Goal: Check status: Check status

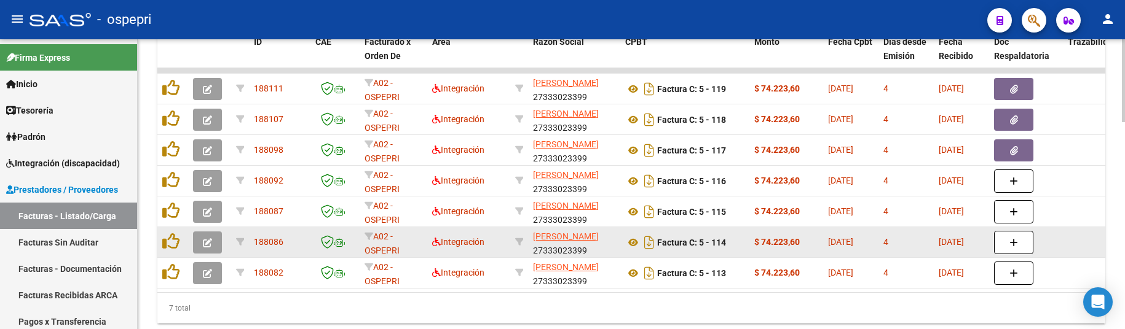
scroll to position [708, 0]
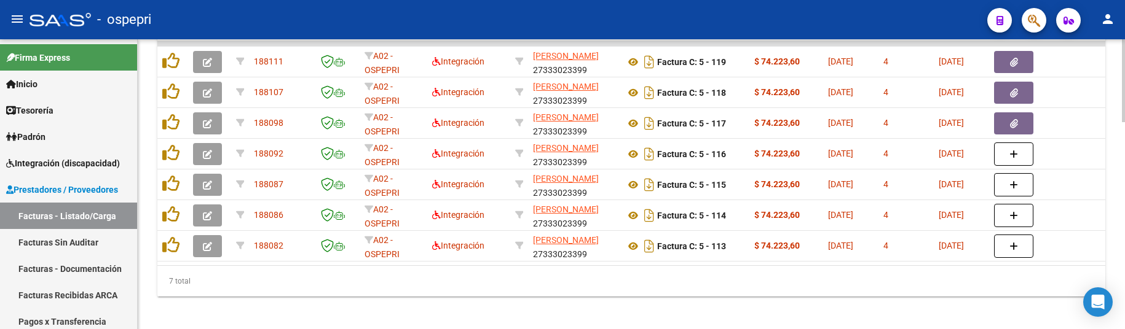
click at [779, 289] on div "7 total" at bounding box center [631, 281] width 948 height 31
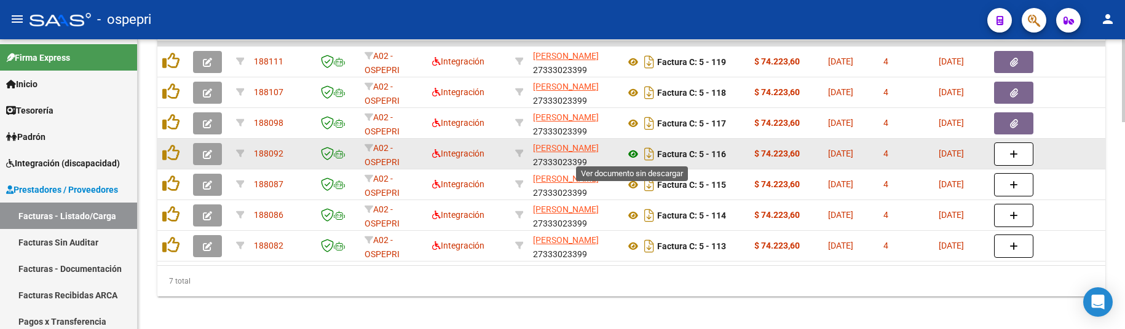
click at [633, 158] on icon at bounding box center [633, 154] width 16 height 15
click at [214, 158] on button "button" at bounding box center [207, 154] width 29 height 22
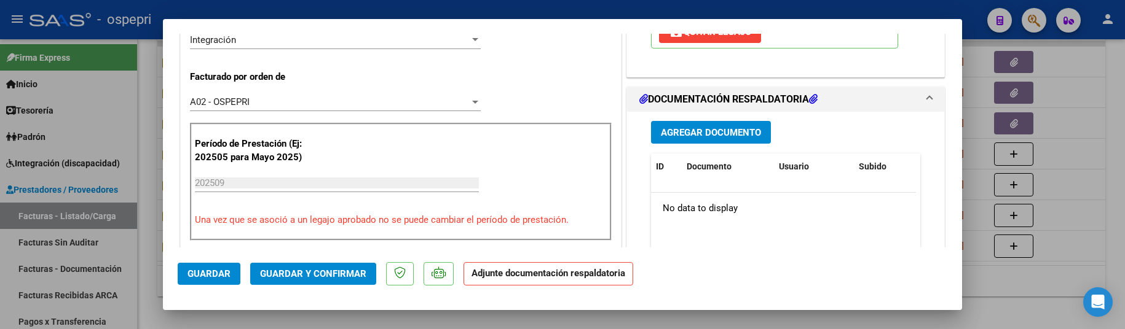
scroll to position [307, 0]
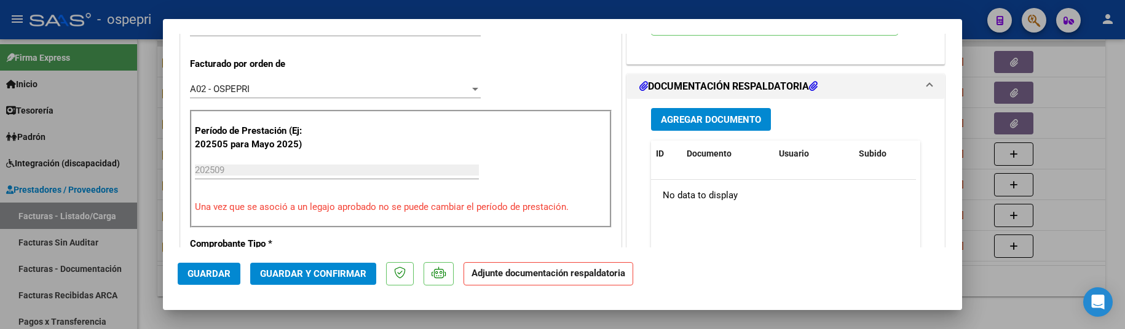
click at [701, 127] on button "Agregar Documento" at bounding box center [711, 119] width 120 height 23
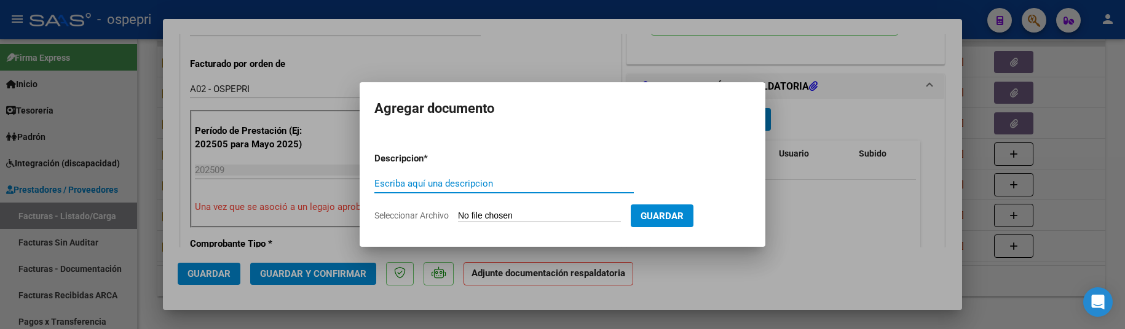
click at [420, 183] on input "Escriba aquí una descripcion" at bounding box center [503, 183] width 259 height 11
paste input "202509"
type input "202509"
click at [552, 214] on input "Seleccionar Archivo" at bounding box center [539, 217] width 163 height 12
type input "C:\fakepath\asistencia discapacidad.pdf"
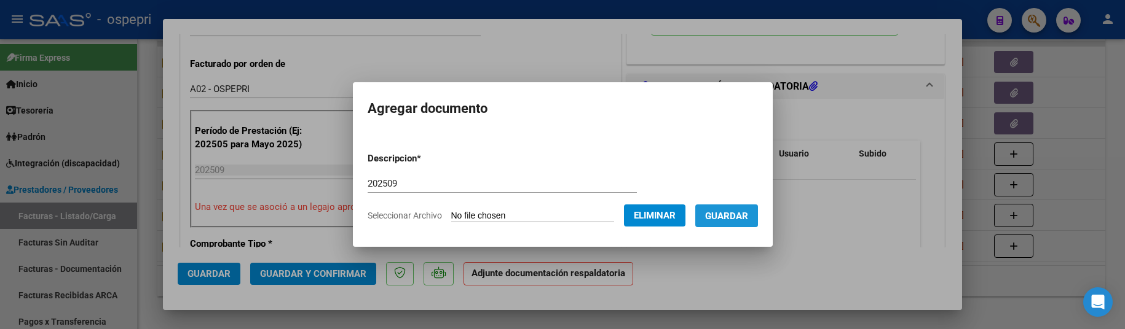
click at [741, 226] on button "Guardar" at bounding box center [726, 216] width 63 height 23
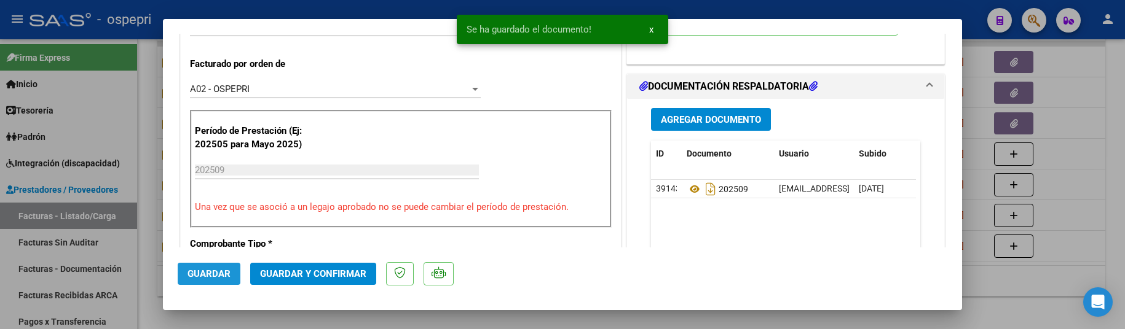
click at [216, 273] on span "Guardar" at bounding box center [208, 274] width 43 height 11
click at [1000, 281] on div at bounding box center [562, 164] width 1125 height 329
type input "$ 0,00"
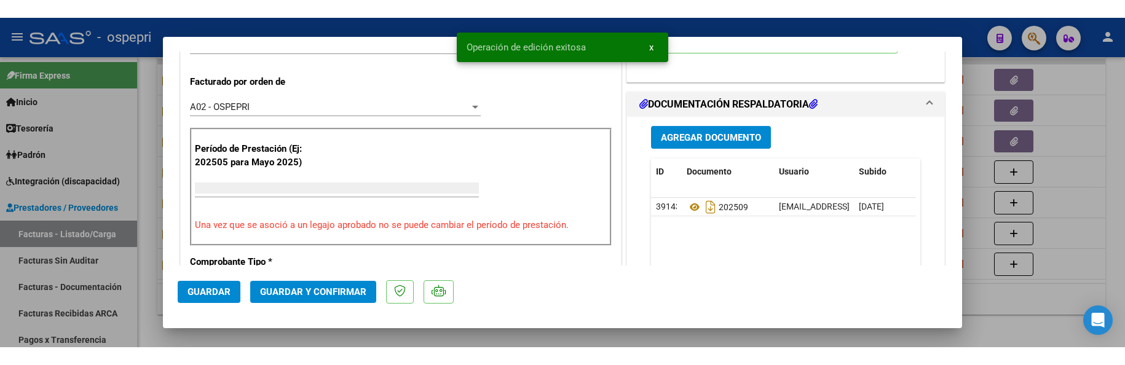
scroll to position [313, 0]
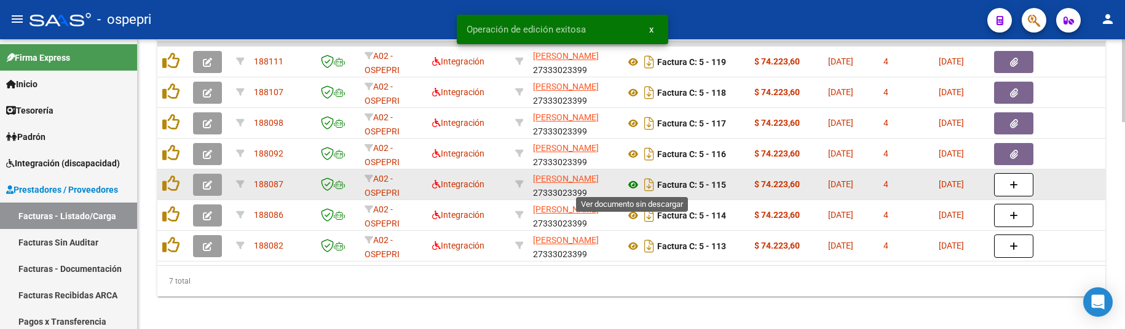
click at [631, 184] on icon at bounding box center [633, 185] width 16 height 15
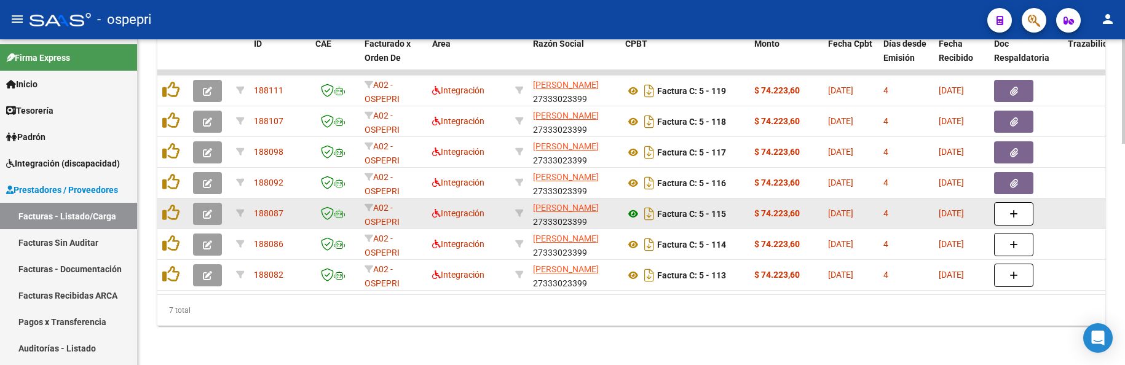
scroll to position [688, 0]
click at [202, 209] on button "button" at bounding box center [207, 214] width 29 height 22
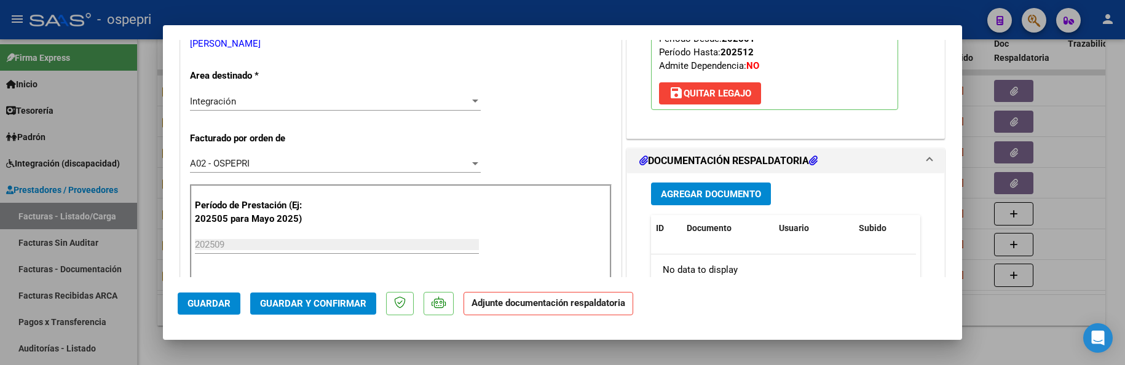
scroll to position [246, 0]
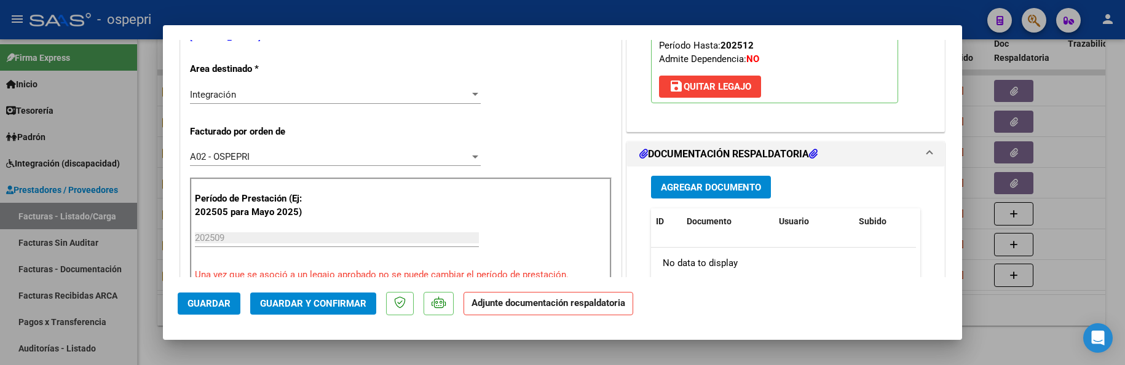
click at [736, 203] on div "Agregar Documento ID Documento Usuario Subido Acción No data to display 0 total…" at bounding box center [786, 289] width 288 height 245
click at [735, 190] on span "Agregar Documento" at bounding box center [711, 187] width 100 height 11
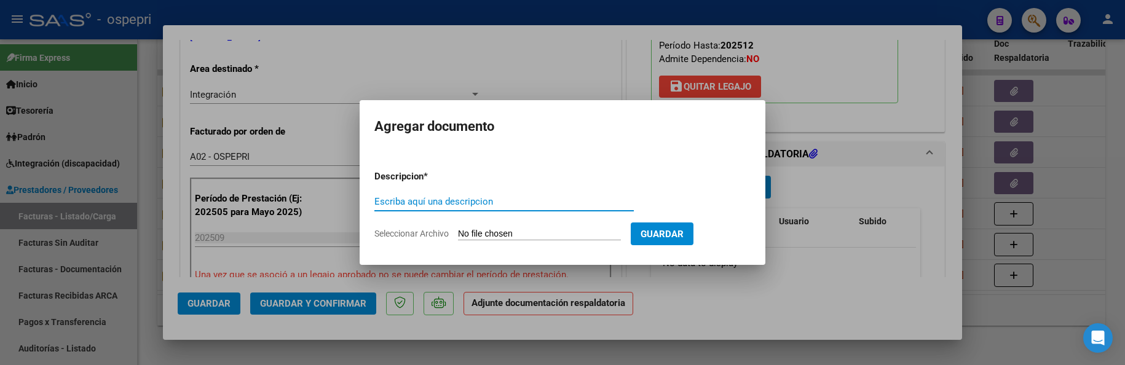
click at [452, 201] on input "Escriba aquí una descripcion" at bounding box center [503, 201] width 259 height 11
paste input "202509"
type input "202509"
click at [527, 227] on form "Descripcion * 202509 Escriba aquí una descripcion Seleccionar Archivo Guardar" at bounding box center [562, 205] width 376 height 90
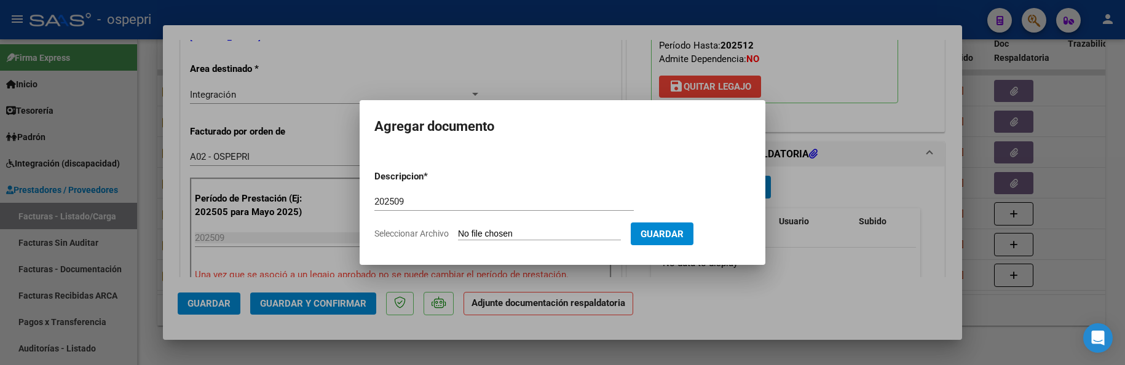
click at [526, 233] on input "Seleccionar Archivo" at bounding box center [539, 235] width 163 height 12
type input "C:\fakepath\asistencia discapacidad.pdf"
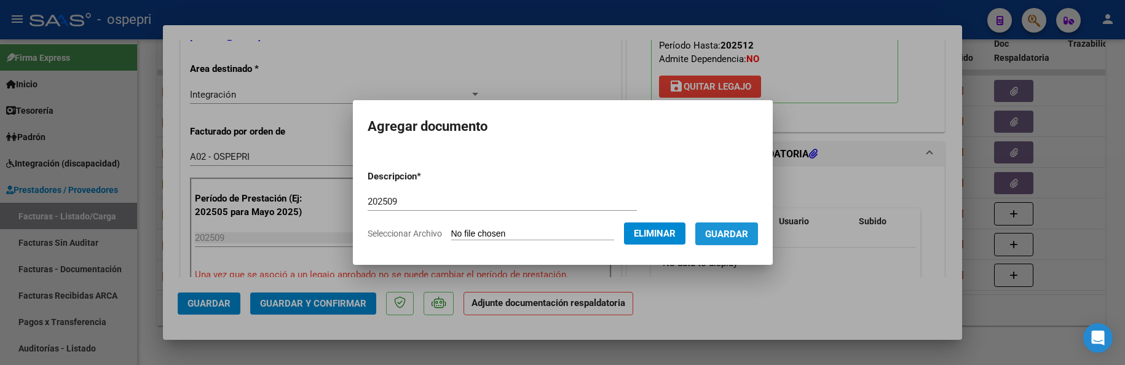
click at [745, 235] on span "Guardar" at bounding box center [726, 234] width 43 height 11
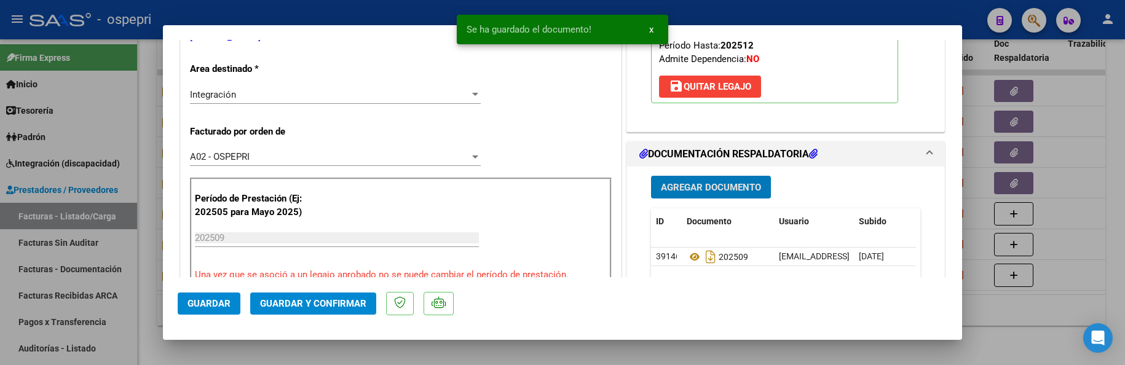
click at [220, 301] on span "Guardar" at bounding box center [208, 303] width 43 height 11
click at [1069, 266] on div at bounding box center [562, 182] width 1125 height 365
type input "$ 0,00"
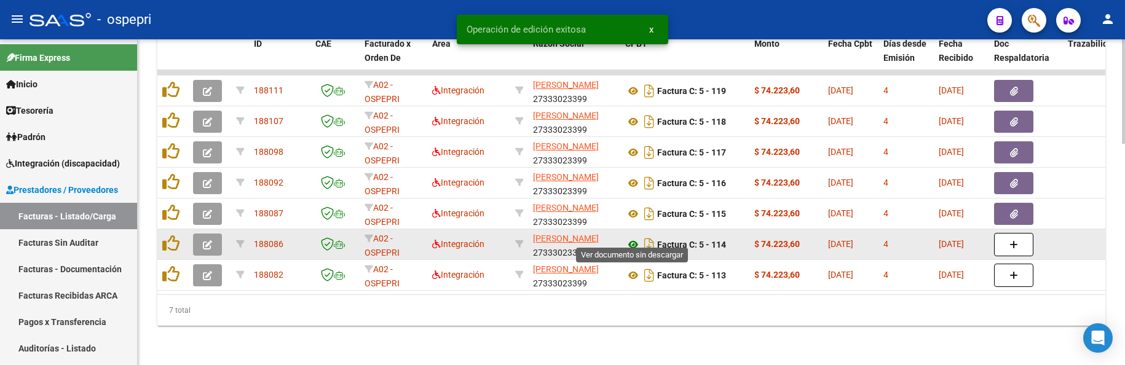
click at [634, 237] on icon at bounding box center [633, 244] width 16 height 15
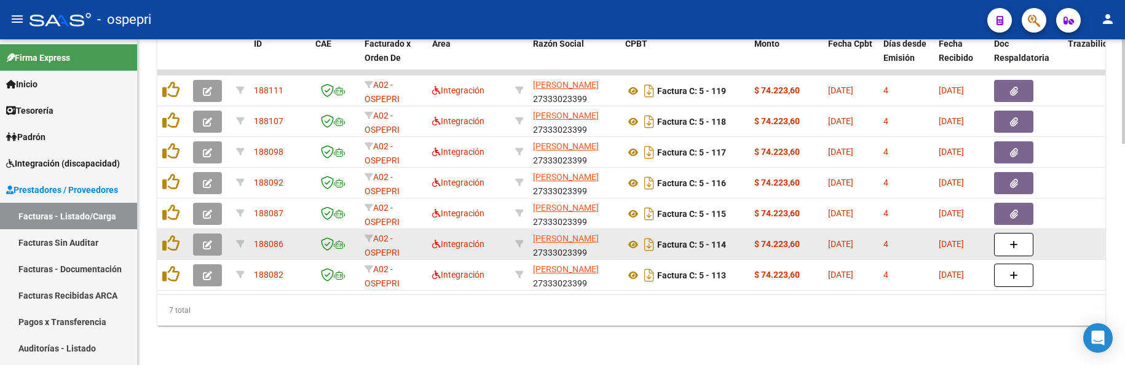
click at [210, 240] on icon "button" at bounding box center [207, 244] width 9 height 9
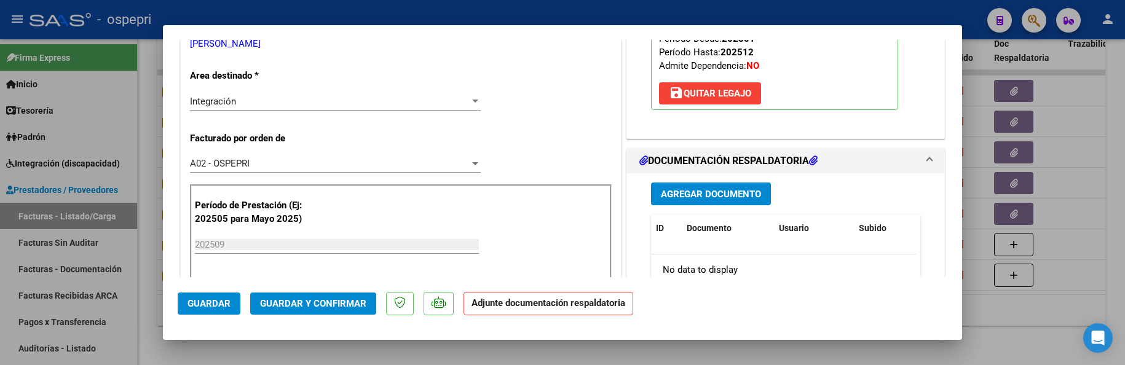
scroll to position [246, 0]
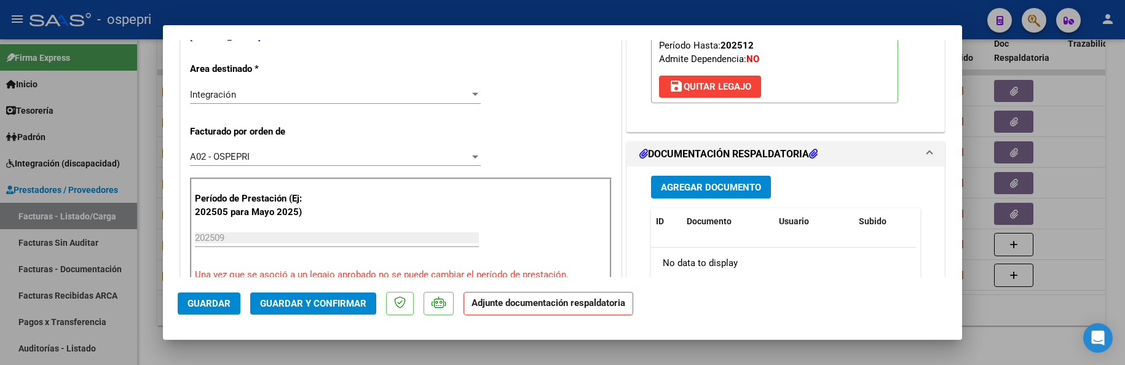
click at [724, 191] on span "Agregar Documento" at bounding box center [711, 187] width 100 height 11
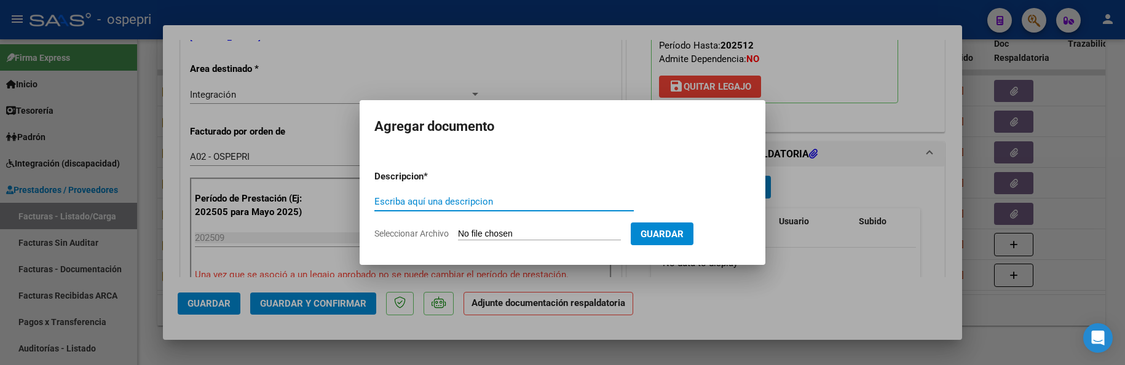
click at [426, 201] on input "Escriba aquí una descripcion" at bounding box center [503, 201] width 259 height 11
paste input "202509"
type input "202509"
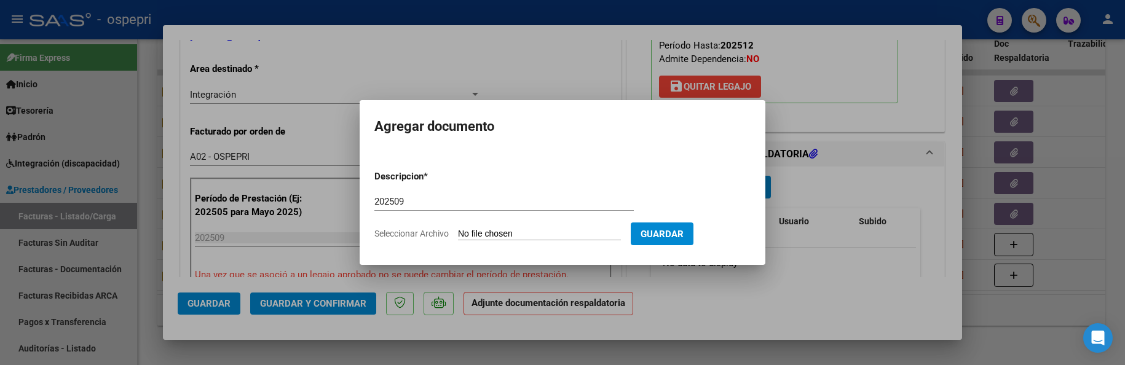
click at [497, 232] on input "Seleccionar Archivo" at bounding box center [539, 235] width 163 height 12
type input "C:\fakepath\asistencia discapacidad.pdf"
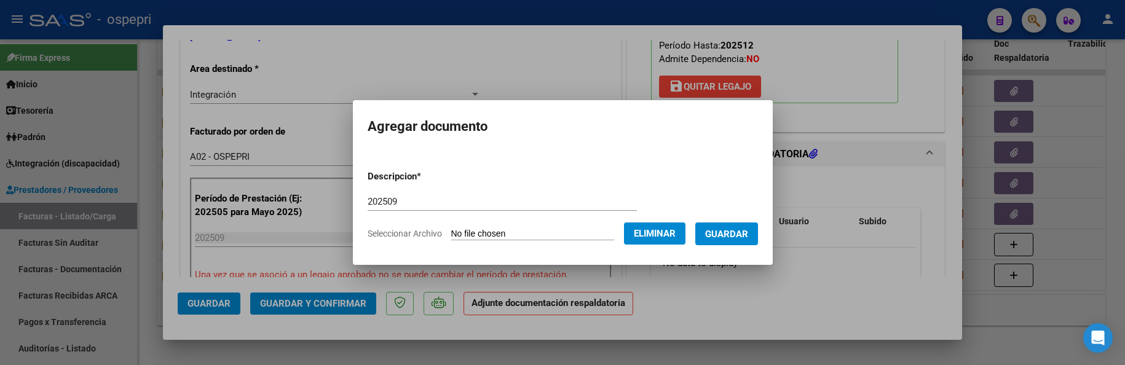
click at [744, 240] on span "Guardar" at bounding box center [726, 234] width 43 height 11
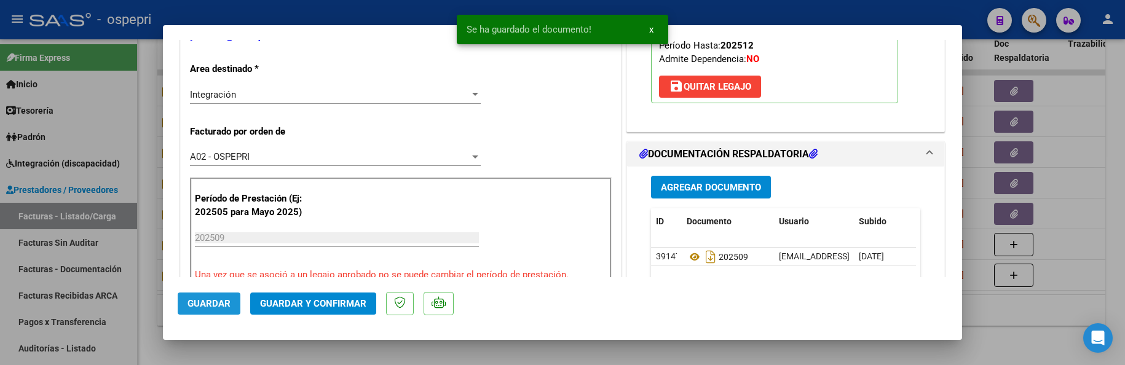
click at [215, 302] on span "Guardar" at bounding box center [208, 303] width 43 height 11
click at [1055, 302] on div at bounding box center [562, 182] width 1125 height 365
type input "$ 0,00"
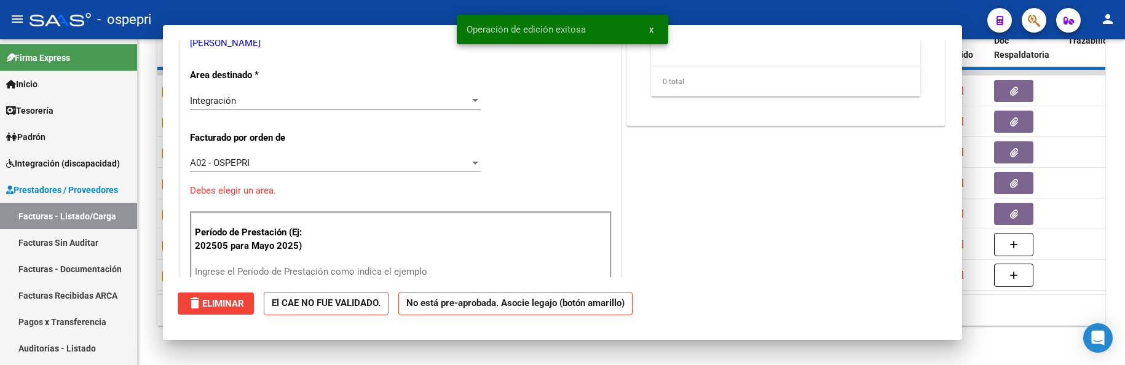
scroll to position [252, 0]
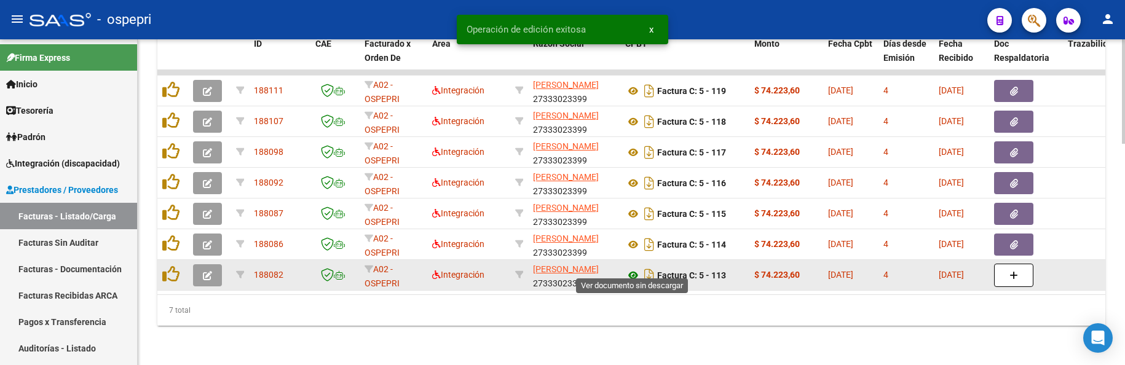
click at [632, 268] on icon at bounding box center [633, 275] width 16 height 15
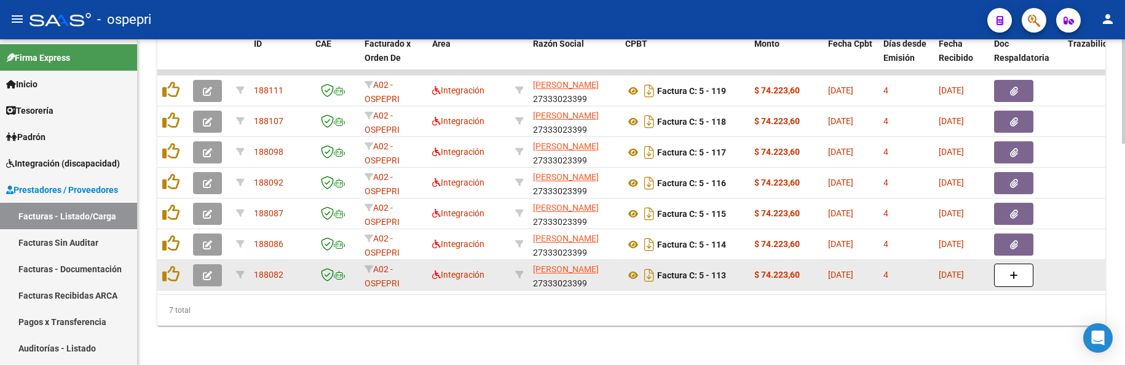
click at [208, 271] on icon "button" at bounding box center [207, 275] width 9 height 9
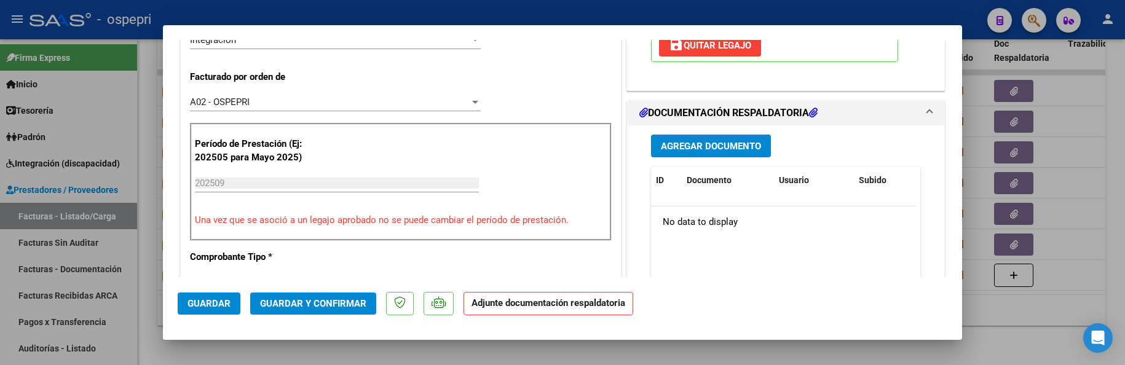
scroll to position [307, 0]
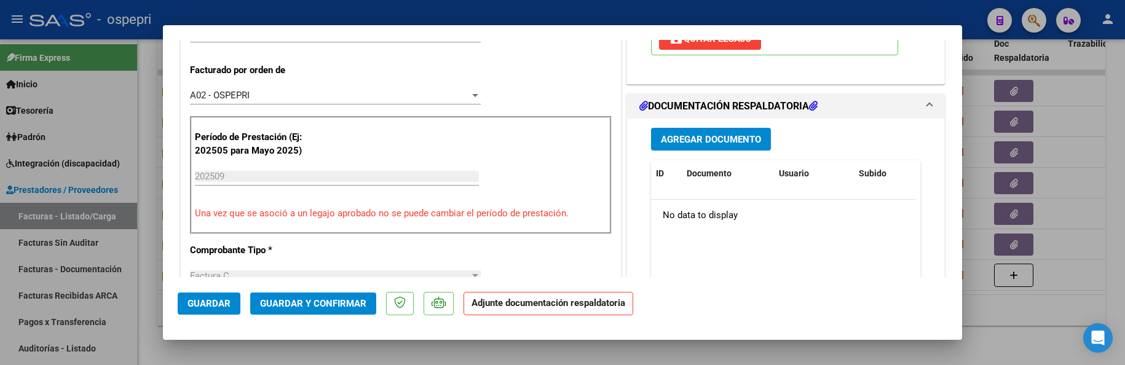
click at [728, 144] on span "Agregar Documento" at bounding box center [711, 139] width 100 height 11
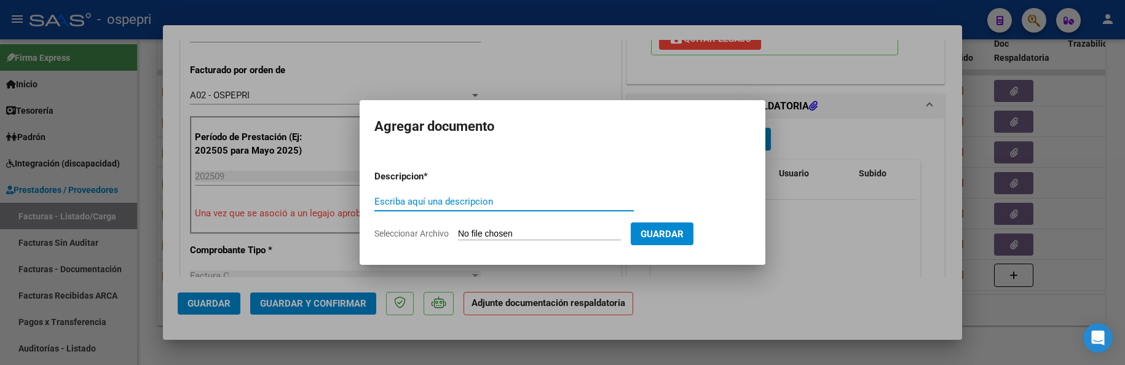
click at [406, 203] on input "Escriba aquí una descripcion" at bounding box center [503, 201] width 259 height 11
paste input "202509"
type input "202509"
click at [506, 229] on input "Seleccionar Archivo" at bounding box center [539, 235] width 163 height 12
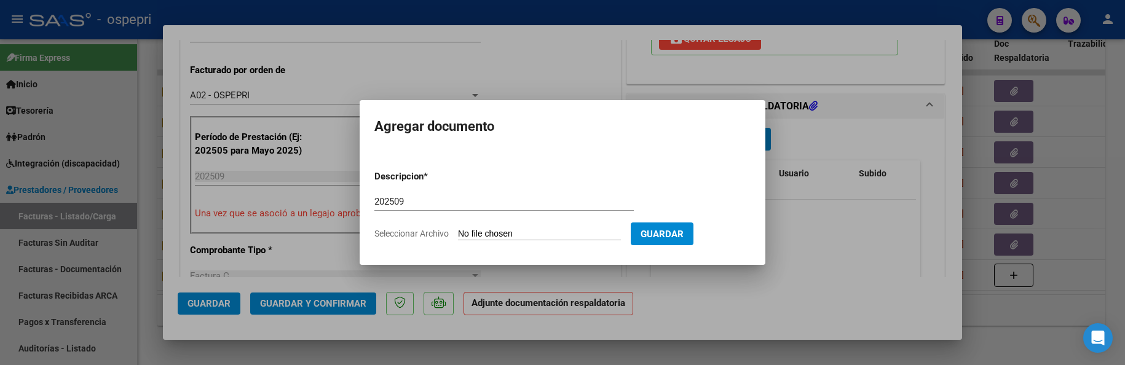
type input "C:\fakepath\asistencia discapacidad.pdf"
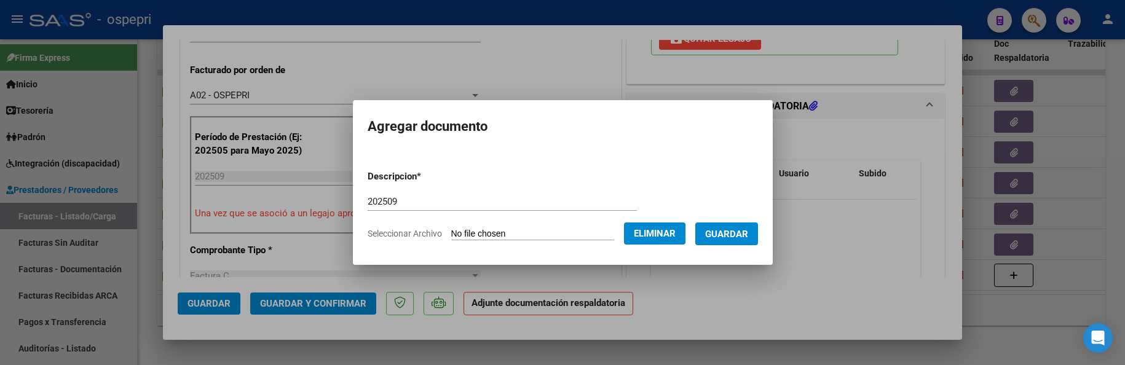
click at [743, 230] on span "Guardar" at bounding box center [726, 234] width 43 height 11
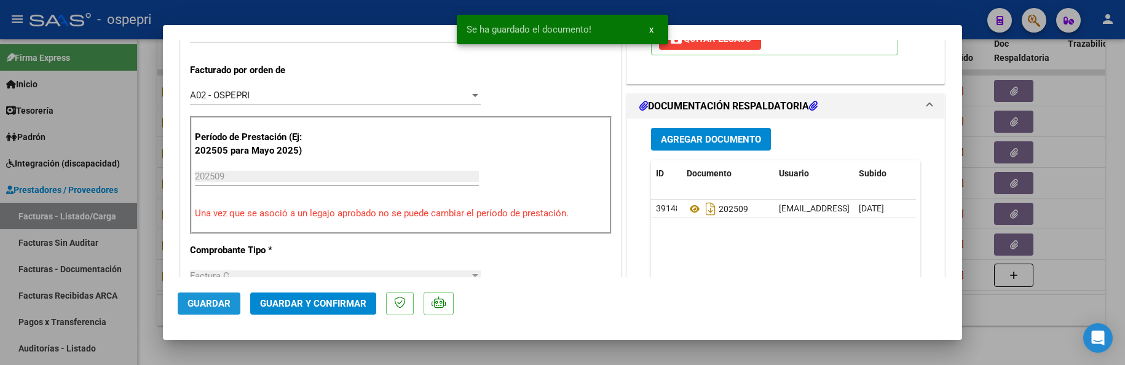
click at [222, 297] on button "Guardar" at bounding box center [209, 304] width 63 height 22
click at [1049, 283] on div at bounding box center [562, 182] width 1125 height 365
type input "$ 0,00"
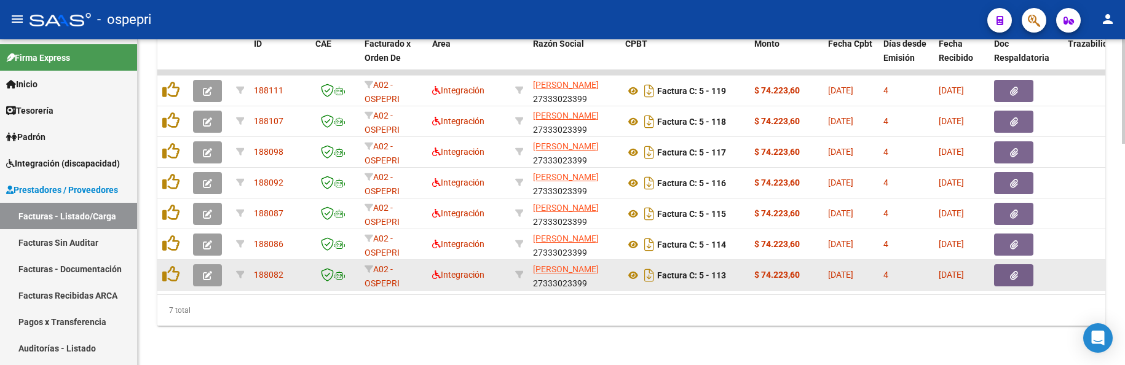
scroll to position [627, 0]
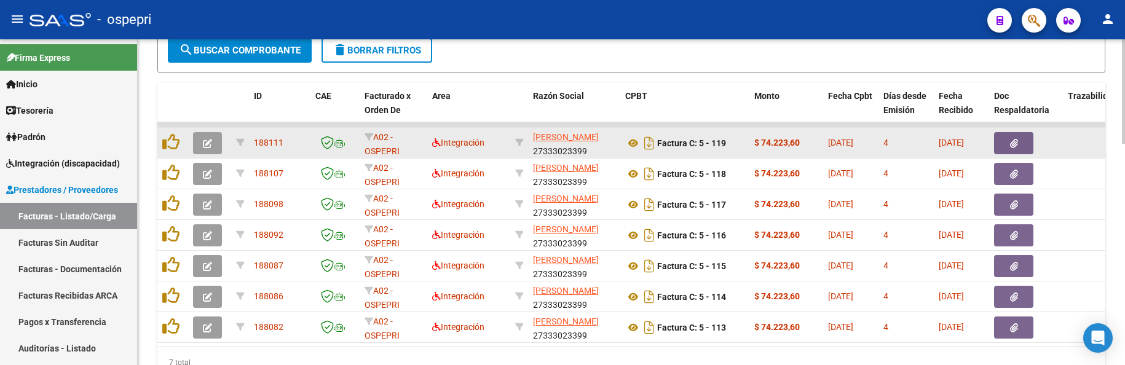
click at [207, 136] on button "button" at bounding box center [207, 143] width 29 height 22
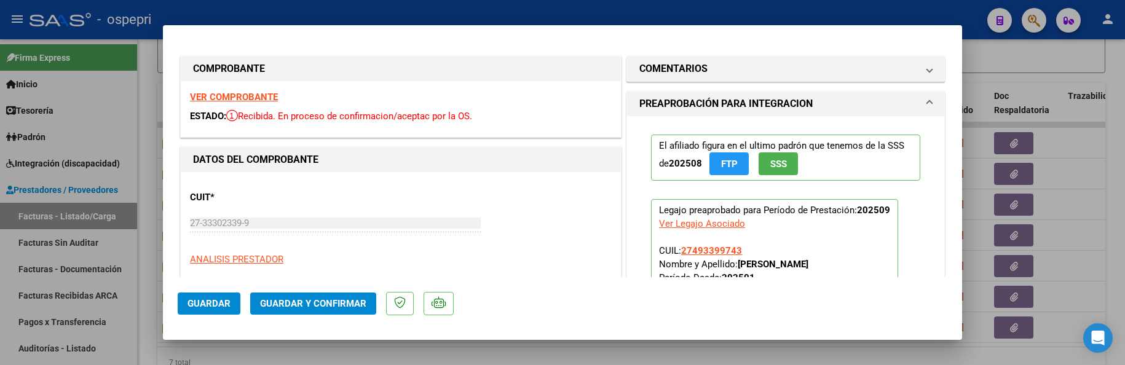
click at [1090, 248] on div at bounding box center [562, 182] width 1125 height 365
type input "$ 0,00"
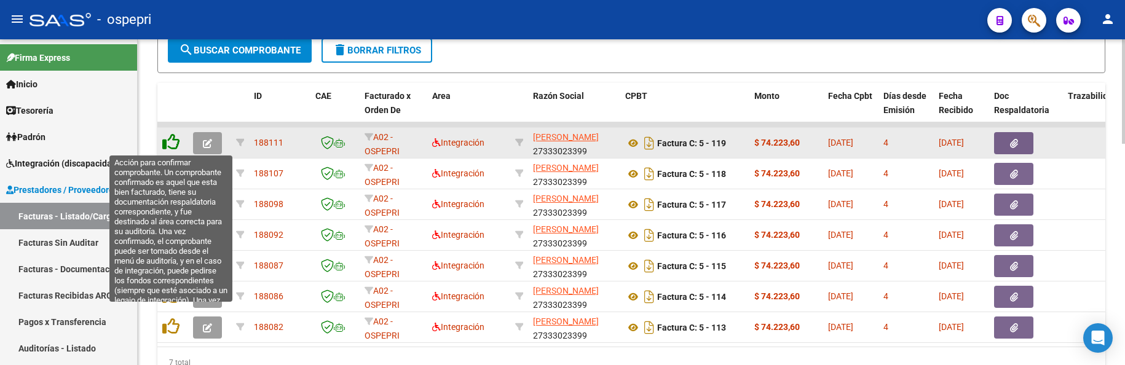
click at [175, 143] on icon at bounding box center [170, 141] width 17 height 17
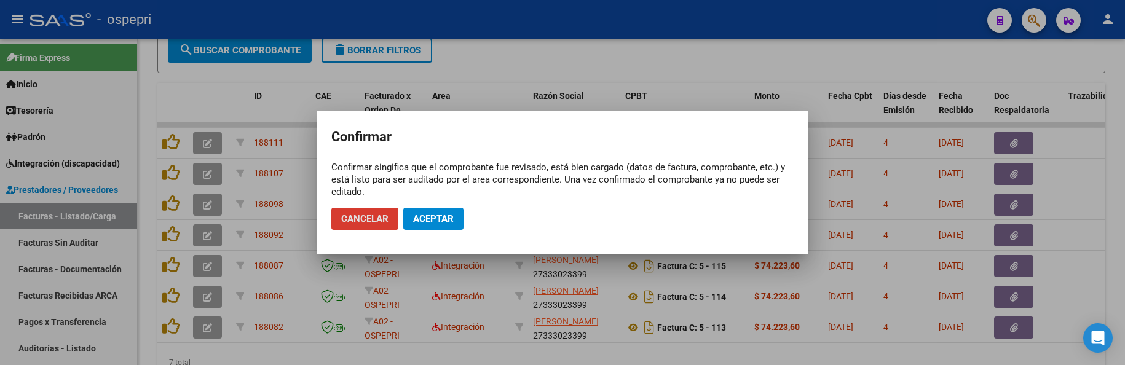
click at [444, 219] on span "Aceptar" at bounding box center [433, 218] width 41 height 11
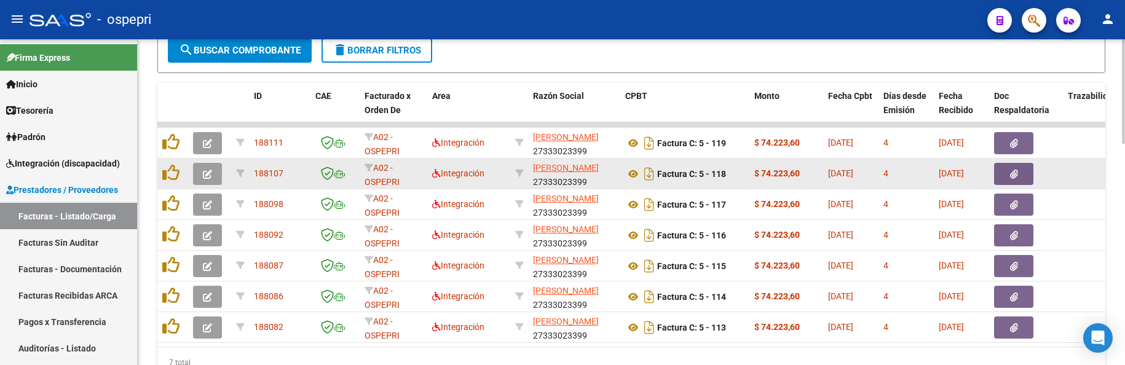
scroll to position [628, 0]
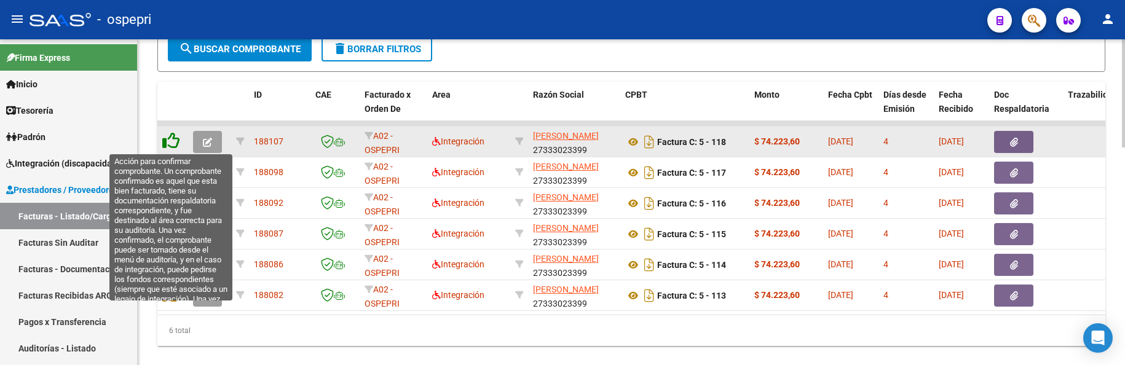
click at [173, 141] on icon at bounding box center [170, 140] width 17 height 17
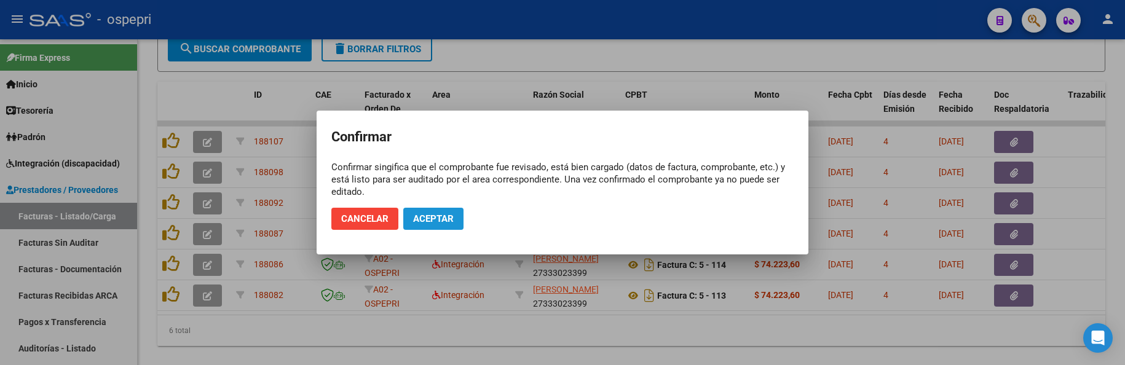
click at [433, 219] on span "Aceptar" at bounding box center [433, 218] width 41 height 11
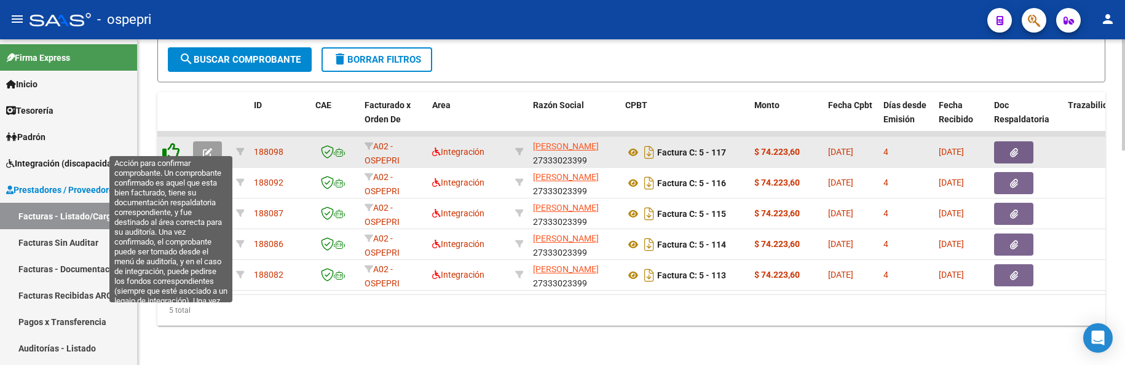
scroll to position [627, 0]
click at [175, 143] on icon at bounding box center [170, 151] width 17 height 17
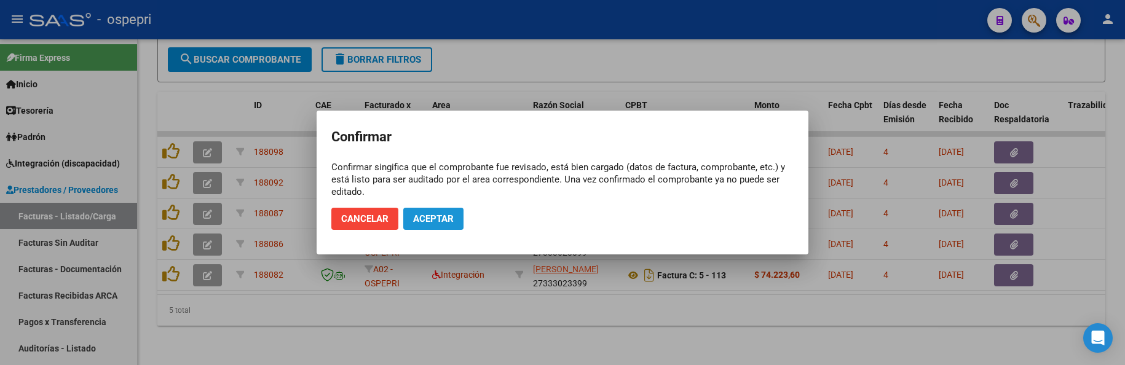
click at [430, 219] on span "Aceptar" at bounding box center [433, 218] width 41 height 11
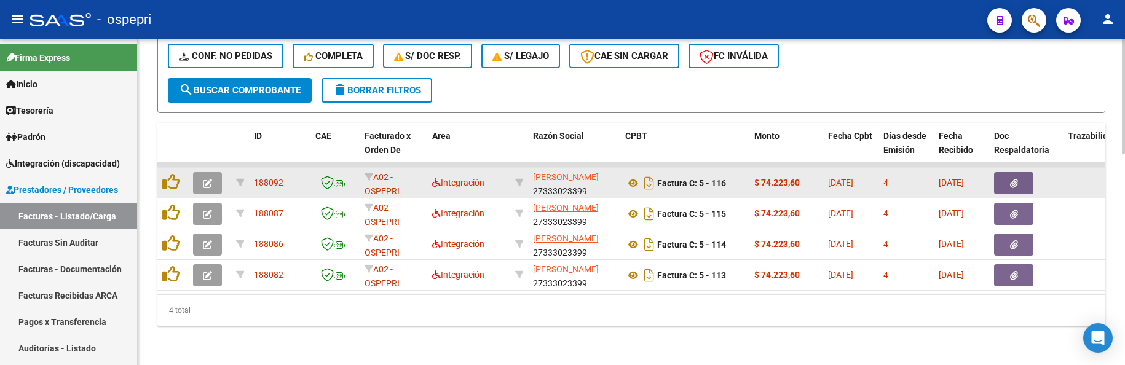
scroll to position [596, 0]
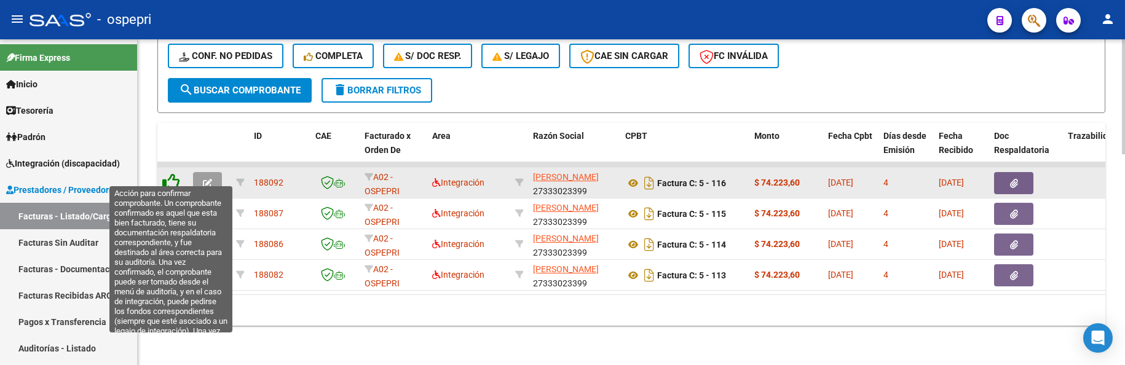
click at [168, 173] on icon at bounding box center [170, 181] width 17 height 17
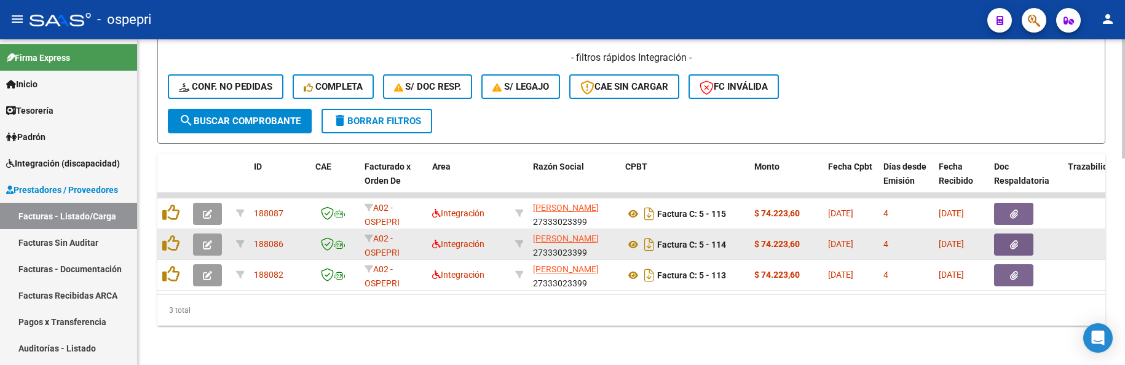
scroll to position [565, 0]
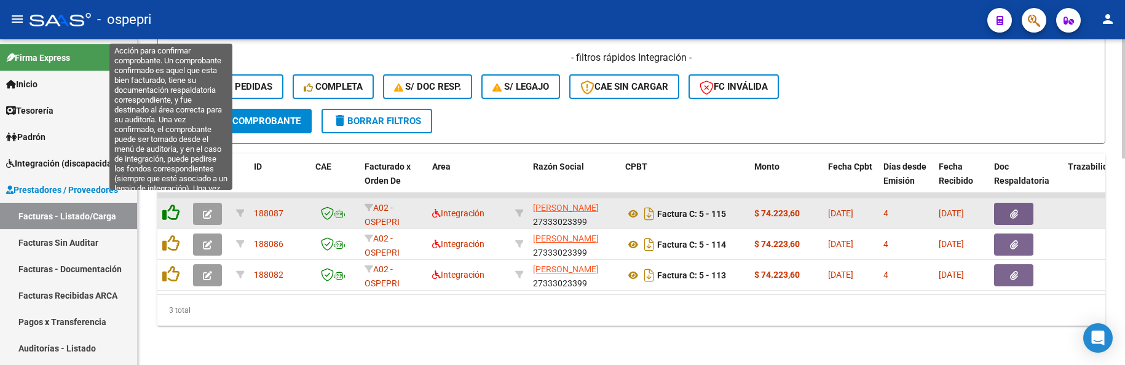
click at [171, 204] on icon at bounding box center [170, 212] width 17 height 17
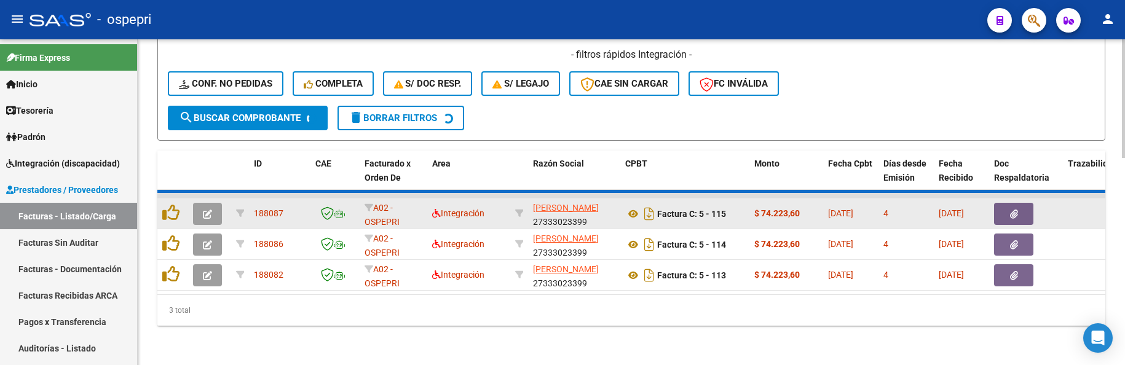
scroll to position [535, 0]
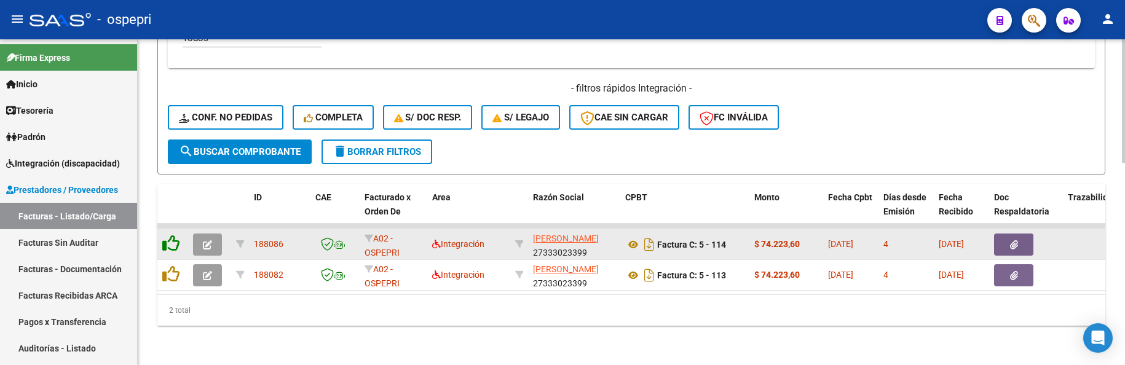
click at [173, 235] on icon at bounding box center [170, 243] width 17 height 17
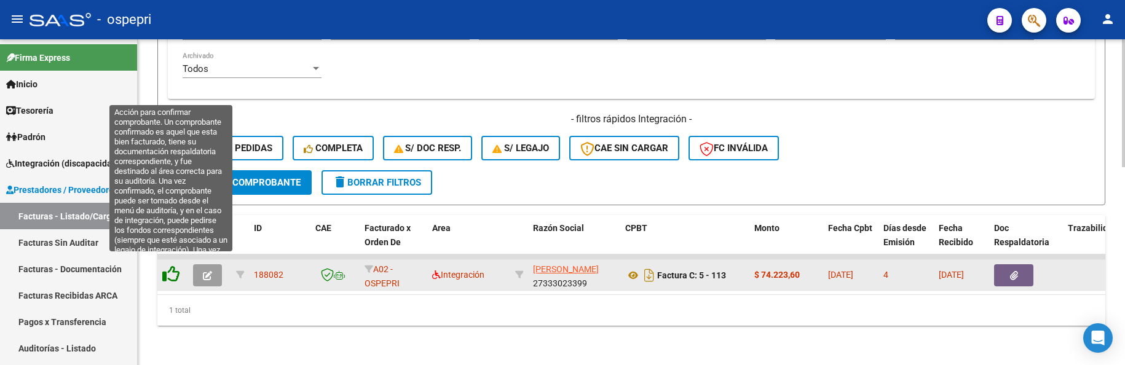
click at [173, 270] on icon at bounding box center [170, 274] width 17 height 17
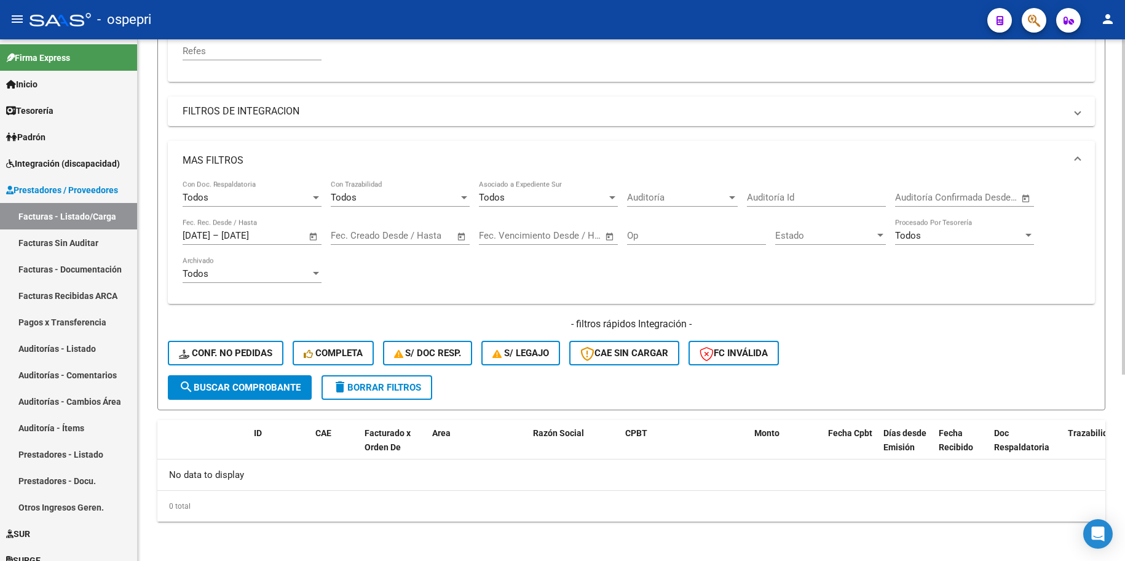
scroll to position [290, 0]
click at [244, 113] on mat-panel-title "FILTROS DE INTEGRACION" at bounding box center [624, 111] width 883 height 14
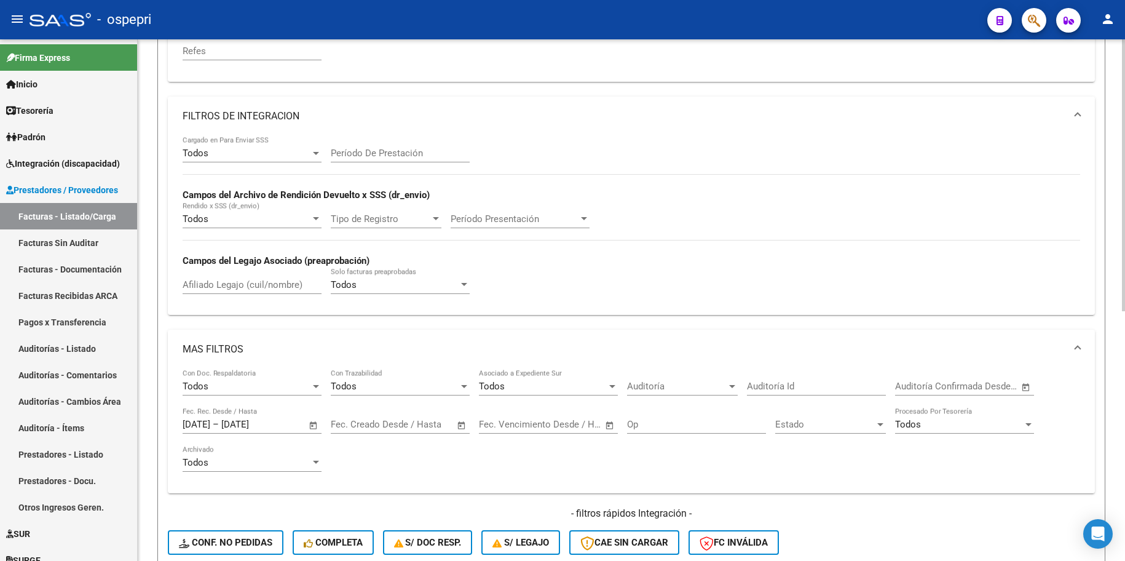
click at [253, 113] on mat-panel-title "FILTROS DE INTEGRACION" at bounding box center [624, 116] width 883 height 14
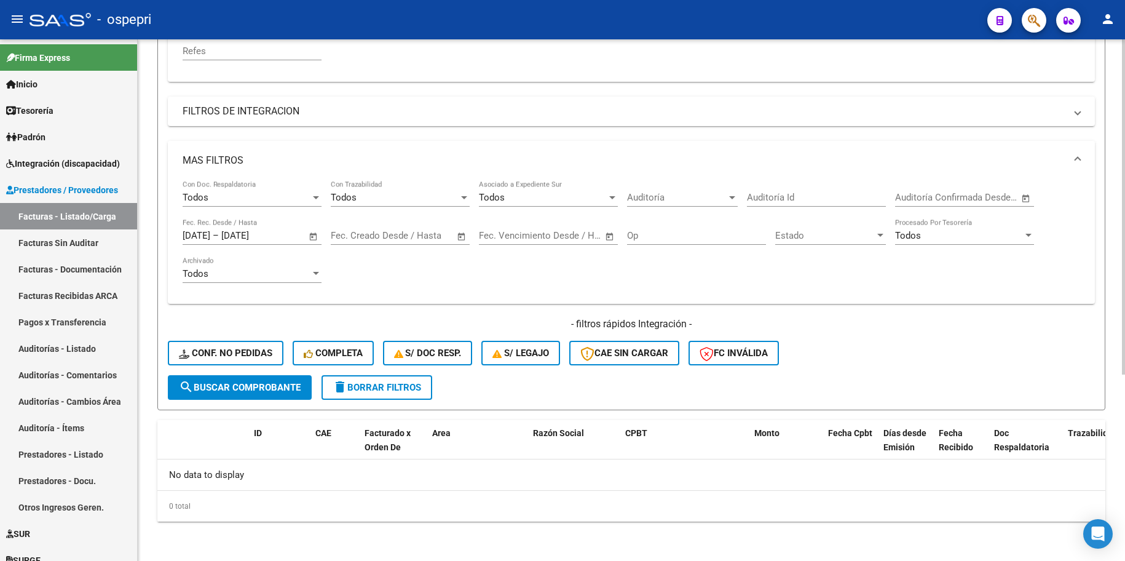
click at [241, 159] on mat-panel-title "MAS FILTROS" at bounding box center [624, 161] width 883 height 14
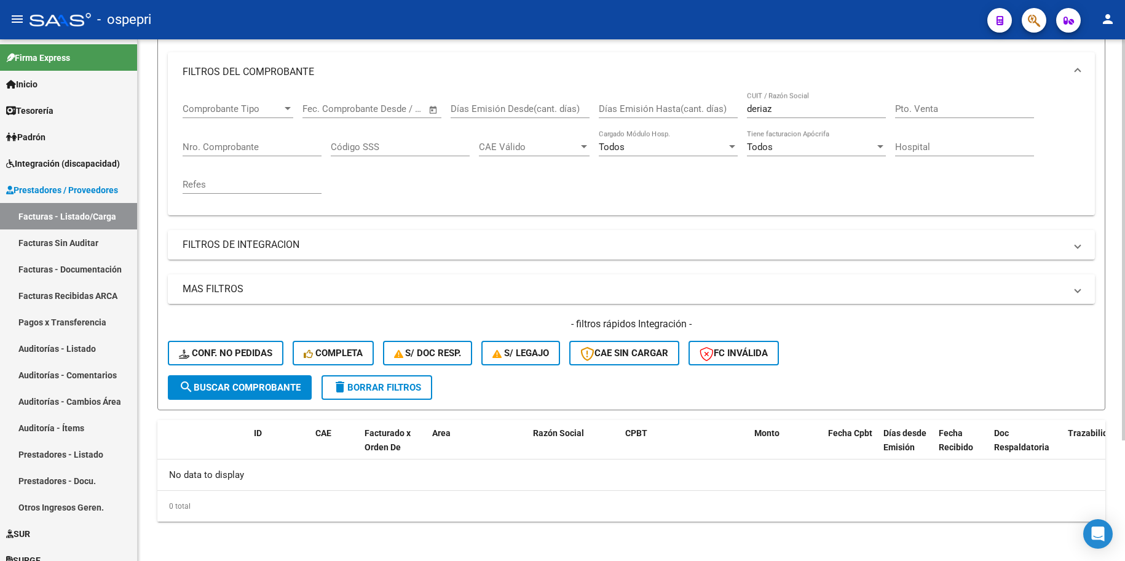
scroll to position [95, 0]
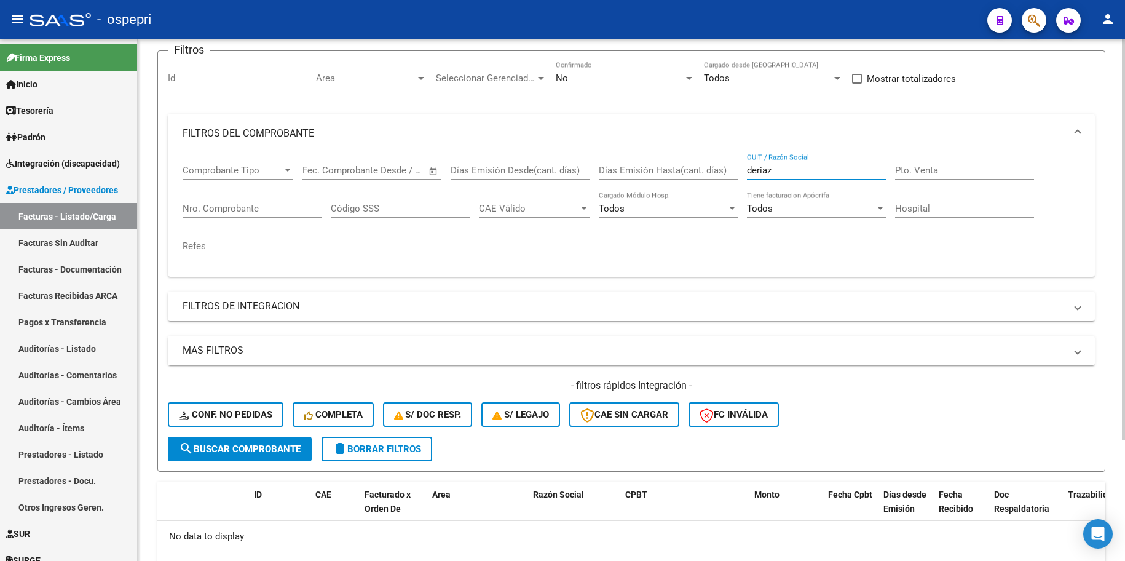
drag, startPoint x: 797, startPoint y: 168, endPoint x: 720, endPoint y: 173, distance: 77.0
click at [720, 173] on div "Comprobante Tipo Comprobante Tipo Fecha inicio – Fecha fin Fec. Comprobante Des…" at bounding box center [631, 210] width 897 height 114
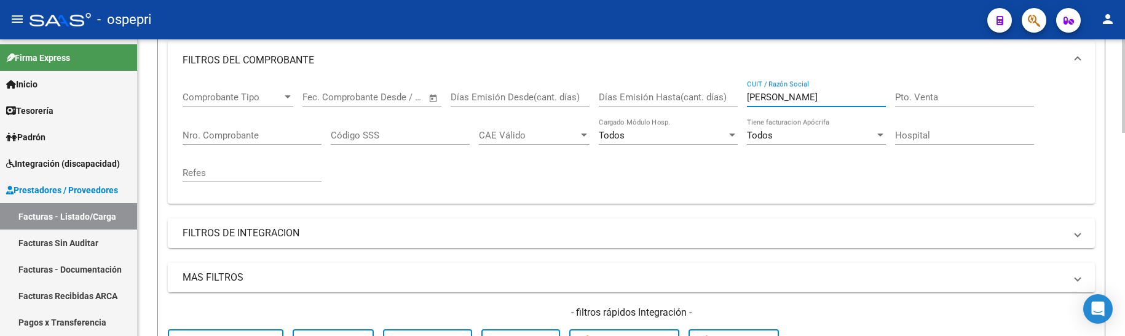
scroll to position [93, 0]
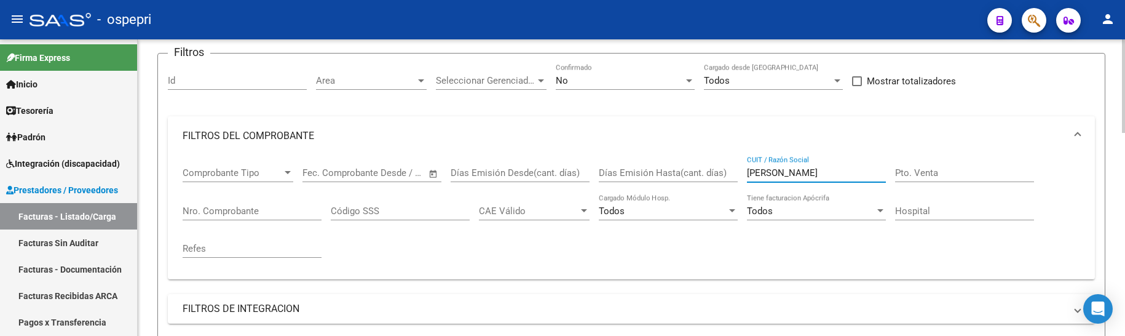
drag, startPoint x: 821, startPoint y: 174, endPoint x: 736, endPoint y: 174, distance: 84.8
click at [736, 174] on div "Comprobante Tipo Comprobante Tipo Fecha inicio – Fecha fin Fec. Comprobante Des…" at bounding box center [631, 213] width 897 height 114
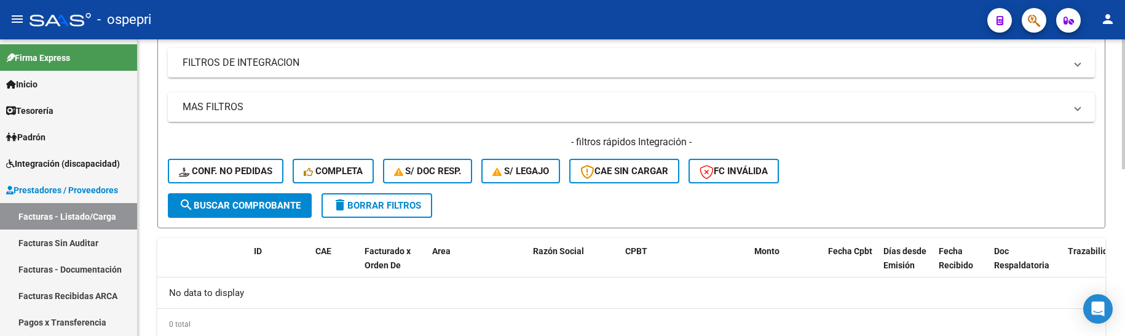
scroll to position [382, 0]
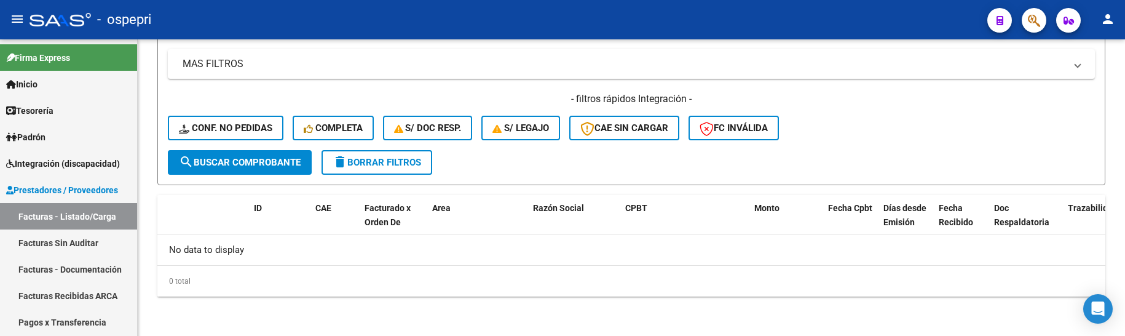
type input "zarasola"
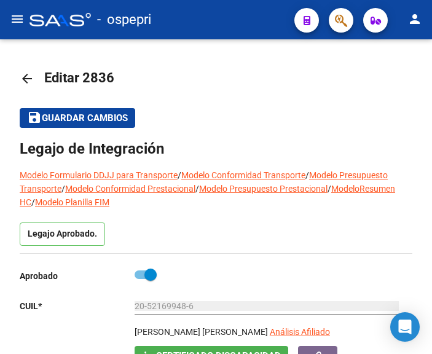
scroll to position [369, 0]
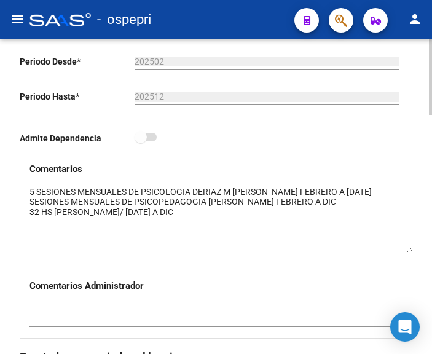
click at [298, 288] on h3 "Comentarios Administrador" at bounding box center [221, 286] width 383 height 14
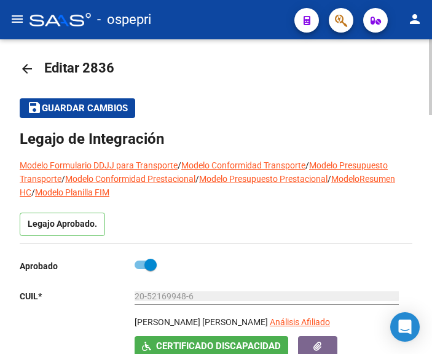
scroll to position [0, 0]
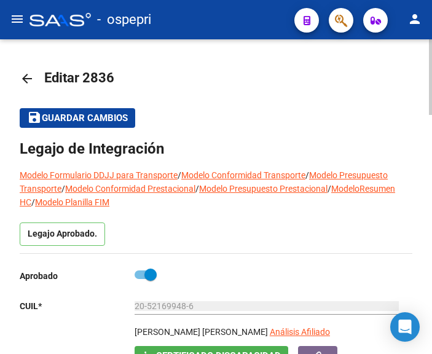
click at [23, 79] on mat-icon "arrow_back" at bounding box center [27, 78] width 15 height 15
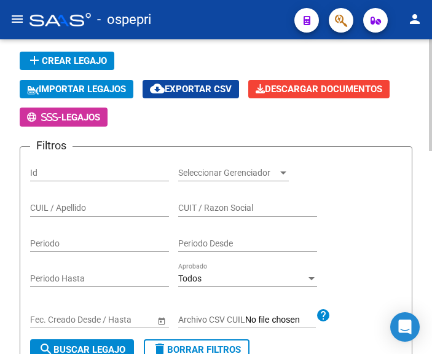
scroll to position [123, 0]
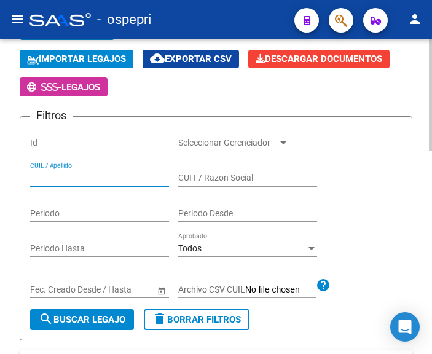
click at [95, 179] on input "CUIL / Apellido" at bounding box center [99, 178] width 139 height 10
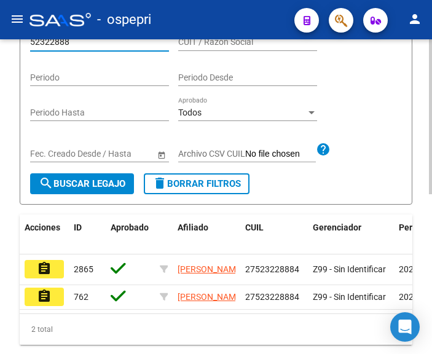
scroll to position [325, 0]
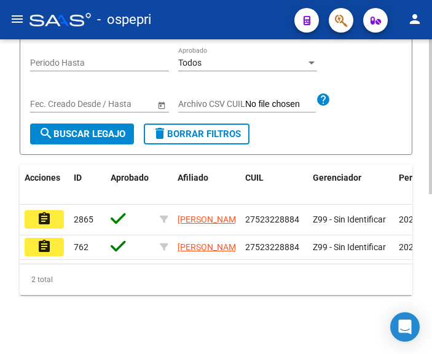
type input "52322888"
click at [47, 211] on mat-icon "assignment" at bounding box center [44, 218] width 15 height 15
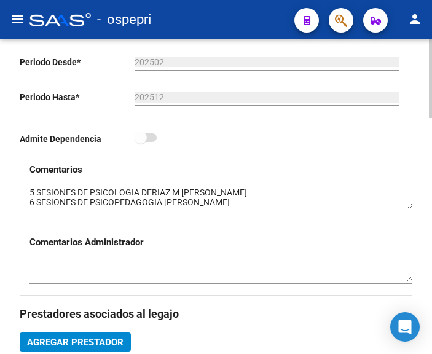
scroll to position [369, 0]
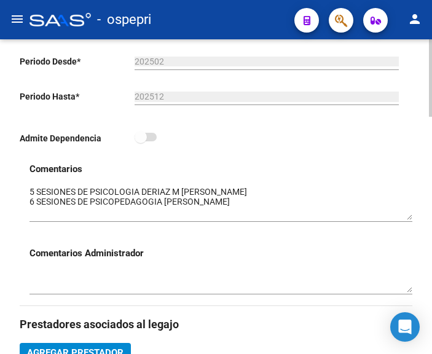
drag, startPoint x: 411, startPoint y: 207, endPoint x: 410, endPoint y: 218, distance: 11.1
click at [410, 218] on textarea at bounding box center [221, 203] width 383 height 34
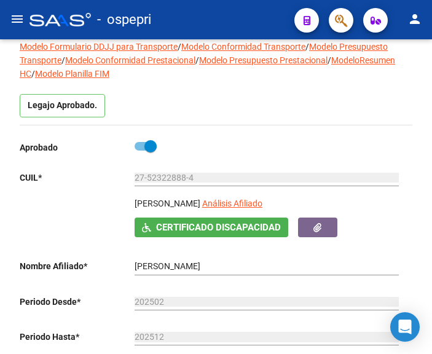
scroll to position [123, 0]
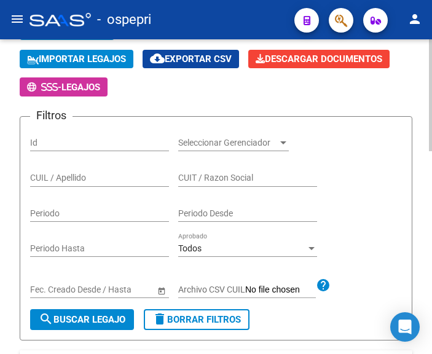
click at [67, 171] on div "CUIL / Apellido" at bounding box center [99, 174] width 139 height 25
click at [43, 181] on input "CUIL / Apellido" at bounding box center [99, 178] width 139 height 10
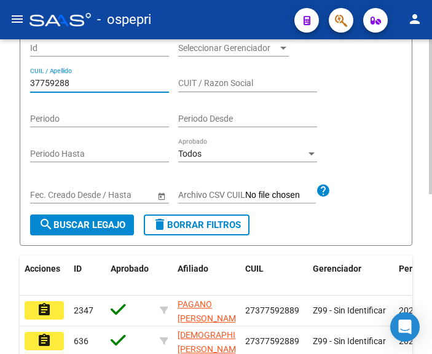
scroll to position [325, 0]
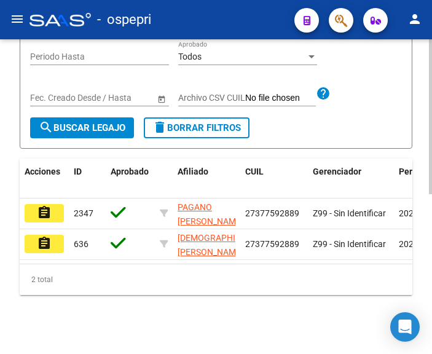
type input "37759288"
click at [41, 205] on mat-icon "assignment" at bounding box center [44, 212] width 15 height 15
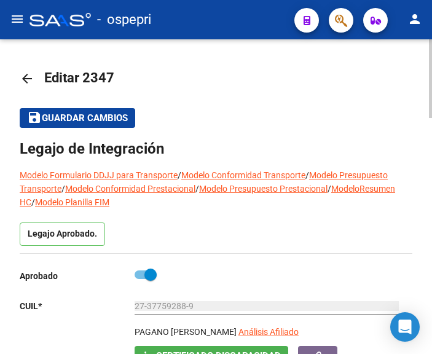
click at [242, 228] on div "Legajo Aprobado." at bounding box center [216, 237] width 393 height 31
click at [27, 80] on mat-icon "arrow_back" at bounding box center [27, 78] width 15 height 15
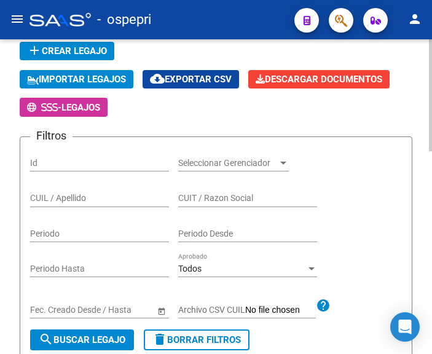
scroll to position [123, 0]
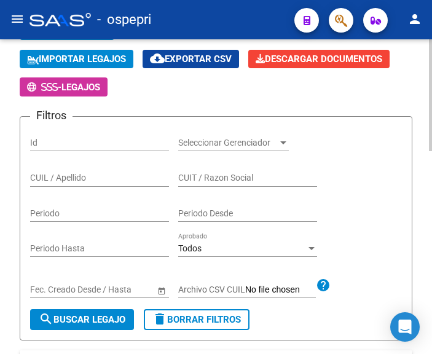
click at [55, 179] on input "CUIL / Apellido" at bounding box center [99, 178] width 139 height 10
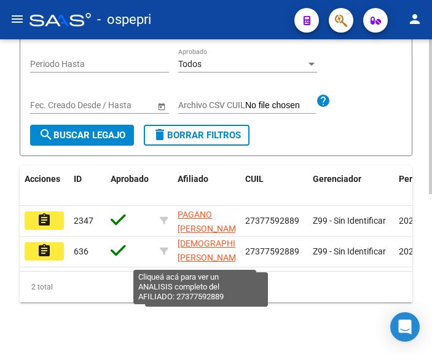
scroll to position [2, 0]
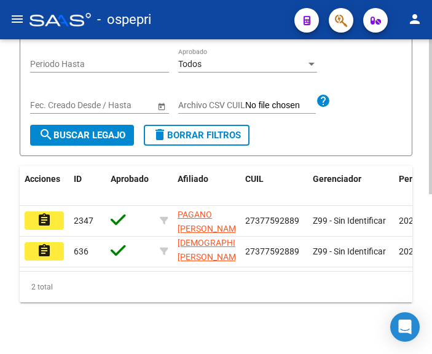
type input "37759288"
click at [48, 222] on mat-icon "assignment" at bounding box center [44, 220] width 15 height 15
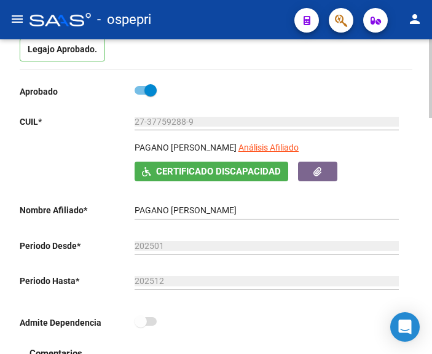
scroll to position [246, 0]
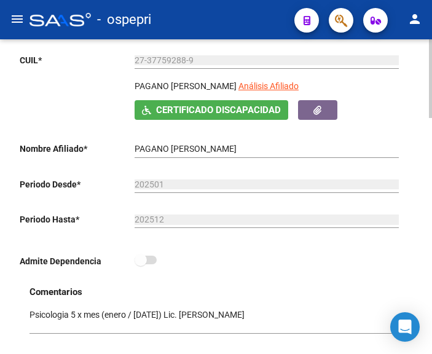
click at [276, 267] on div "Admite Dependencia" at bounding box center [211, 264] width 383 height 23
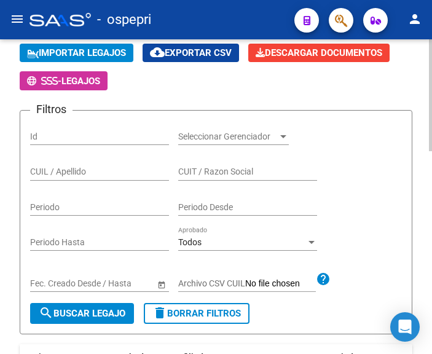
scroll to position [123, 0]
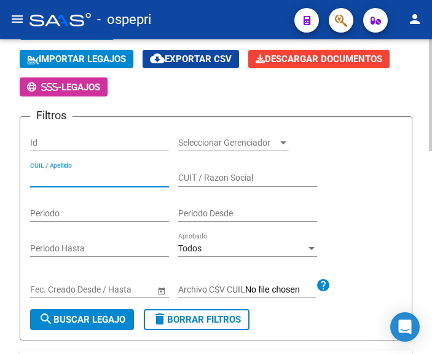
click at [65, 179] on input "CUIL / Apellido" at bounding box center [99, 178] width 139 height 10
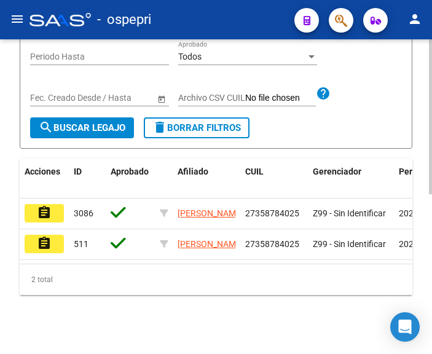
scroll to position [325, 0]
type input "35878402"
click at [54, 204] on button "assignment" at bounding box center [44, 213] width 39 height 18
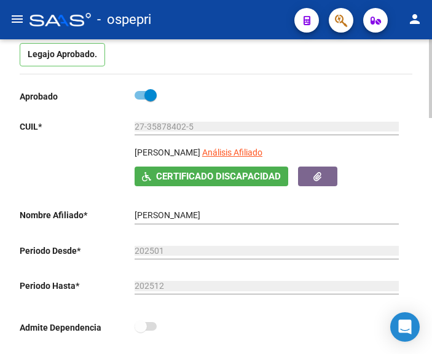
scroll to position [184, 0]
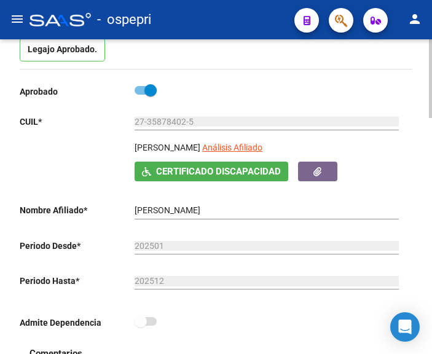
click at [213, 304] on div "Aprobado CUIL * 27-35878402-5 Ingresar CUIL FERNANDEZ MARIAM ELIANA Análisis Af…" at bounding box center [211, 210] width 383 height 254
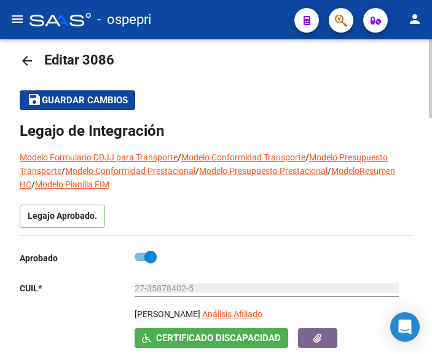
scroll to position [0, 0]
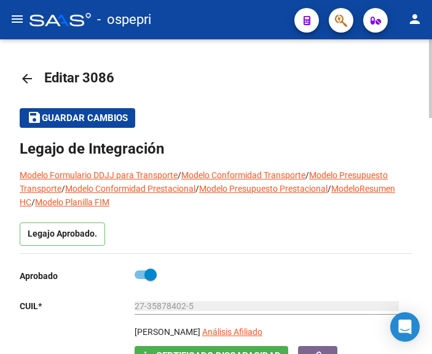
click at [24, 83] on mat-icon "arrow_back" at bounding box center [27, 78] width 15 height 15
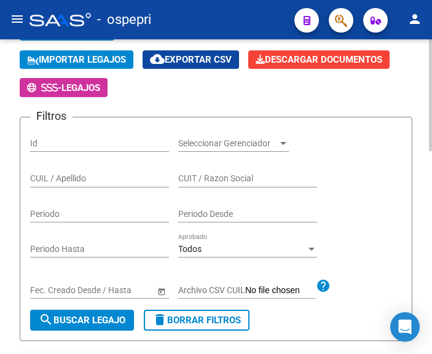
scroll to position [123, 0]
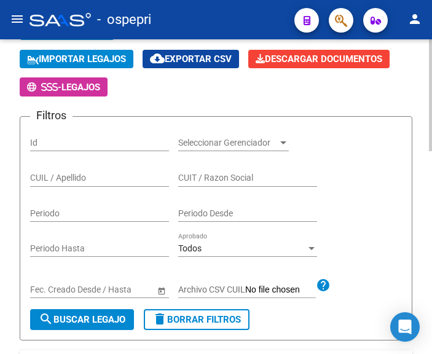
click at [95, 172] on div "CUIL / Apellido" at bounding box center [99, 174] width 139 height 25
click at [92, 174] on input "CUIL / Apellido" at bounding box center [99, 178] width 139 height 10
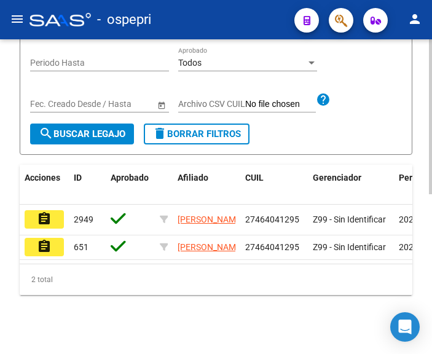
scroll to position [325, 0]
type input "46404129"
click at [49, 211] on mat-icon "assignment" at bounding box center [44, 218] width 15 height 15
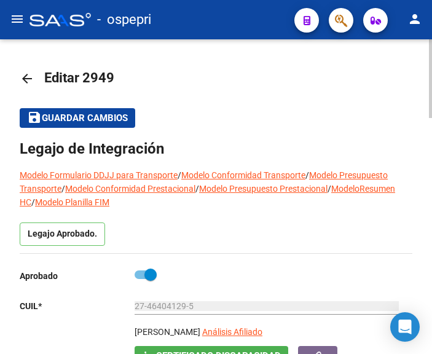
click at [26, 79] on mat-icon "arrow_back" at bounding box center [27, 78] width 15 height 15
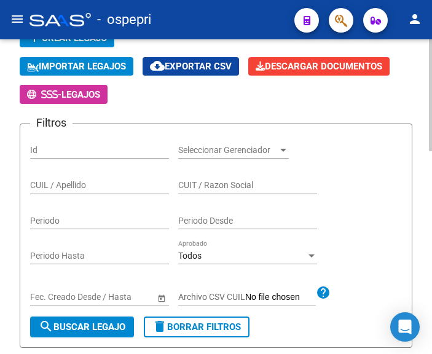
scroll to position [123, 0]
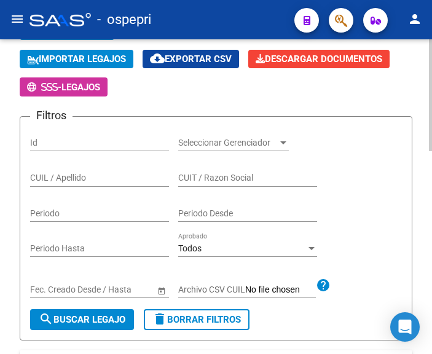
click at [48, 178] on input "CUIL / Apellido" at bounding box center [99, 178] width 139 height 10
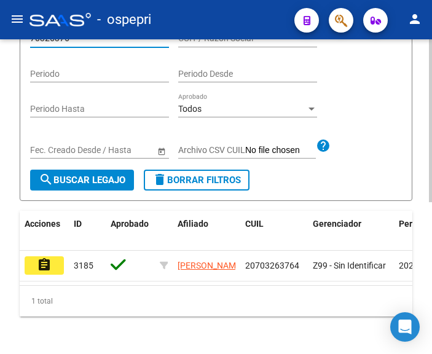
scroll to position [294, 0]
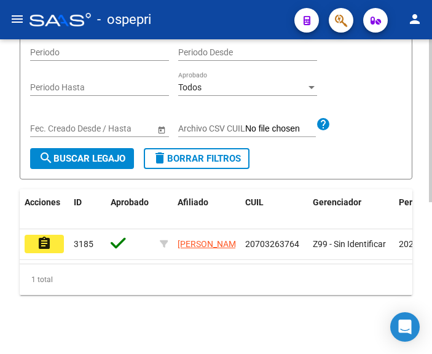
type input "70326376"
click at [52, 236] on button "assignment" at bounding box center [44, 244] width 39 height 18
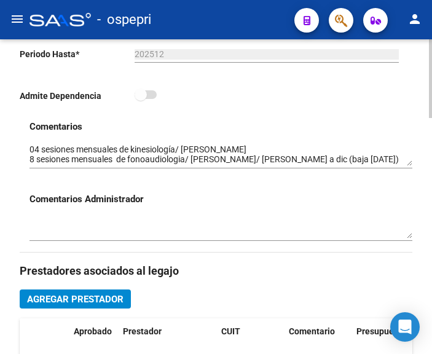
scroll to position [430, 0]
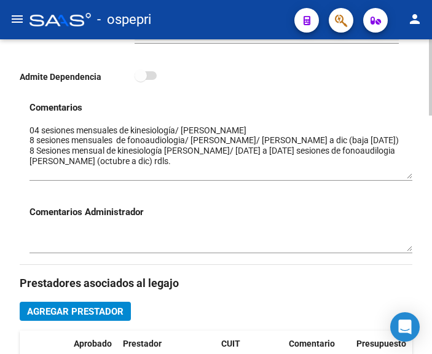
drag, startPoint x: 411, startPoint y: 147, endPoint x: 409, endPoint y: 178, distance: 31.4
click at [409, 178] on textarea at bounding box center [221, 151] width 383 height 55
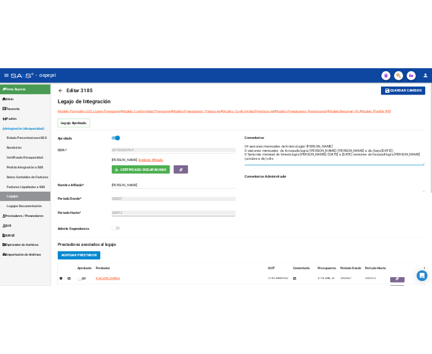
scroll to position [6, 0]
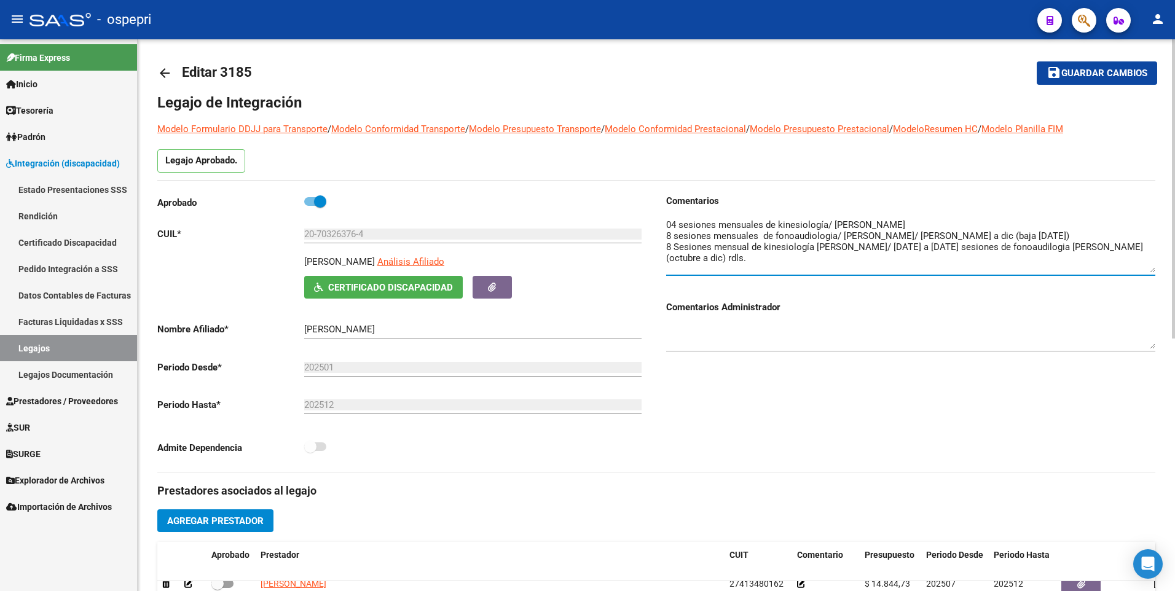
click at [431, 126] on div "arrow_back Editar 3185 save Guardar cambios Legajo de Integración Modelo Formul…" at bounding box center [658, 542] width 1041 height 1017
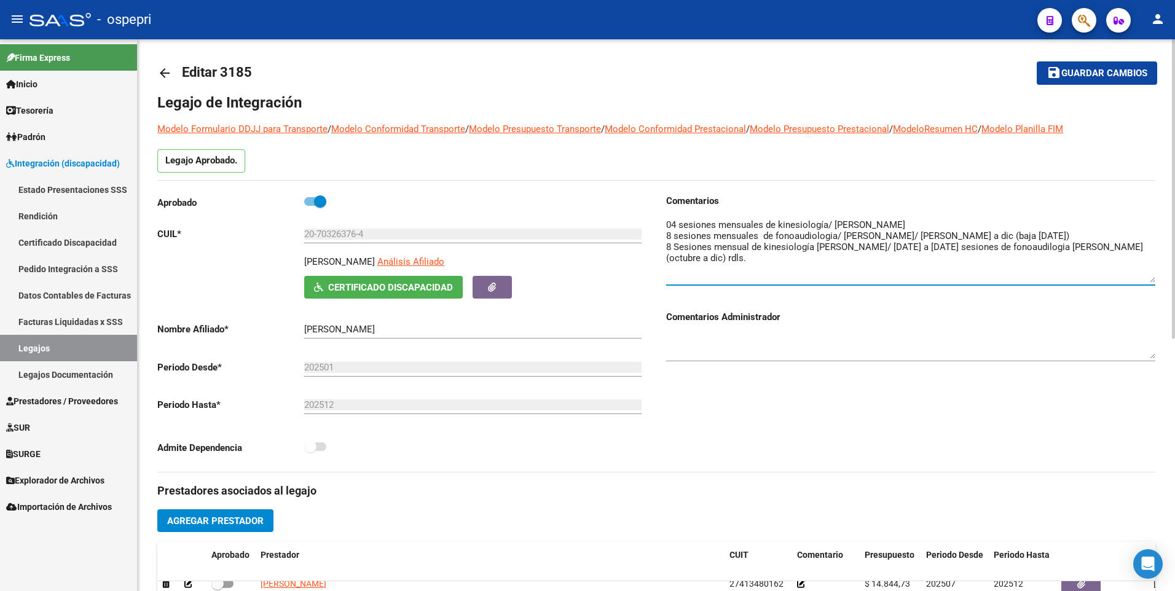
drag, startPoint x: 1152, startPoint y: 271, endPoint x: 1152, endPoint y: 283, distance: 12.3
click at [431, 283] on textarea at bounding box center [910, 250] width 489 height 65
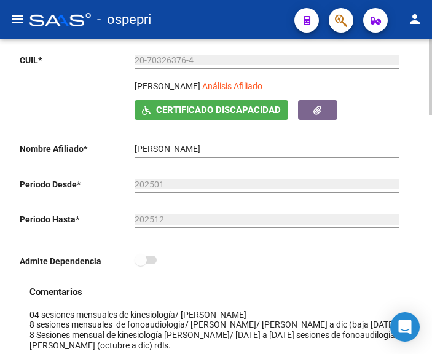
scroll to position [307, 0]
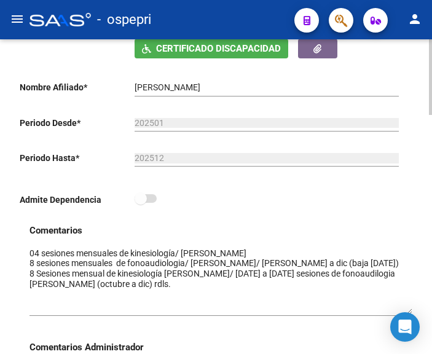
click at [261, 197] on div "Admite Dependencia" at bounding box center [211, 202] width 383 height 23
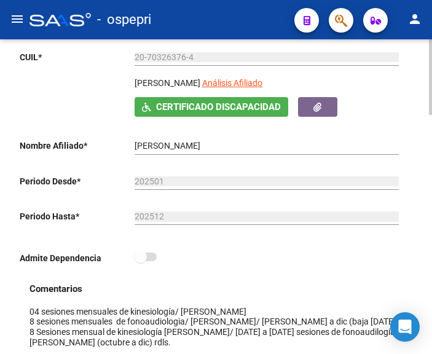
scroll to position [246, 0]
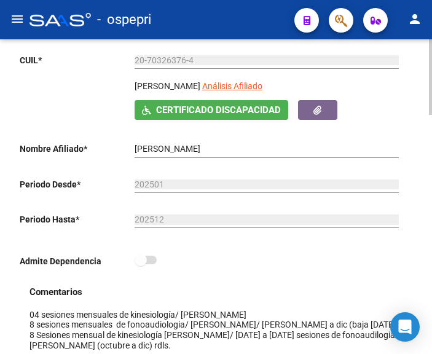
click at [262, 253] on div "Admite Dependencia" at bounding box center [211, 264] width 383 height 23
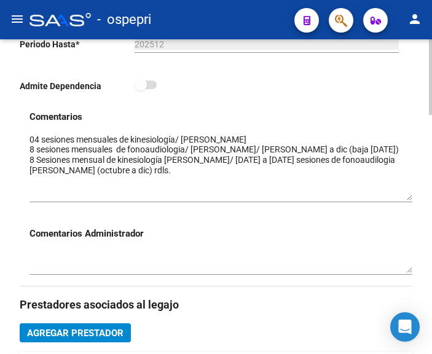
scroll to position [430, 0]
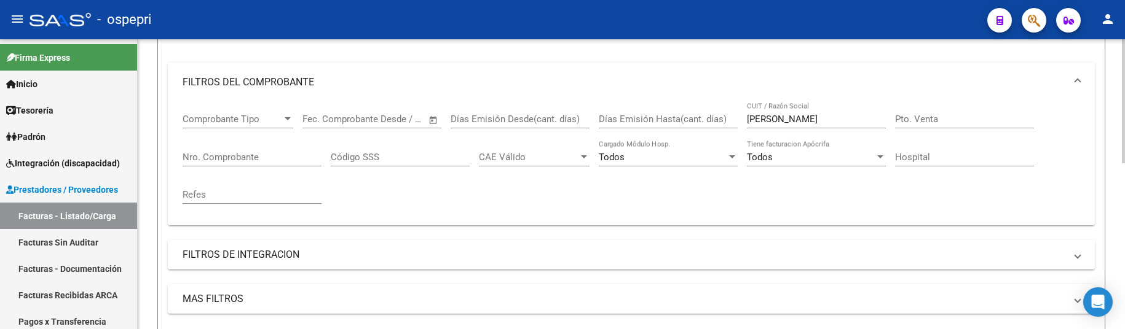
scroll to position [81, 0]
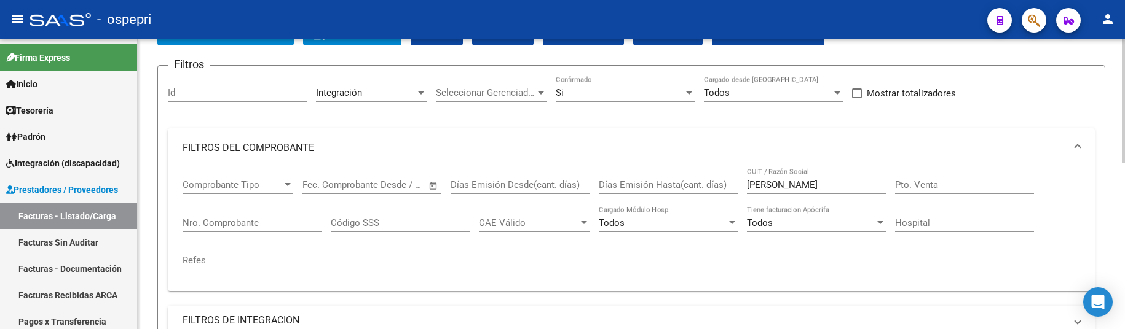
click at [829, 192] on div "[PERSON_NAME] / Razón Social" at bounding box center [816, 181] width 139 height 26
drag, startPoint x: 829, startPoint y: 185, endPoint x: 730, endPoint y: 182, distance: 98.4
click at [730, 182] on div "Comprobante Tipo Comprobante Tipo Fecha inicio – Fecha fin Fec. Comprobante Des…" at bounding box center [631, 225] width 897 height 114
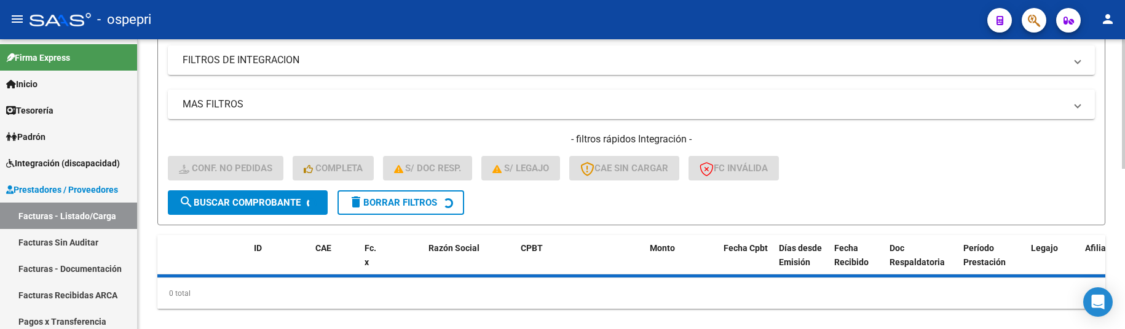
scroll to position [360, 0]
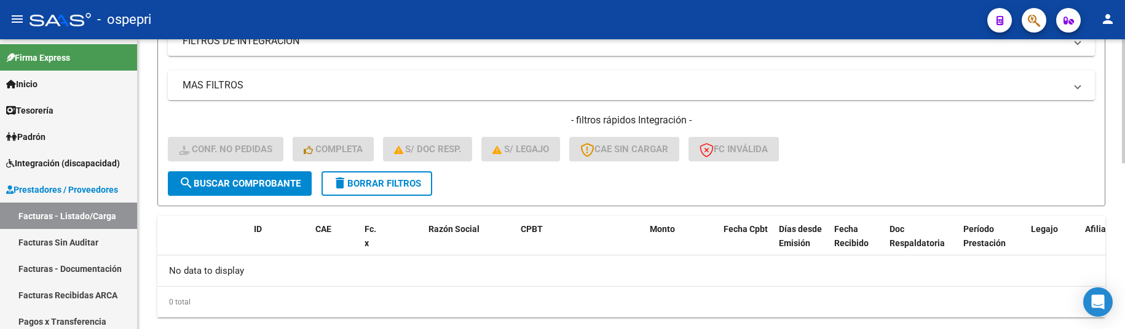
type input "deriaz"
click at [281, 186] on span "search Buscar Comprobante" at bounding box center [240, 183] width 122 height 11
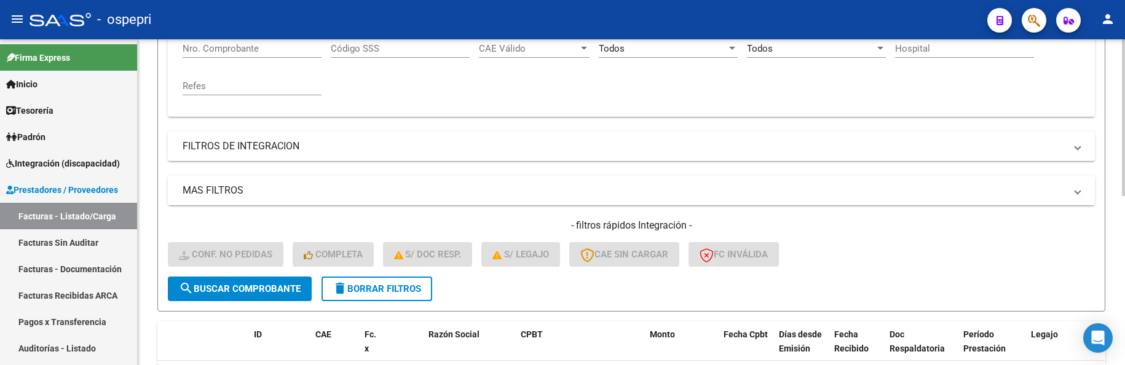
scroll to position [307, 0]
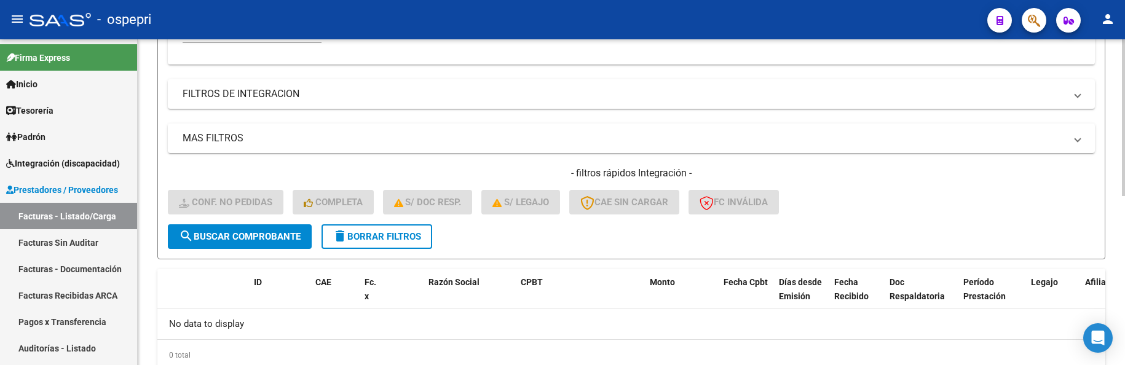
click at [264, 237] on span "search Buscar Comprobante" at bounding box center [240, 236] width 122 height 11
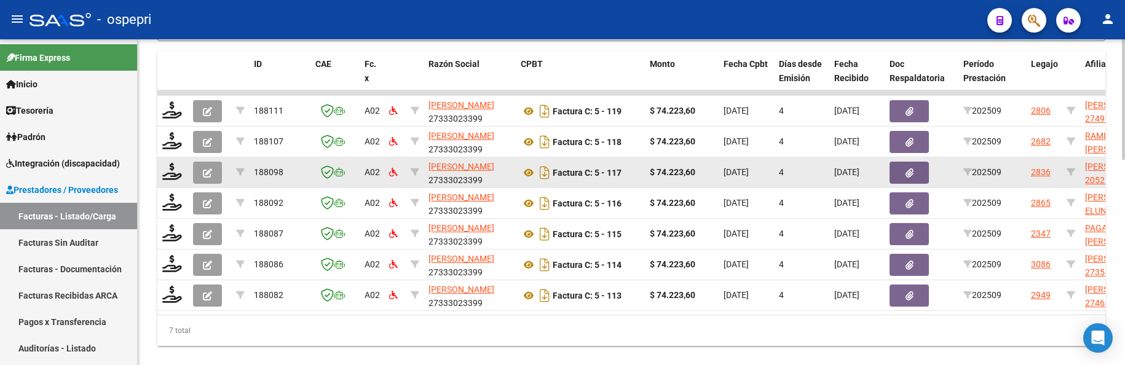
scroll to position [553, 0]
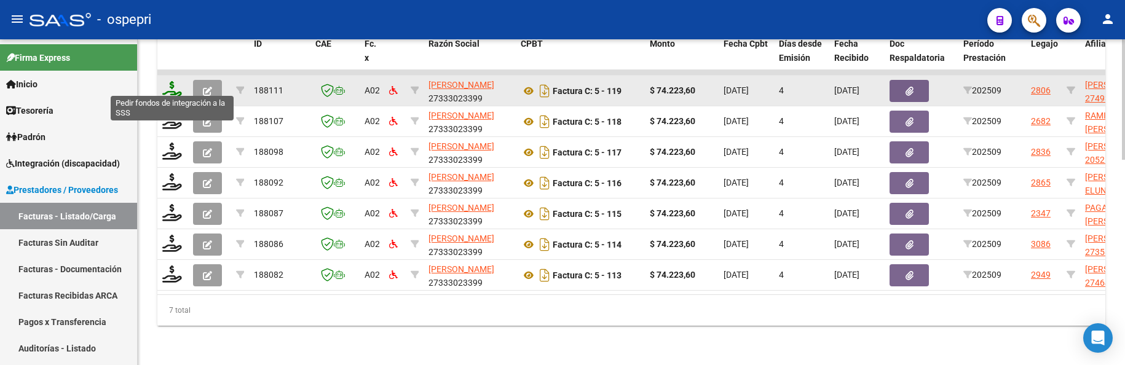
click at [171, 85] on icon at bounding box center [172, 89] width 20 height 17
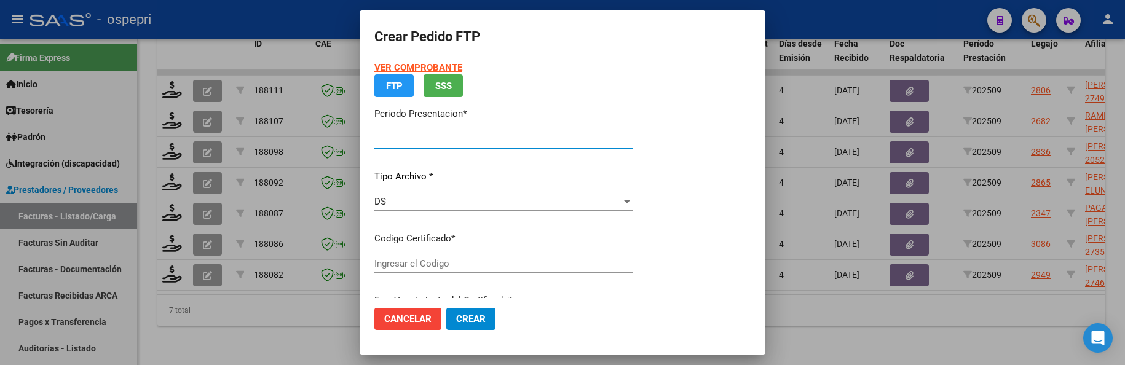
type input "202509"
type input "$ 74.223,60"
type input "2749339974-3"
type input "[DATE]"
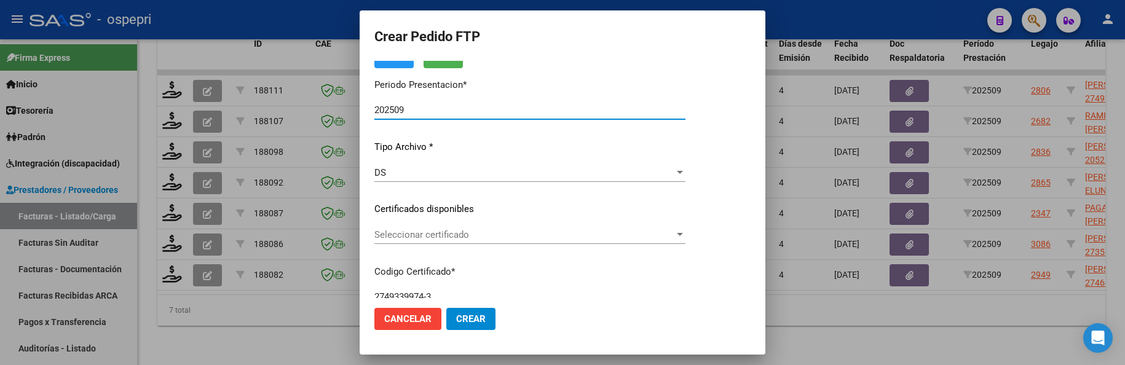
scroll to position [123, 0]
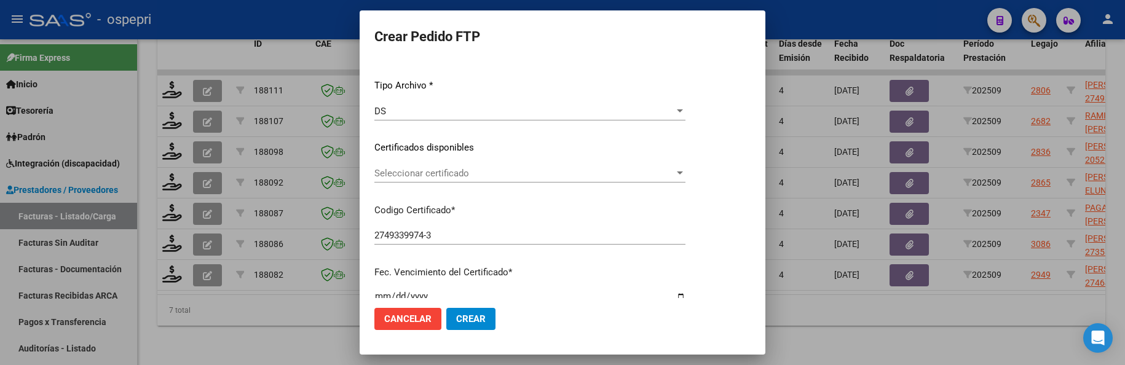
click at [685, 175] on div at bounding box center [679, 173] width 11 height 10
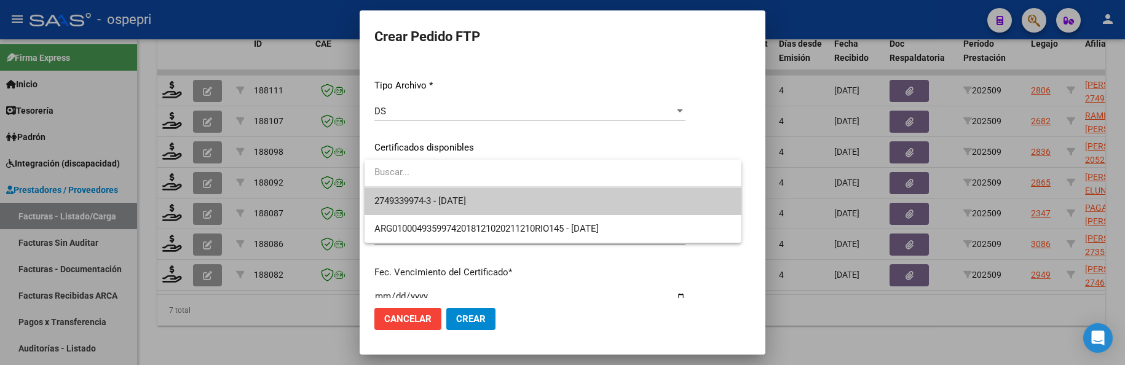
click at [701, 205] on span "2749339974-3 - [DATE]" at bounding box center [552, 201] width 357 height 28
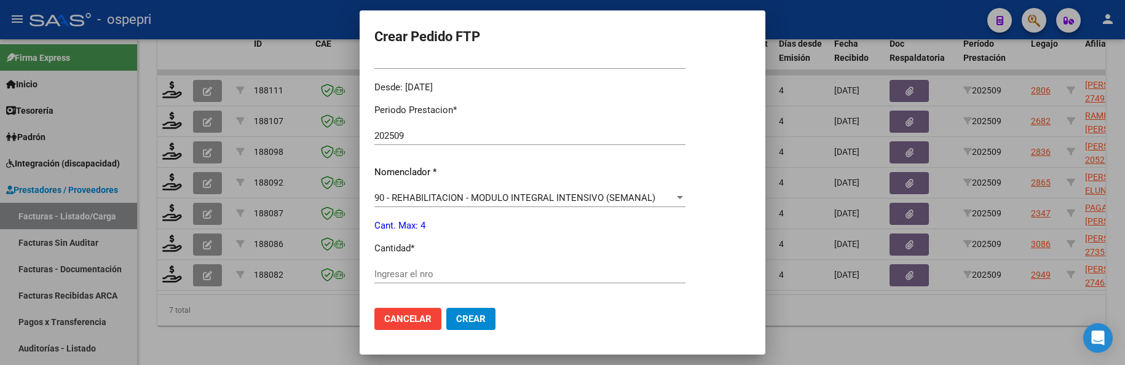
scroll to position [430, 0]
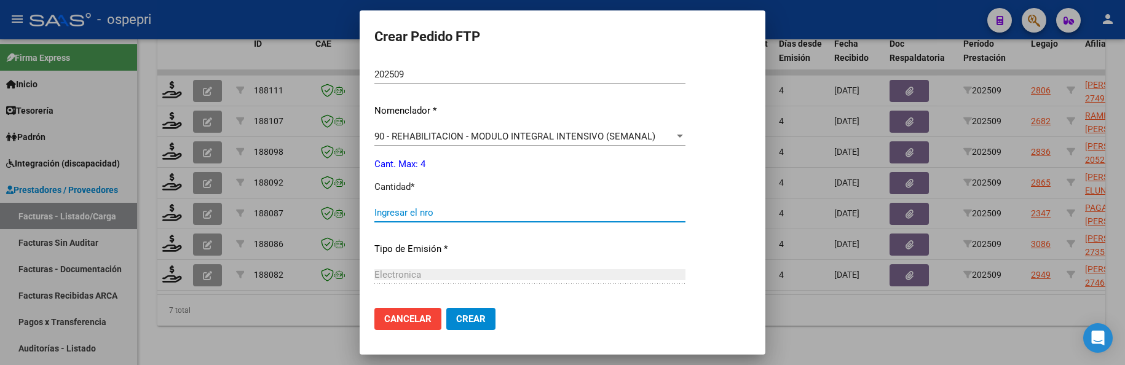
click at [581, 212] on input "Ingresar el nro" at bounding box center [529, 212] width 311 height 11
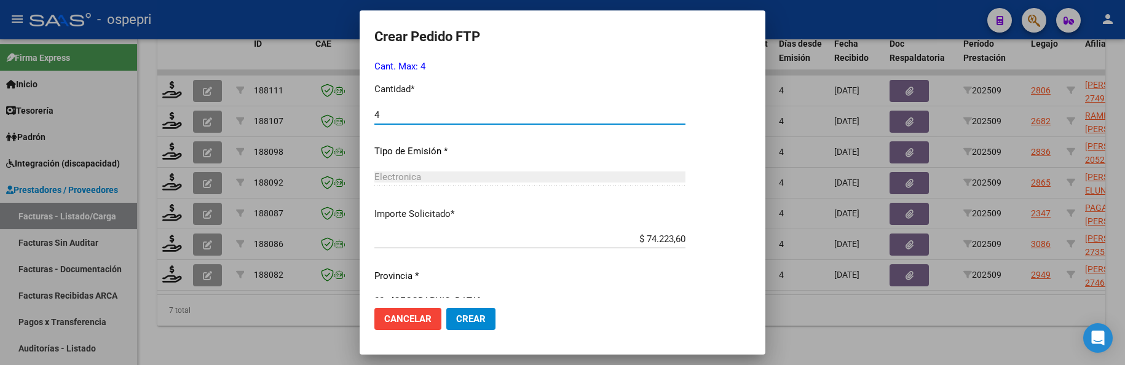
scroll to position [552, 0]
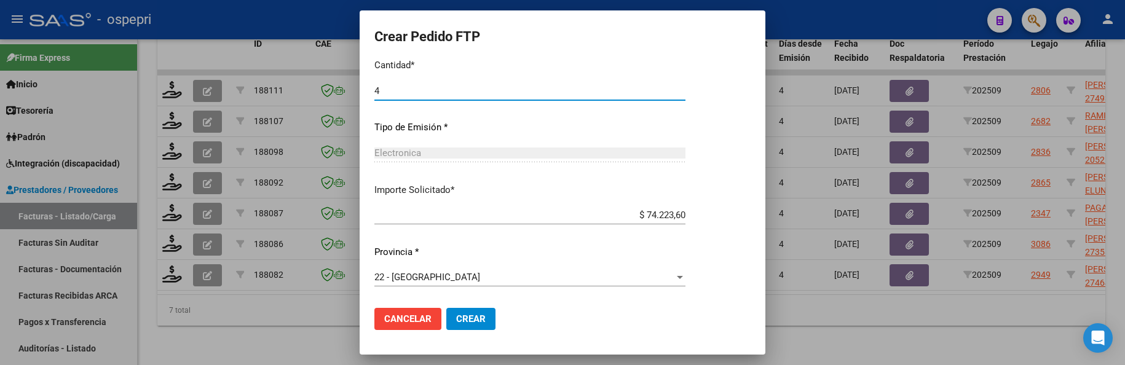
type input "4"
click at [477, 309] on button "Crear" at bounding box center [470, 319] width 49 height 22
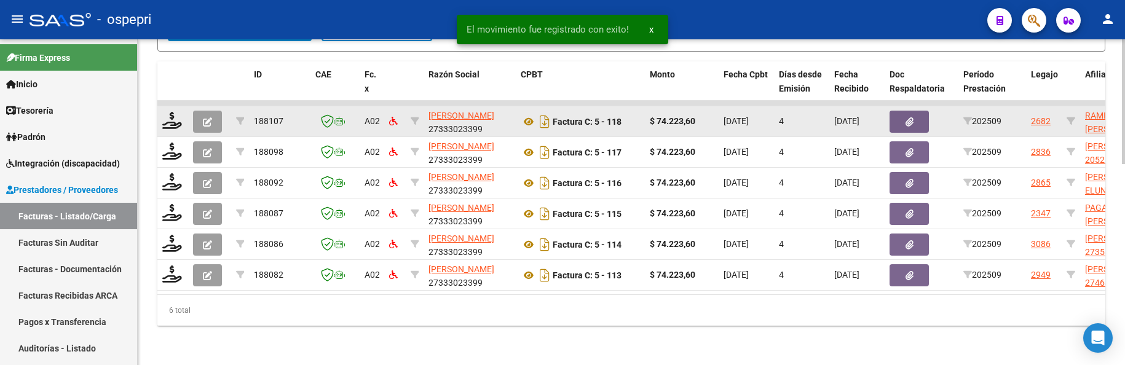
scroll to position [524, 0]
click at [175, 114] on icon at bounding box center [172, 120] width 20 height 17
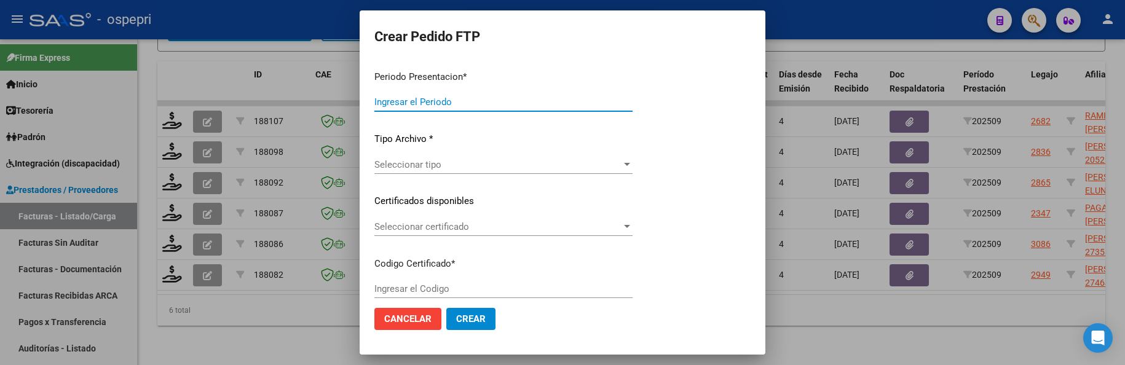
type input "202509"
type input "$ 74.223,60"
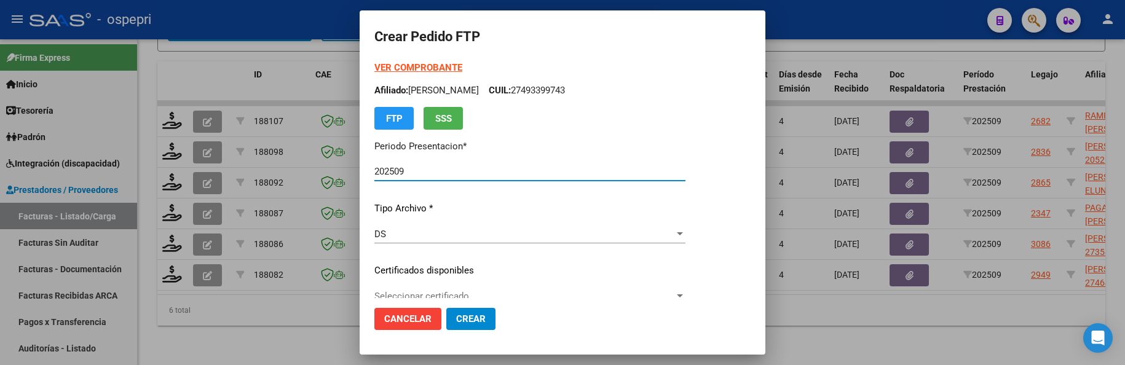
type input "20523245571"
type input "[DATE]"
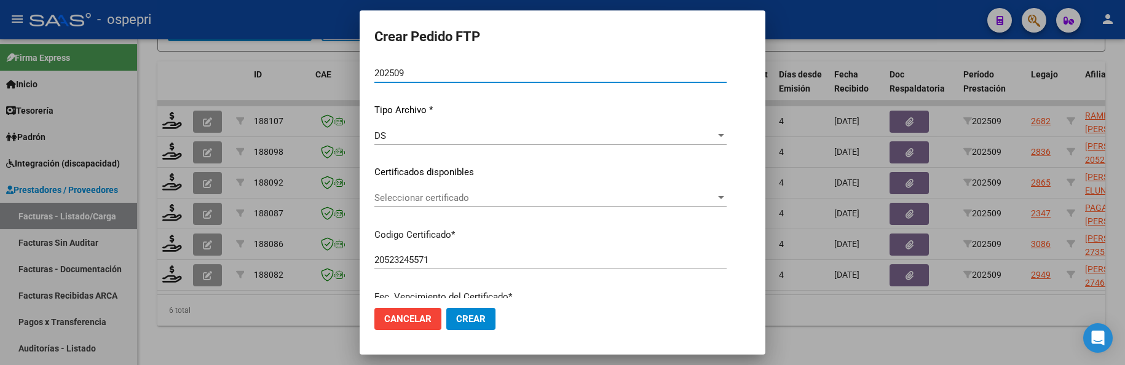
scroll to position [123, 0]
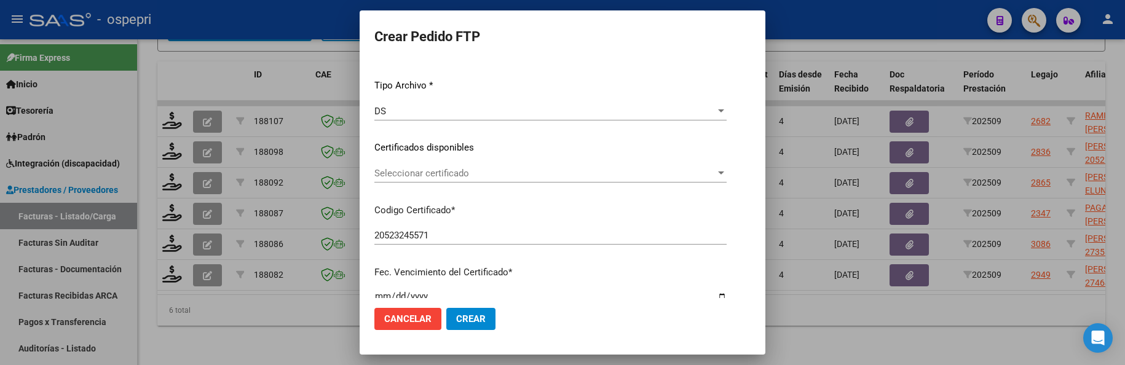
click at [727, 168] on div at bounding box center [720, 173] width 11 height 10
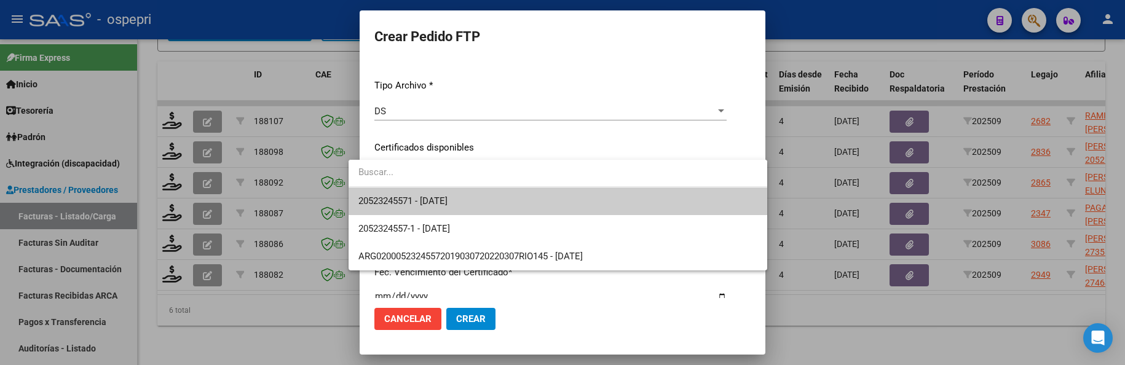
click at [705, 195] on span "20523245571 - [DATE]" at bounding box center [557, 201] width 399 height 28
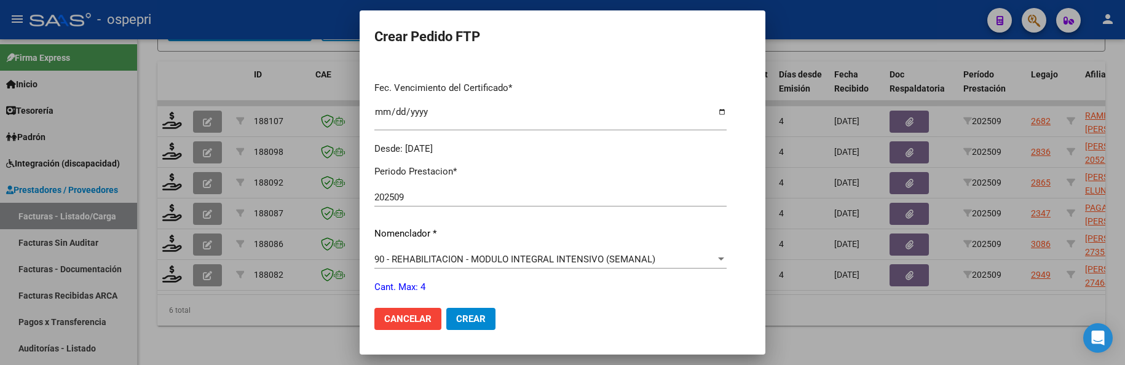
scroll to position [369, 0]
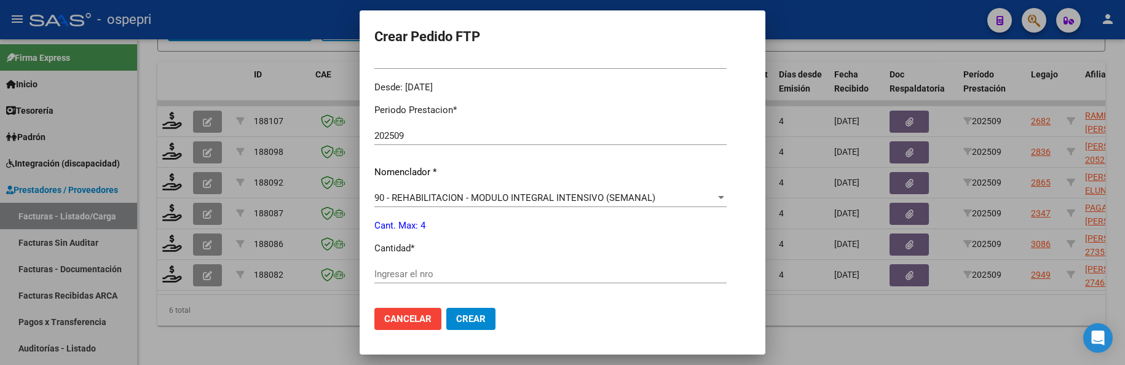
click at [436, 266] on div "Ingresar el nro" at bounding box center [550, 274] width 352 height 18
type input "4"
click at [446, 319] on button "Crear" at bounding box center [470, 319] width 49 height 22
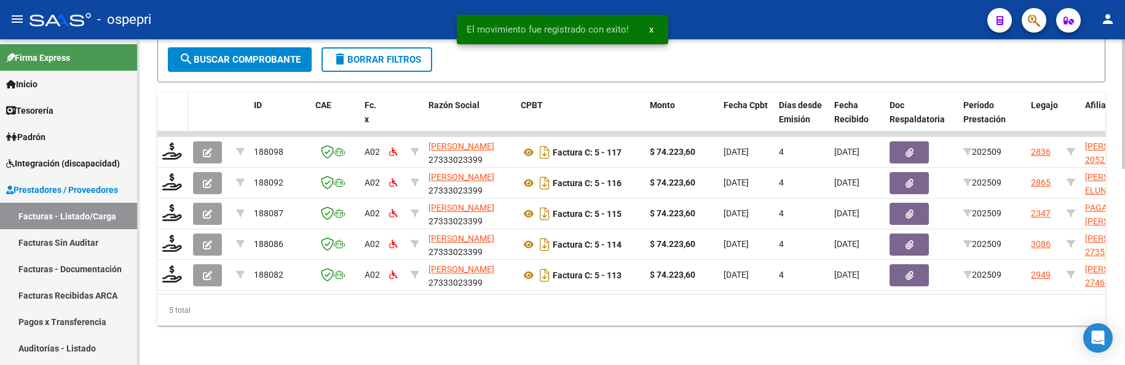
scroll to position [494, 0]
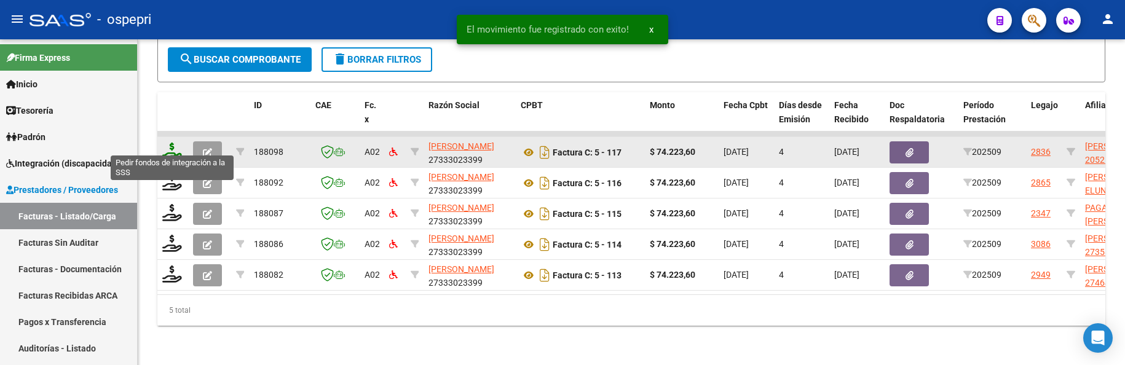
click at [175, 147] on icon at bounding box center [172, 151] width 20 height 17
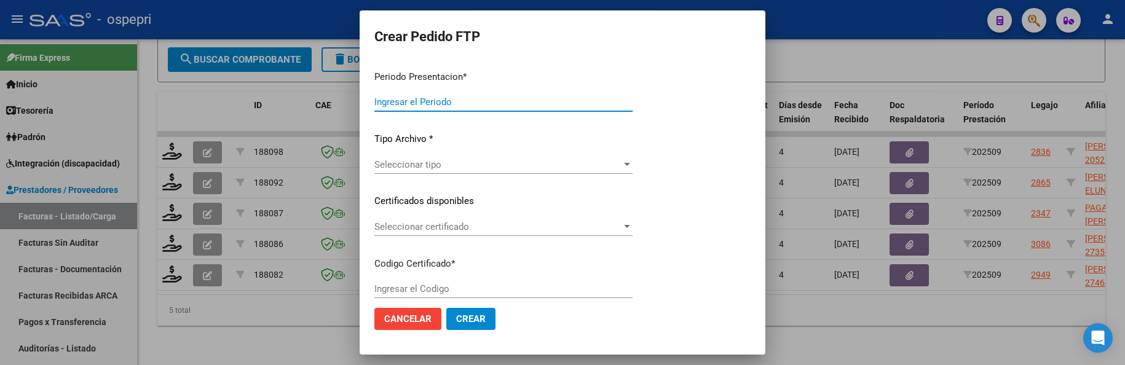
type input "202509"
type input "$ 74.223,60"
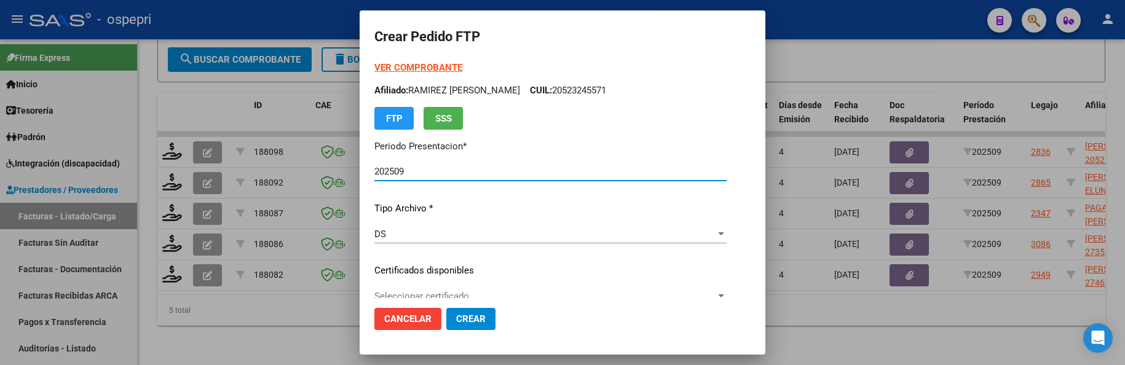
type input "20521699486"
type input "[DATE]"
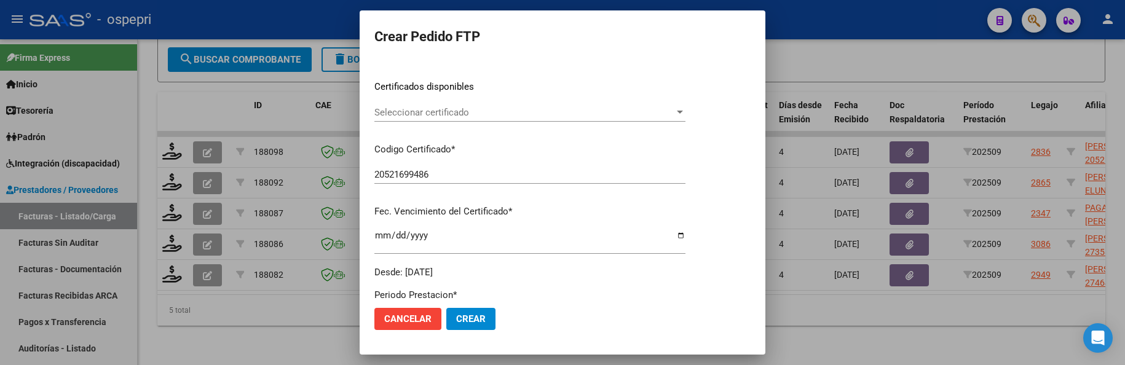
scroll to position [184, 0]
click at [683, 110] on div at bounding box center [680, 111] width 6 height 3
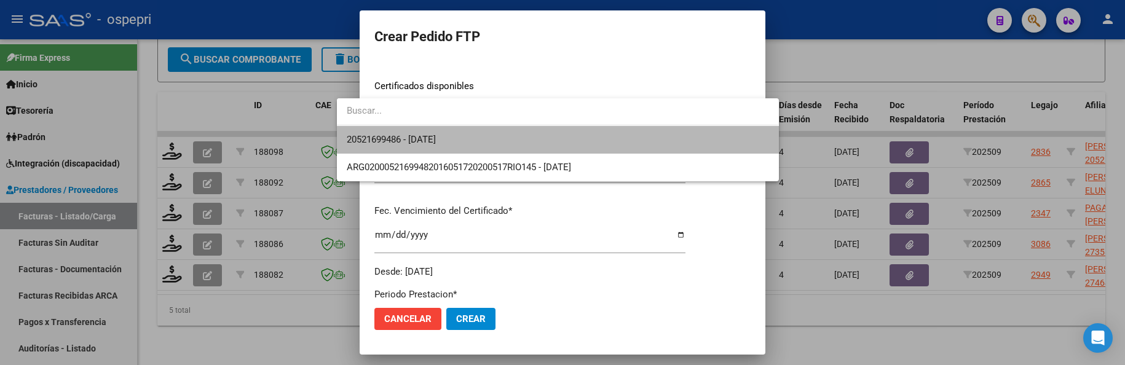
click at [701, 148] on span "20521699486 - [DATE]" at bounding box center [558, 140] width 422 height 28
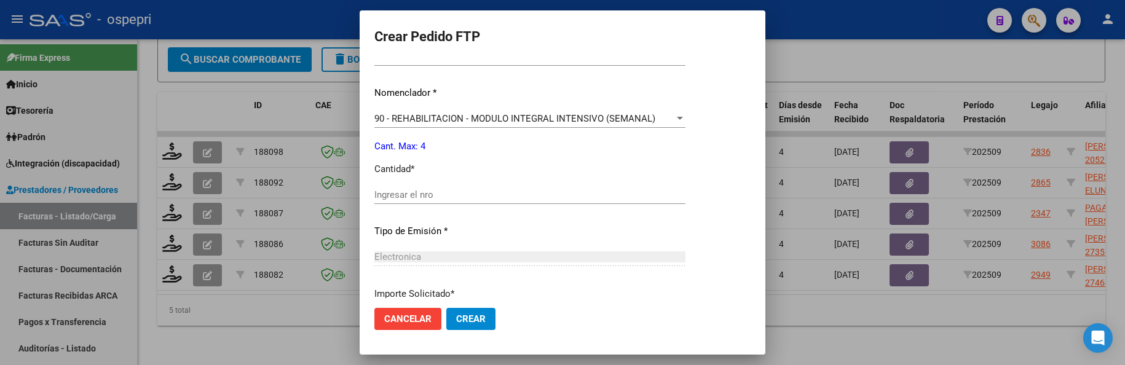
scroll to position [492, 0]
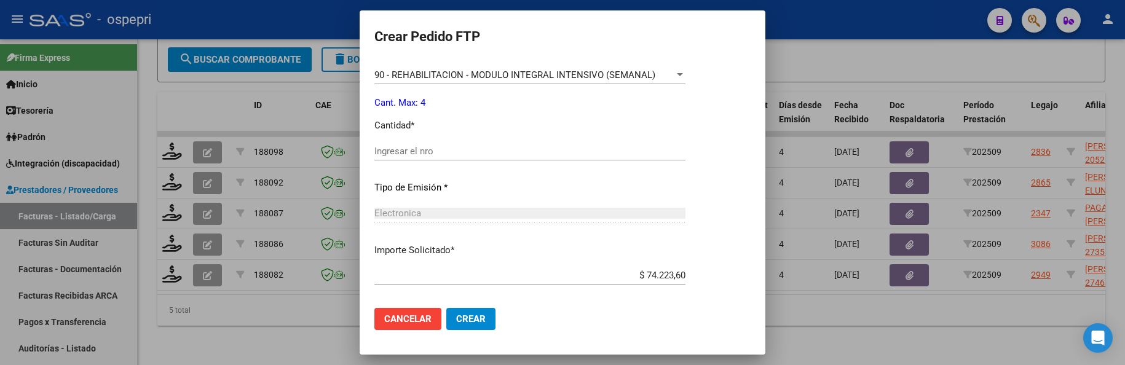
click at [441, 152] on input "Ingresar el nro" at bounding box center [529, 151] width 311 height 11
type input "4"
click at [446, 312] on button "Crear" at bounding box center [470, 319] width 49 height 22
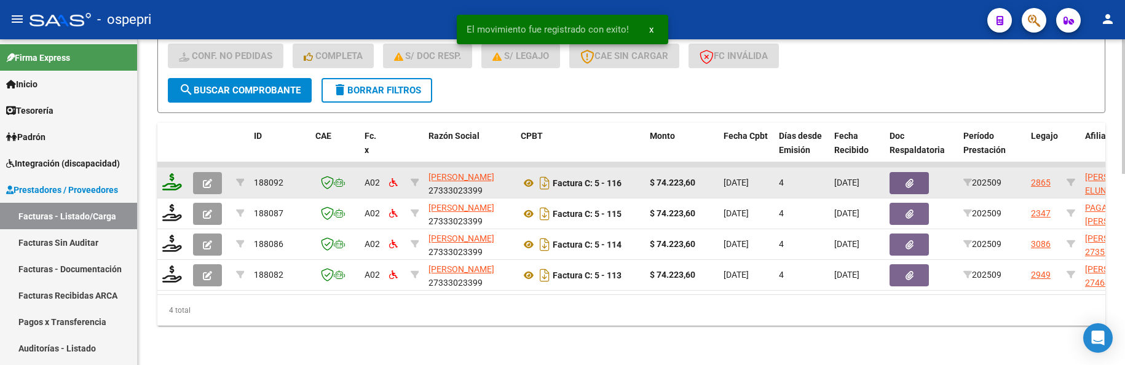
scroll to position [463, 0]
click at [176, 180] on icon at bounding box center [172, 181] width 20 height 17
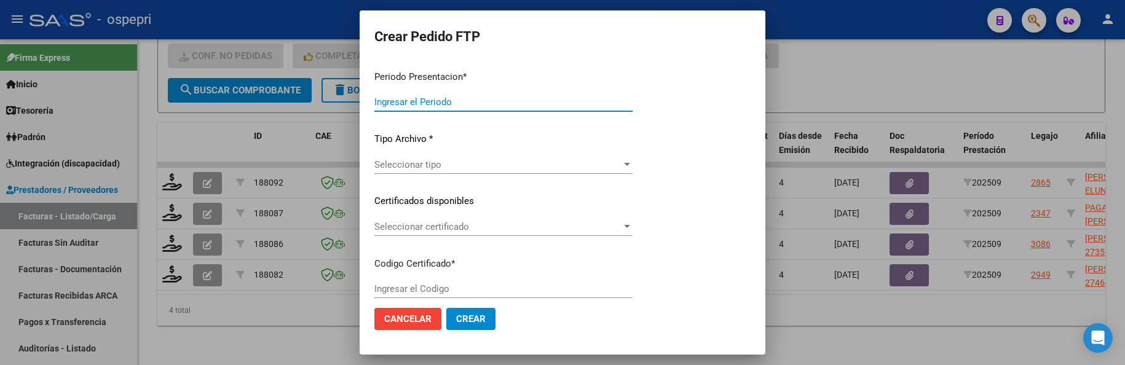
type input "202509"
type input "$ 74.223,60"
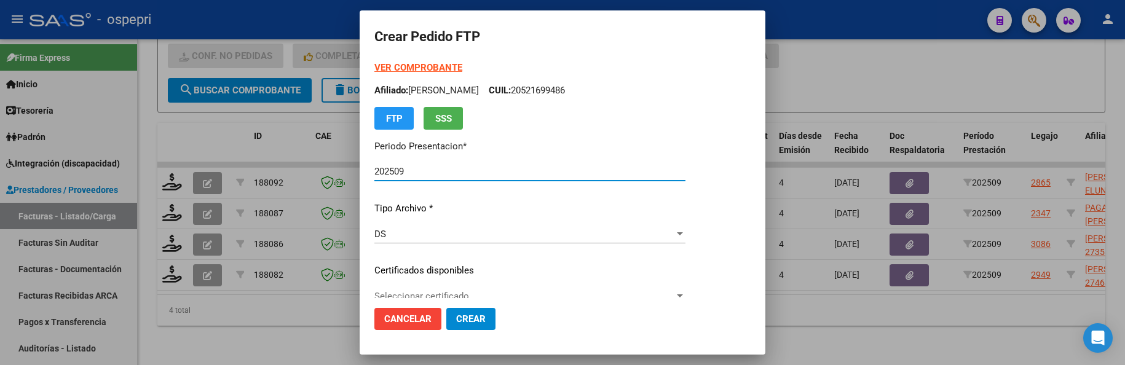
type input "2752322888-4"
type input "[DATE]"
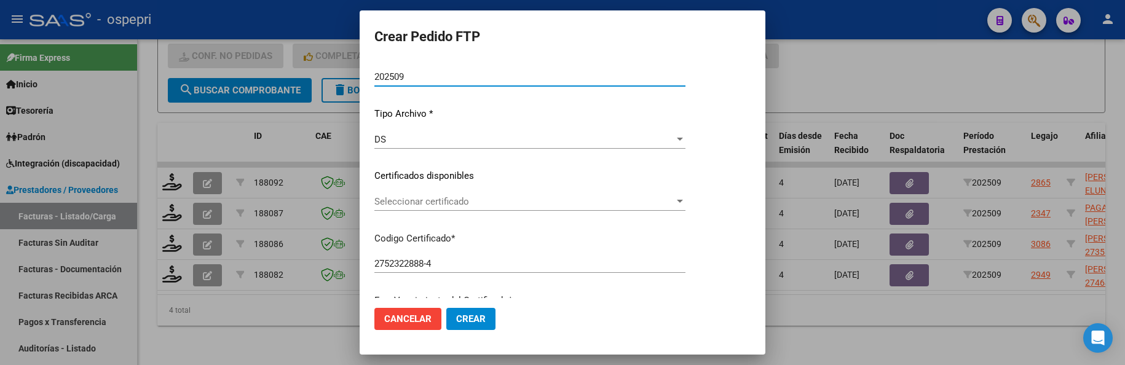
scroll to position [123, 0]
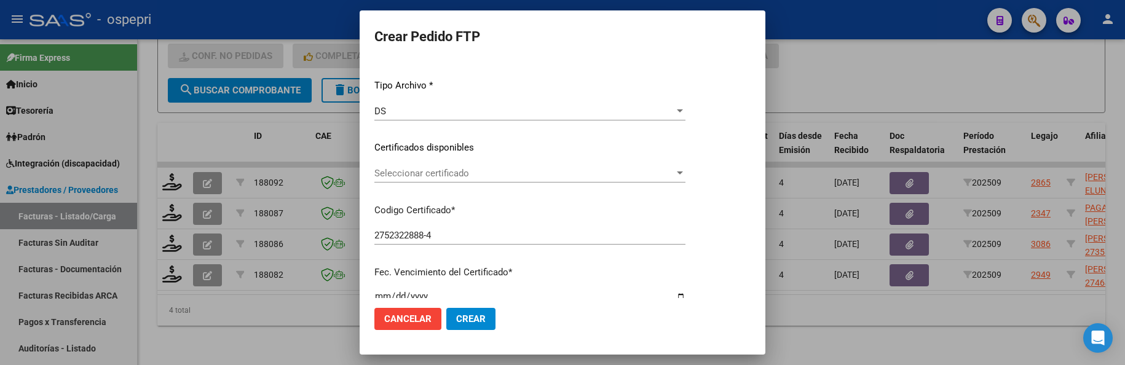
click at [685, 170] on div at bounding box center [679, 173] width 11 height 10
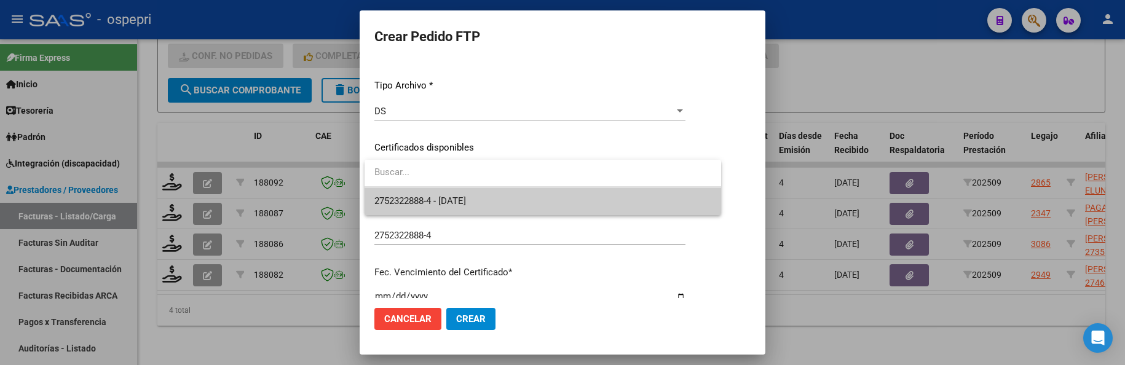
click at [636, 199] on span "2752322888-4 - [DATE]" at bounding box center [542, 201] width 337 height 28
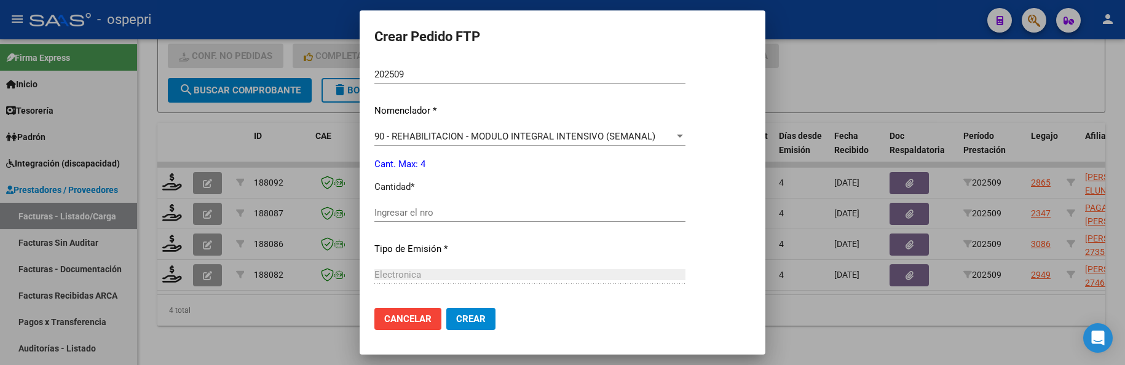
scroll to position [492, 0]
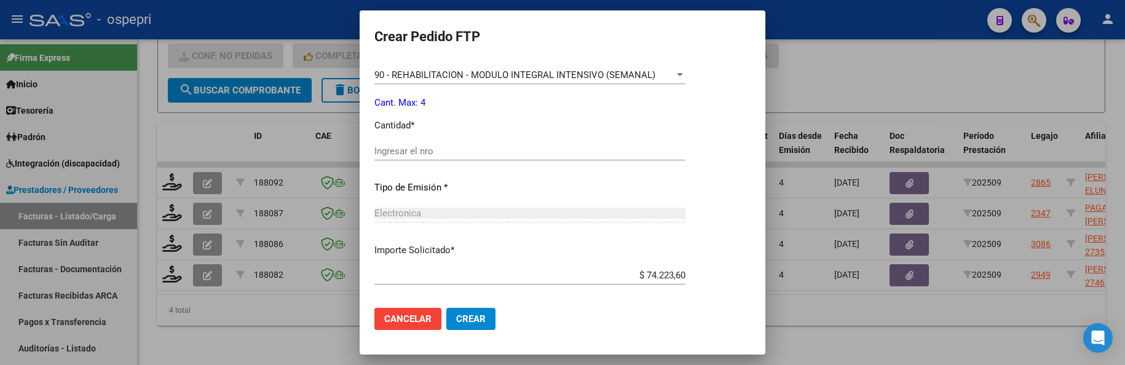
click at [400, 149] on input "Ingresar el nro" at bounding box center [529, 151] width 311 height 11
type input "4"
click at [468, 322] on span "Crear" at bounding box center [471, 318] width 30 height 11
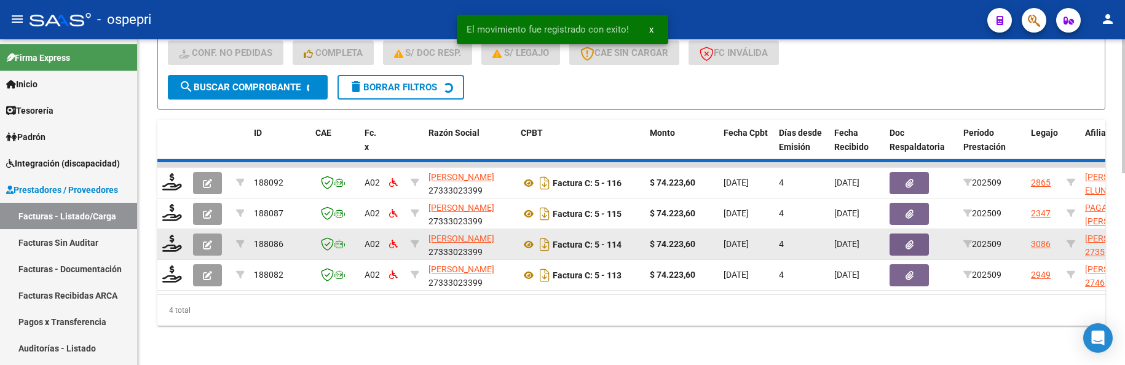
scroll to position [432, 0]
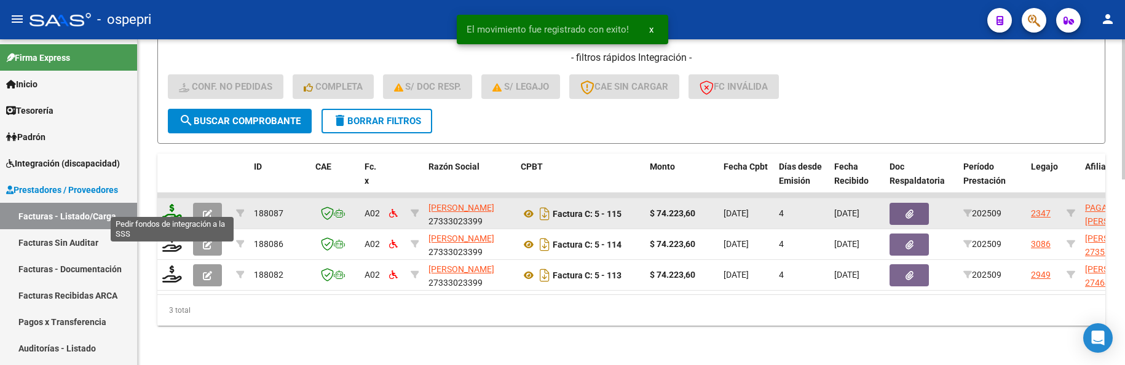
click at [175, 204] on icon at bounding box center [172, 212] width 20 height 17
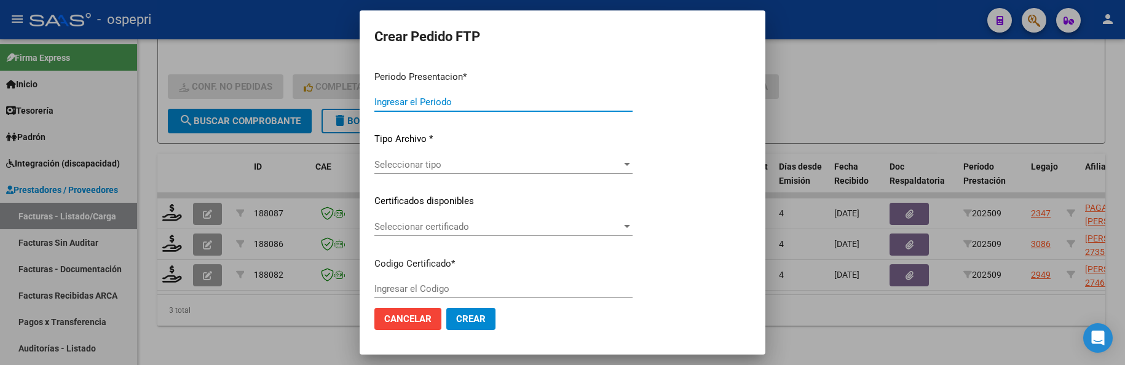
type input "202509"
type input "$ 74.223,60"
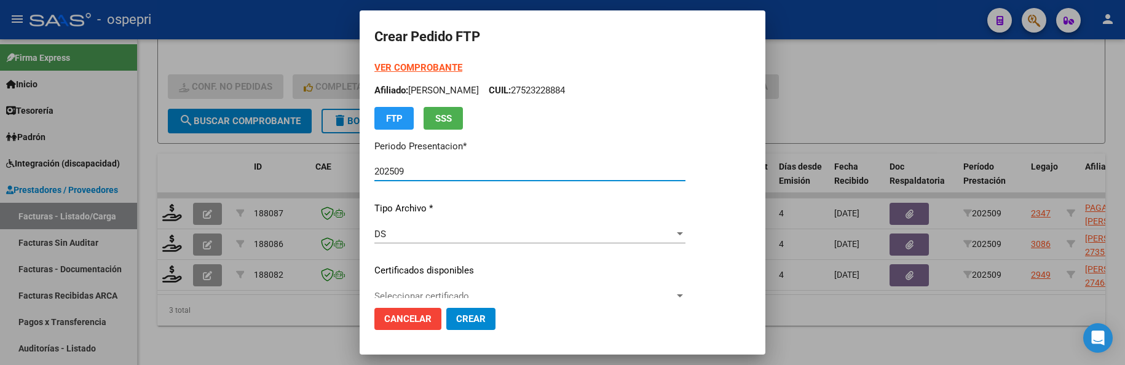
type input "2737759288-9"
type input "[DATE]"
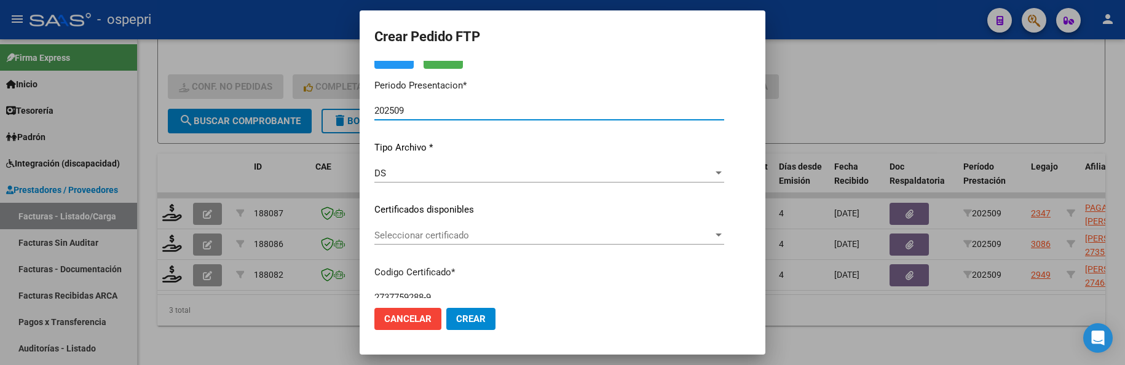
scroll to position [123, 0]
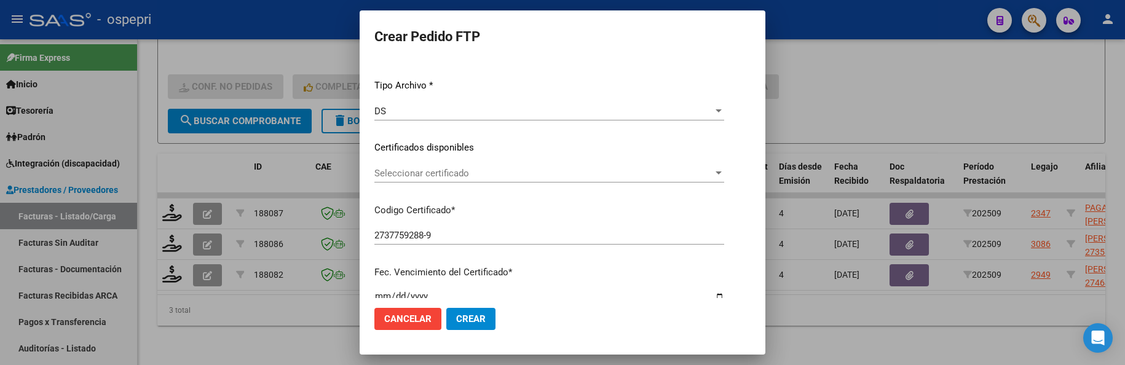
click at [720, 172] on div at bounding box center [718, 172] width 6 height 3
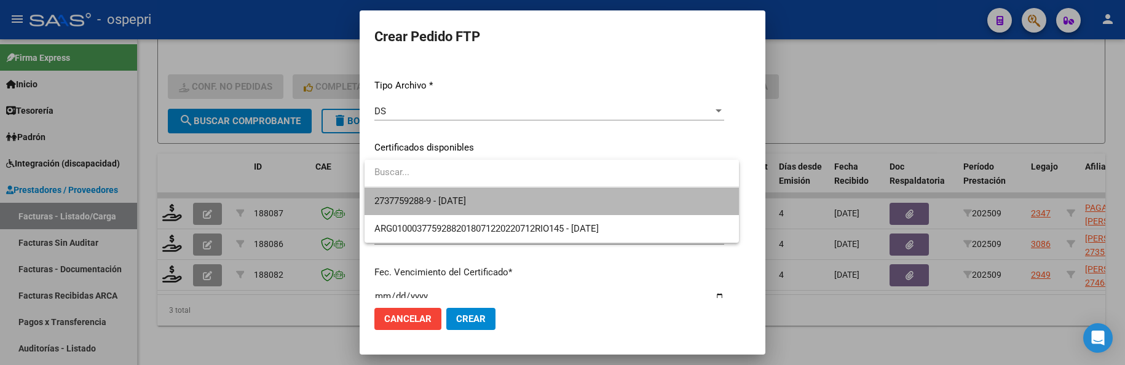
click at [625, 205] on span "2737759288-9 - [DATE]" at bounding box center [551, 201] width 355 height 28
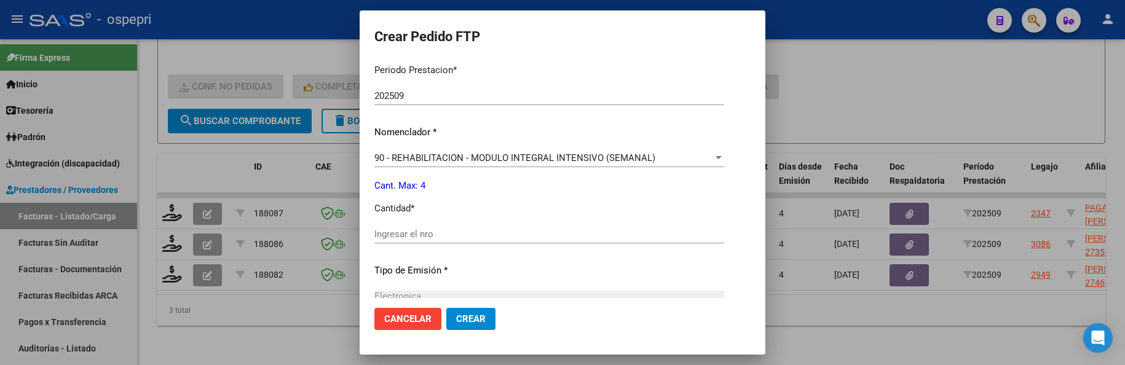
scroll to position [430, 0]
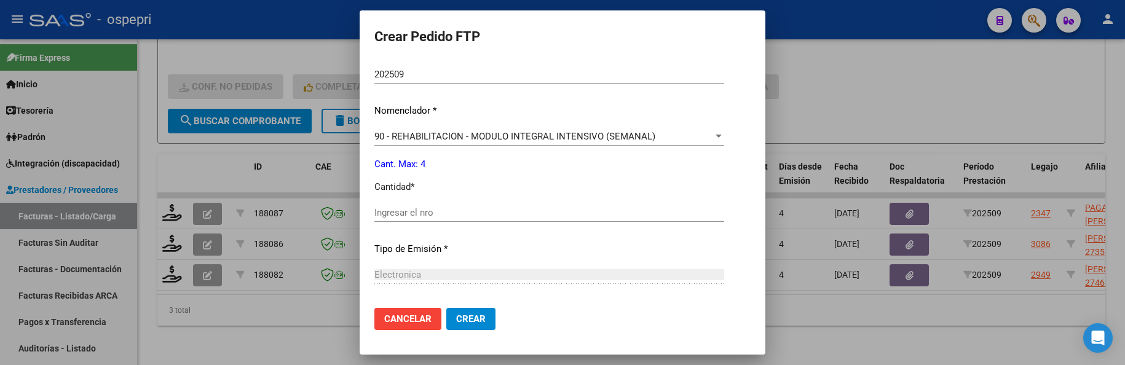
click at [468, 219] on div "Ingresar el nro" at bounding box center [549, 212] width 350 height 18
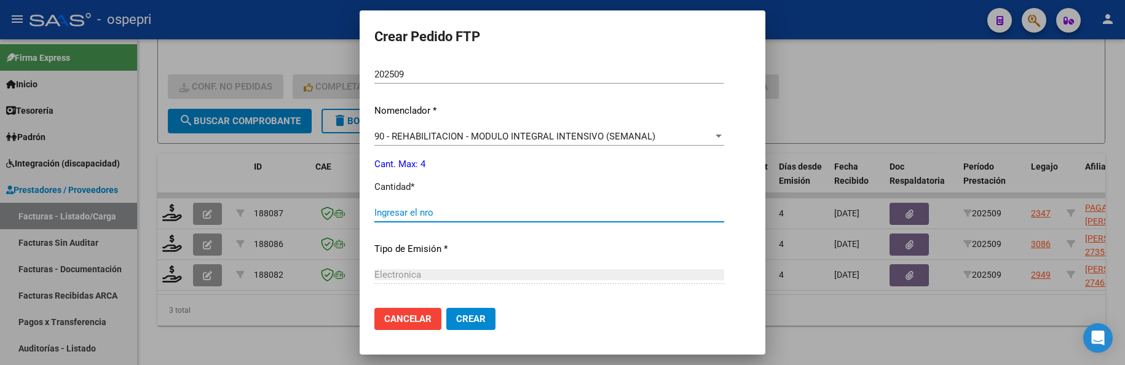
click at [467, 215] on input "Ingresar el nro" at bounding box center [549, 212] width 350 height 11
type input "4"
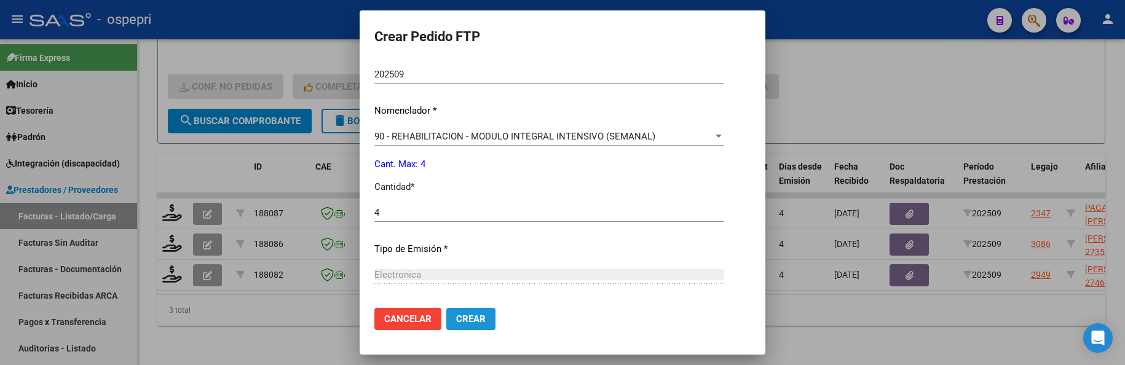
click at [482, 318] on span "Crear" at bounding box center [471, 318] width 30 height 11
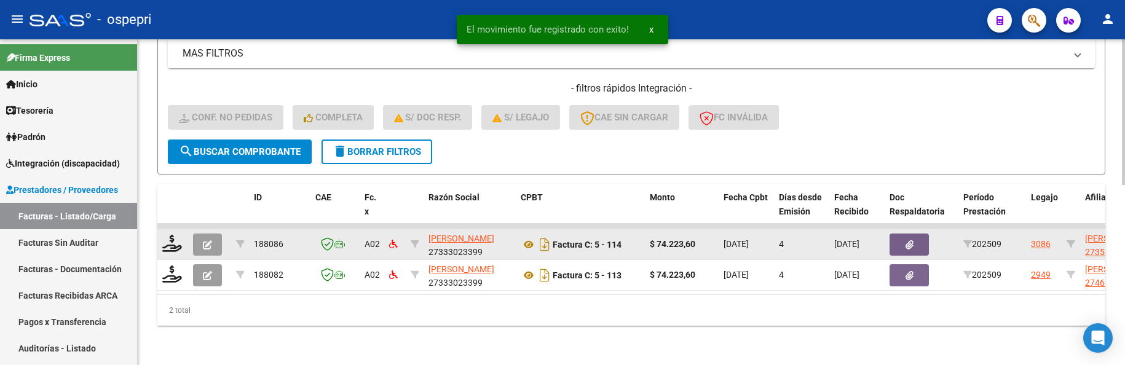
scroll to position [401, 0]
click at [178, 236] on icon at bounding box center [172, 243] width 20 height 17
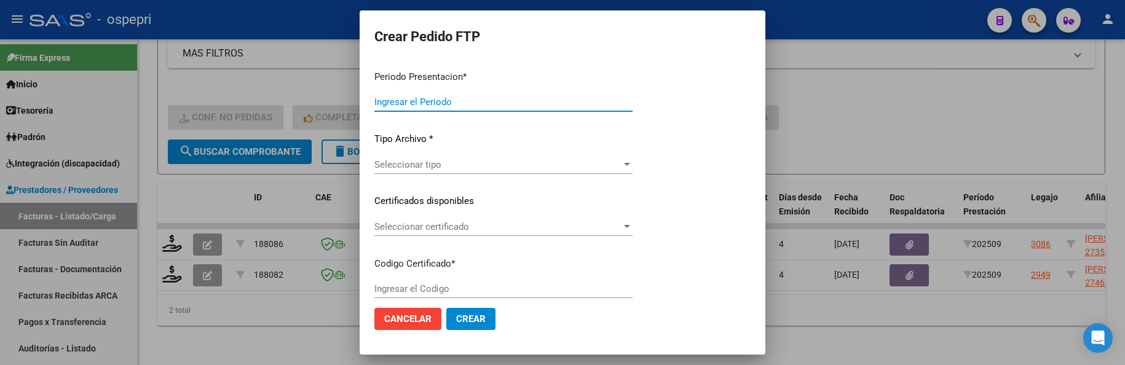
type input "202509"
type input "$ 74.223,60"
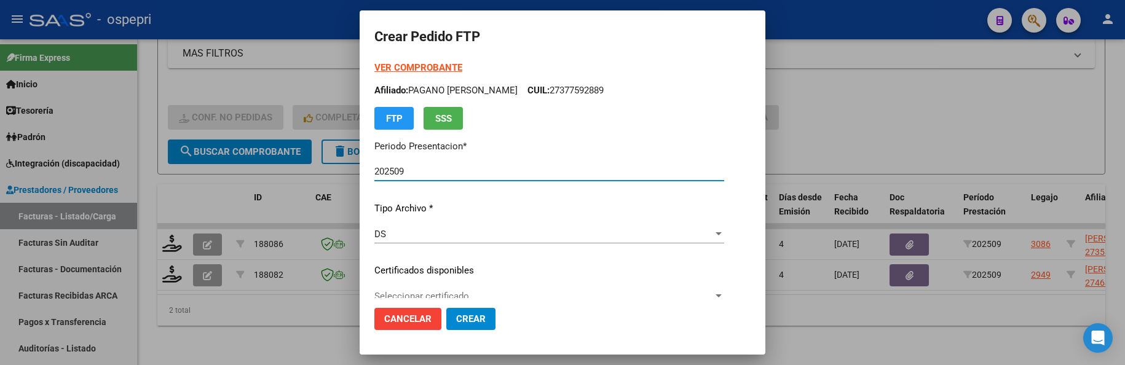
type input "2735878402-5"
type input "[DATE]"
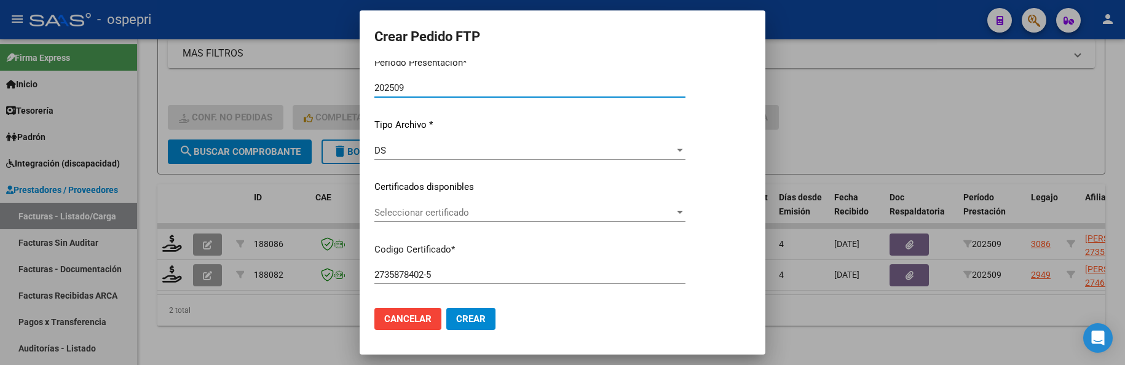
scroll to position [123, 0]
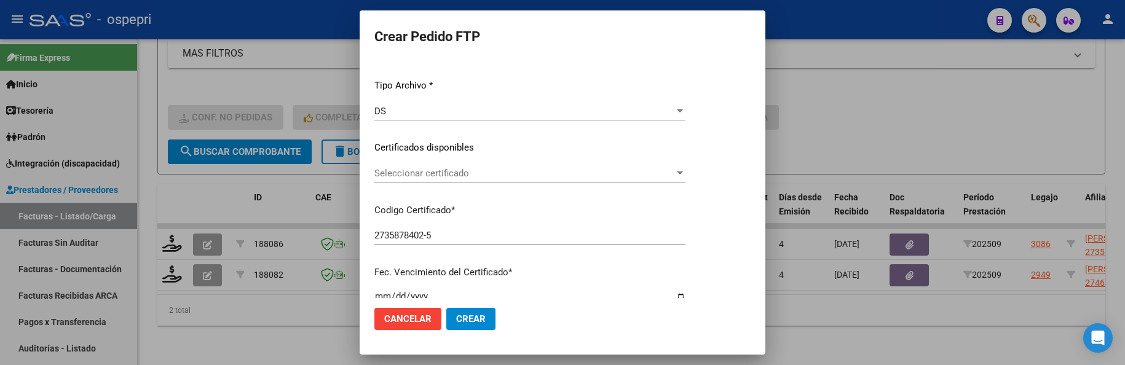
click at [685, 173] on div at bounding box center [679, 173] width 11 height 10
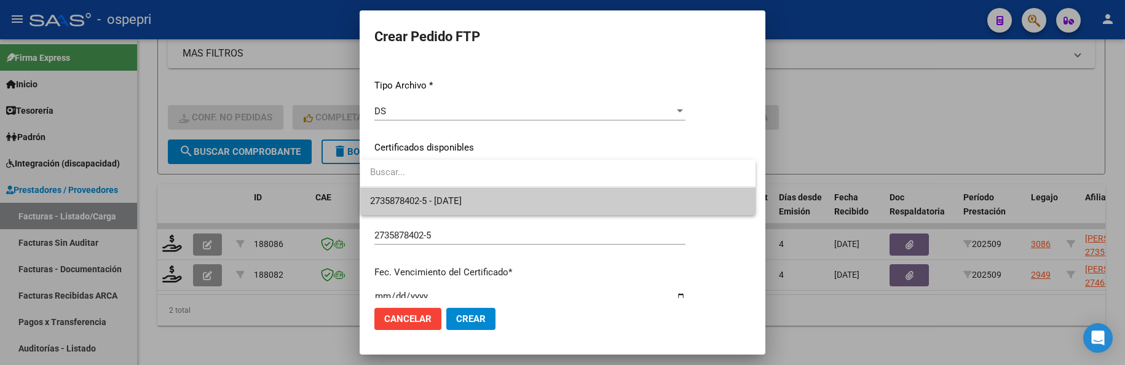
click at [637, 205] on span "2735878402-5 - [DATE]" at bounding box center [558, 201] width 376 height 28
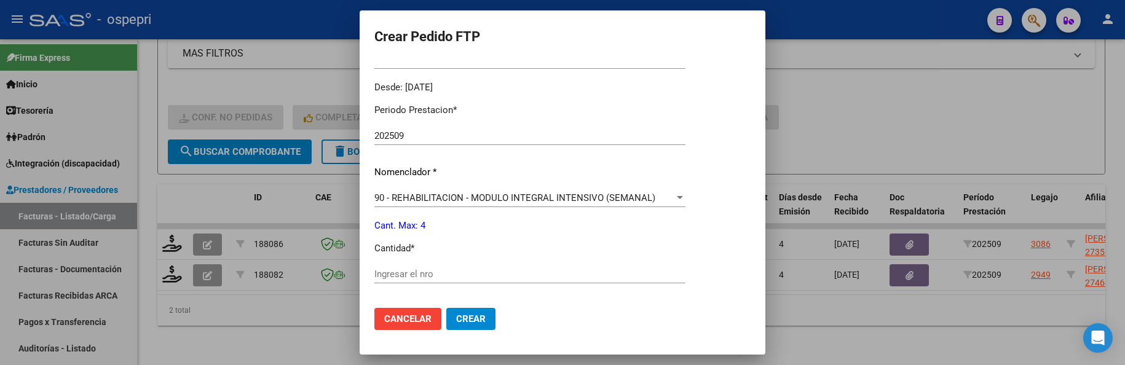
scroll to position [430, 0]
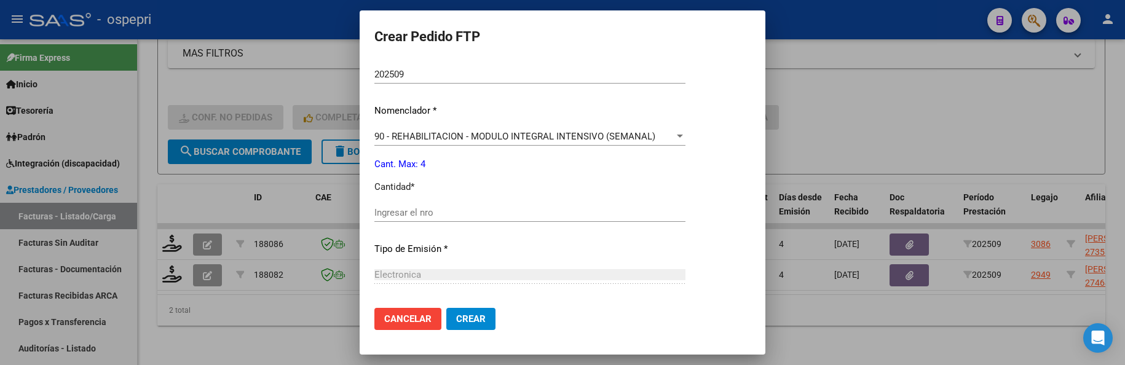
click at [435, 218] on input "Ingresar el nro" at bounding box center [529, 212] width 311 height 11
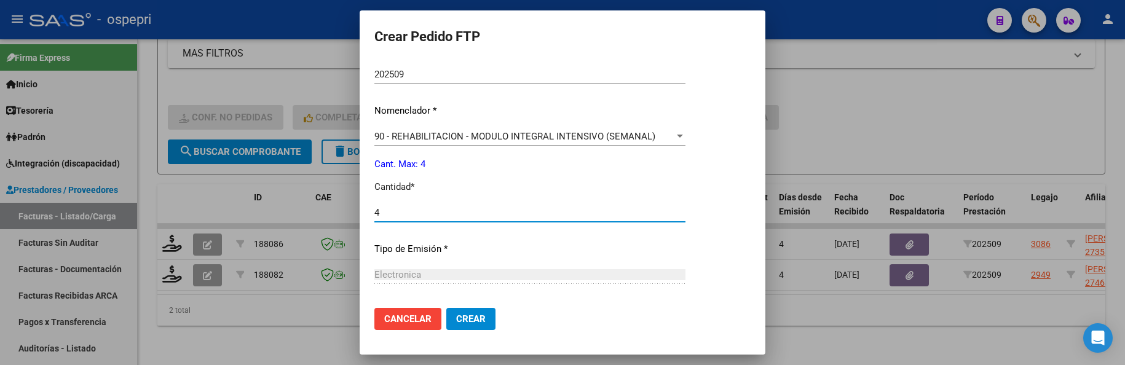
type input "4"
click at [467, 314] on span "Crear" at bounding box center [471, 318] width 30 height 11
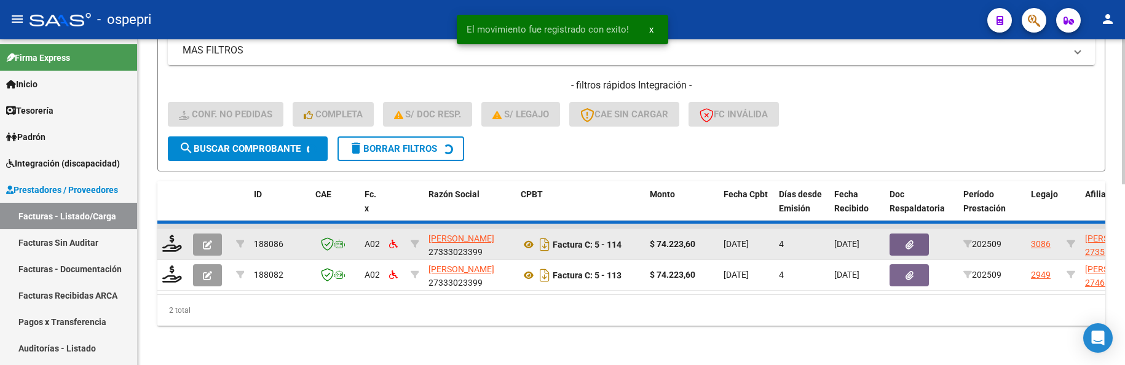
scroll to position [371, 0]
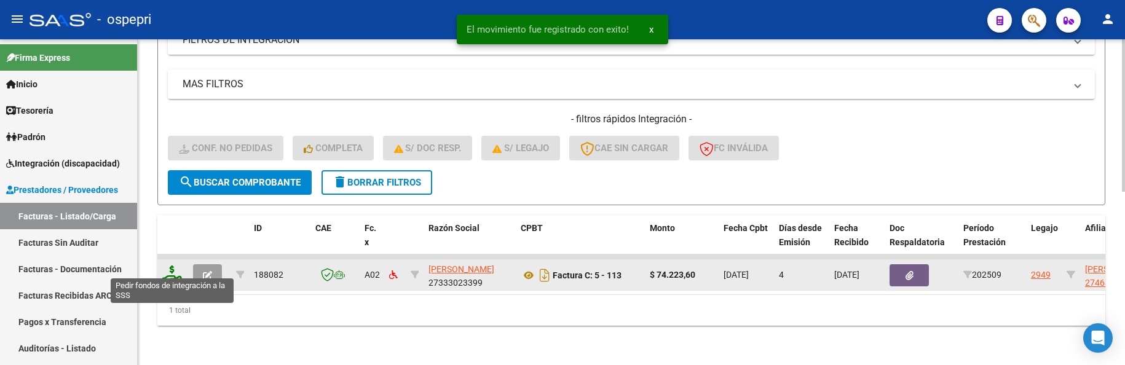
click at [168, 266] on icon at bounding box center [172, 274] width 20 height 17
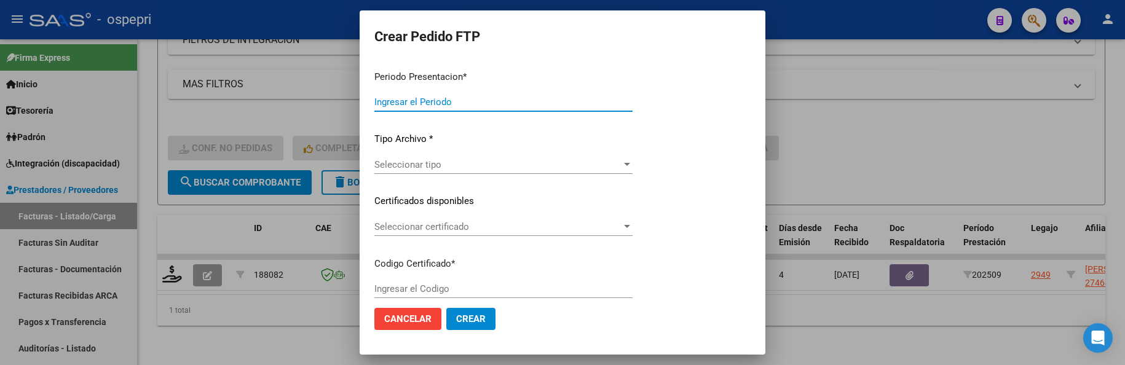
type input "202509"
type input "$ 74.223,60"
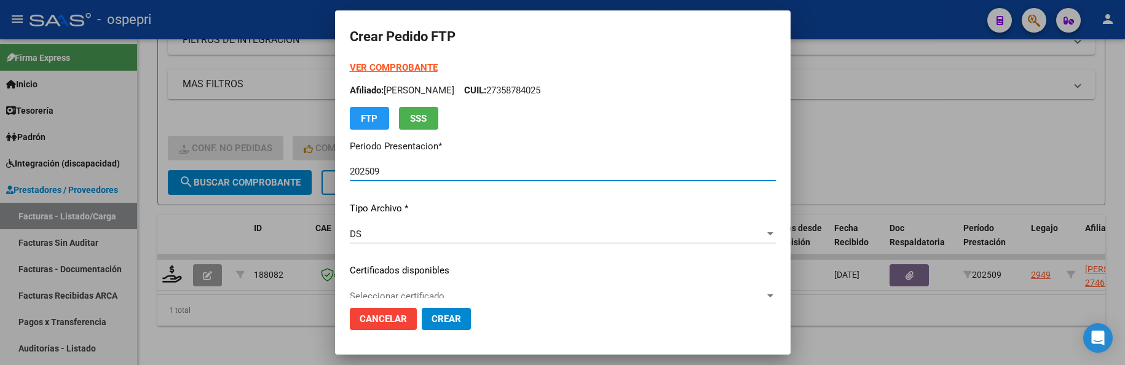
type input "ARG01000464041292016052620210526RIO290"
type input "[DATE]"
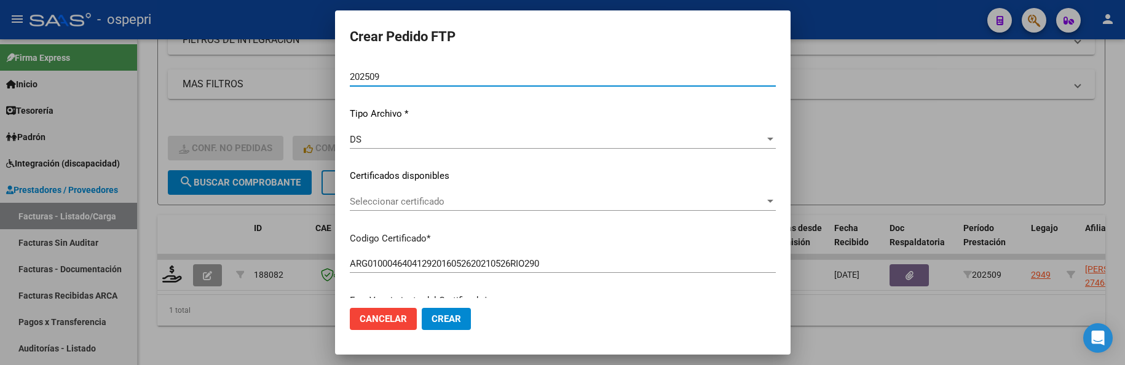
scroll to position [123, 0]
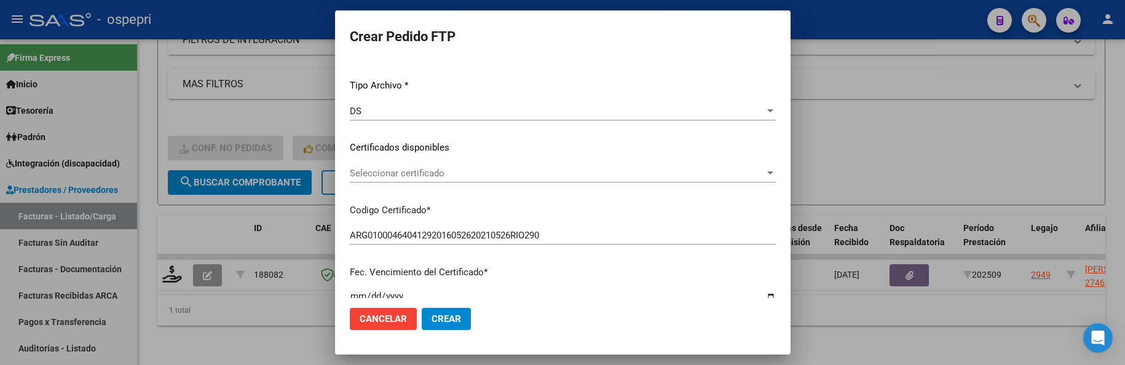
click at [773, 173] on div at bounding box center [770, 172] width 6 height 3
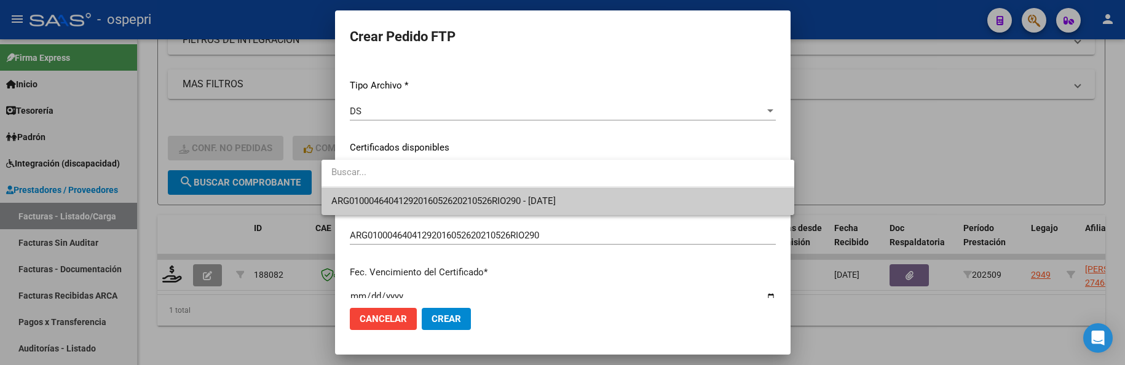
click at [624, 201] on span "ARG01000464041292016052620210526RIO290 - [DATE]" at bounding box center [557, 201] width 453 height 28
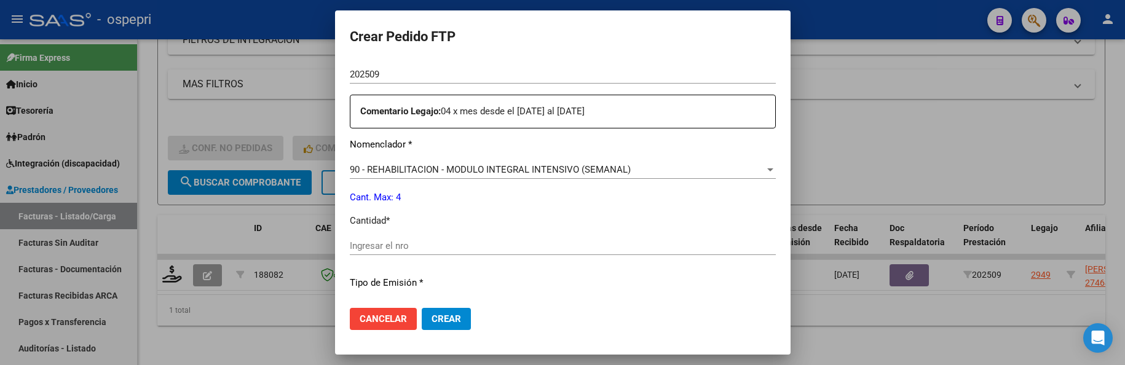
scroll to position [492, 0]
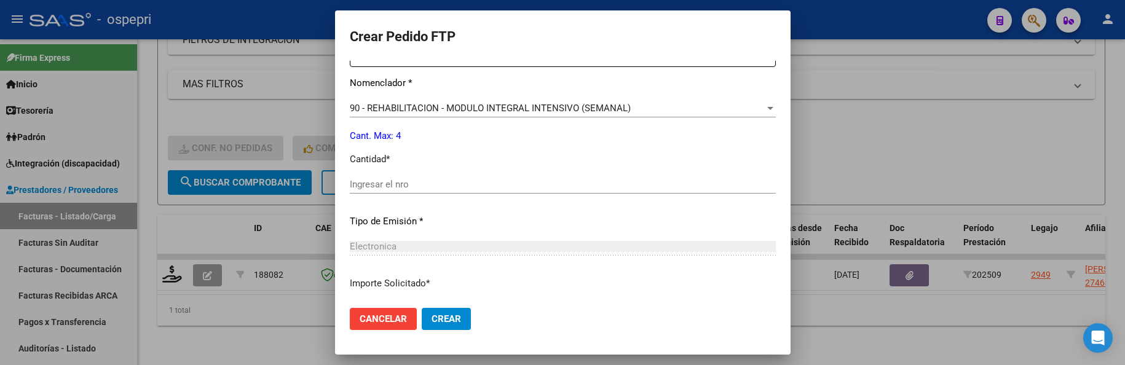
click at [400, 180] on input "Ingresar el nro" at bounding box center [563, 184] width 426 height 11
type input "4"
click at [431, 321] on span "Crear" at bounding box center [446, 318] width 30 height 11
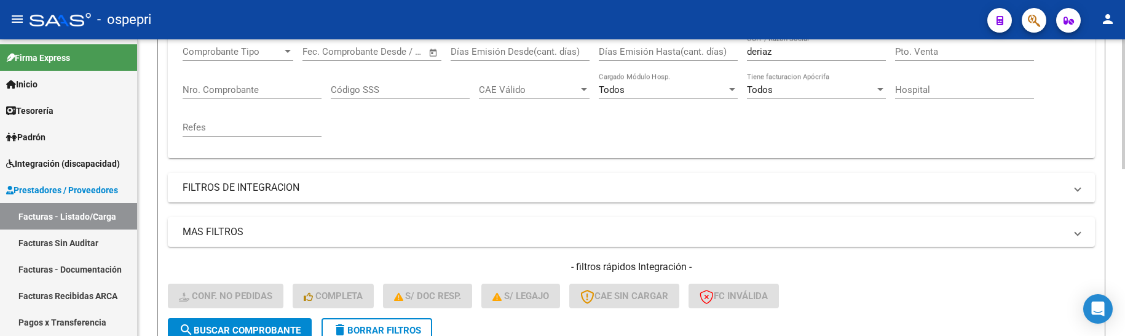
scroll to position [186, 0]
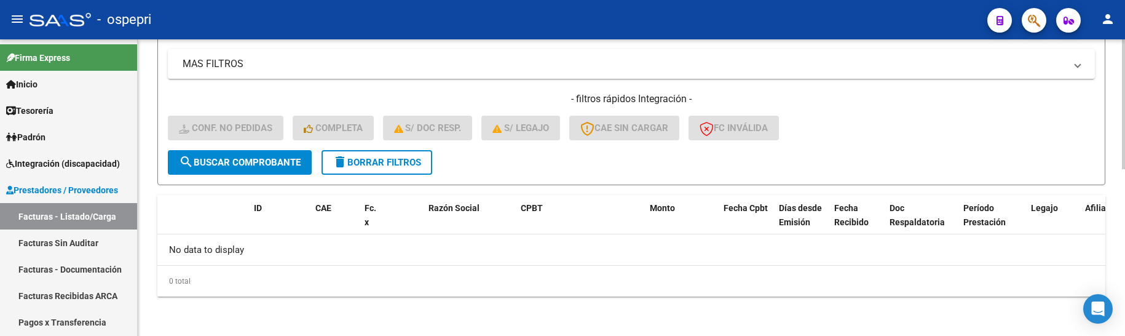
drag, startPoint x: 400, startPoint y: 161, endPoint x: 423, endPoint y: 166, distance: 24.5
click at [400, 160] on span "delete Borrar Filtros" at bounding box center [377, 162] width 89 height 11
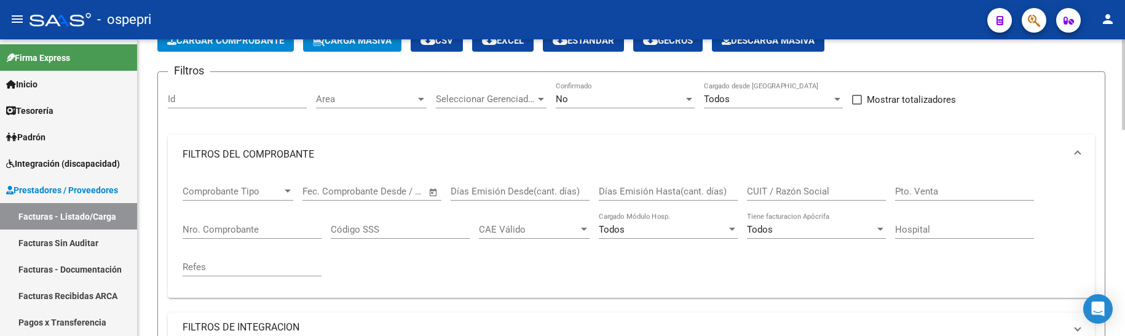
scroll to position [13, 0]
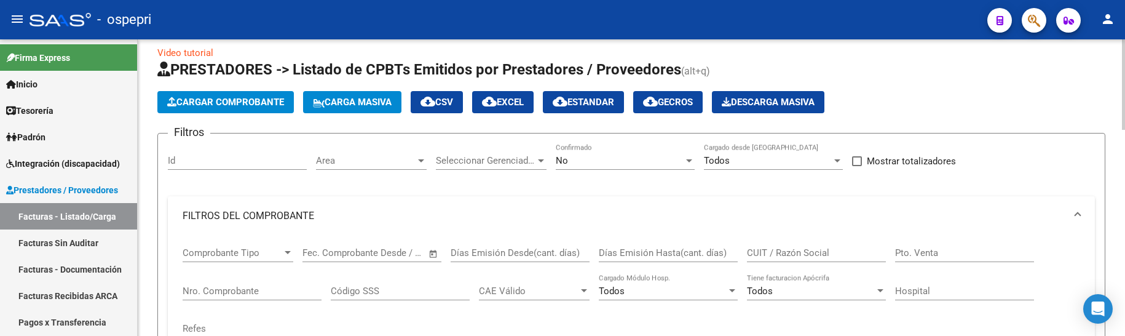
click at [687, 156] on div at bounding box center [688, 161] width 11 height 10
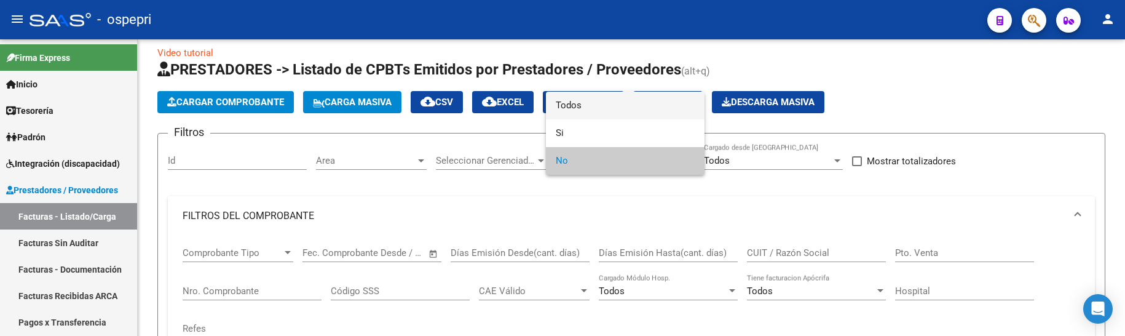
click at [632, 100] on span "Todos" at bounding box center [625, 106] width 139 height 28
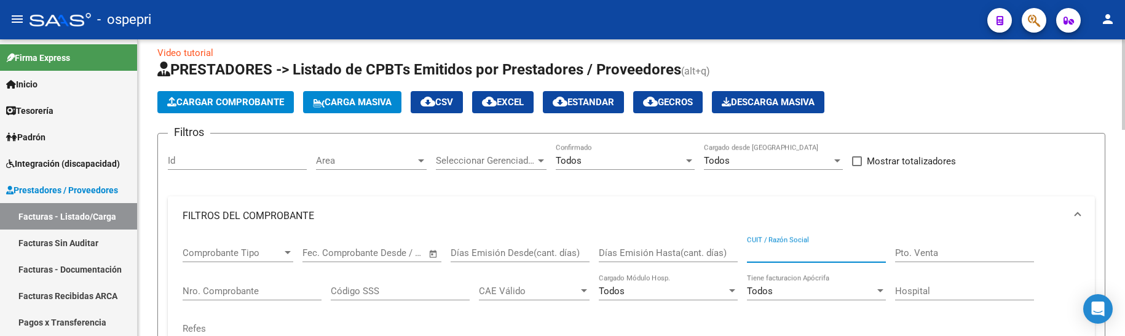
click at [768, 253] on input "CUIT / Razón Social" at bounding box center [816, 252] width 139 height 11
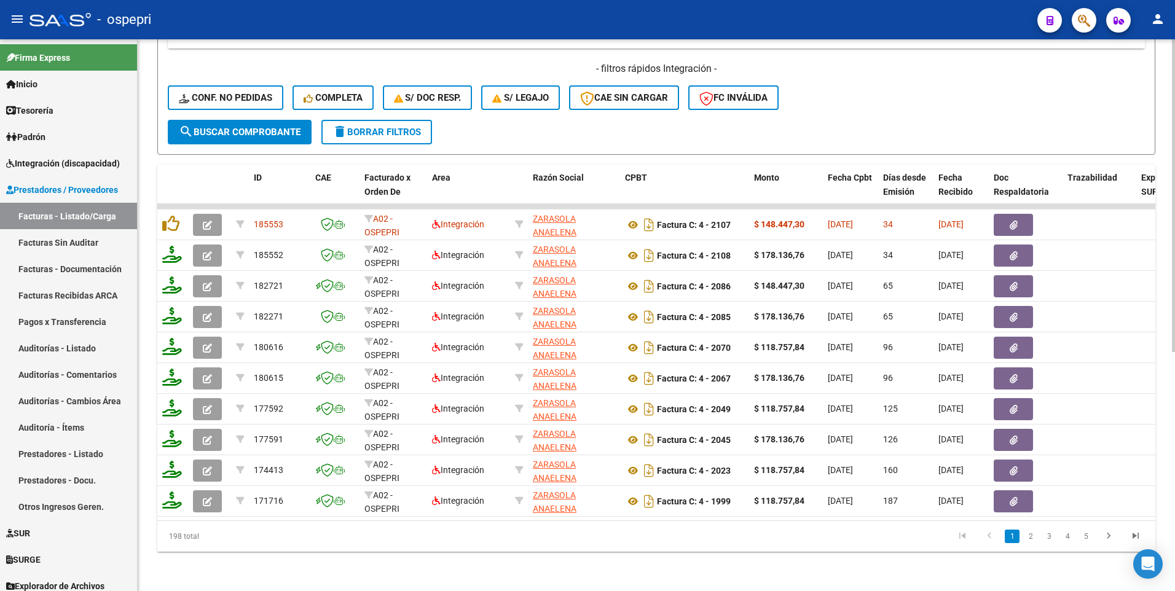
scroll to position [421, 0]
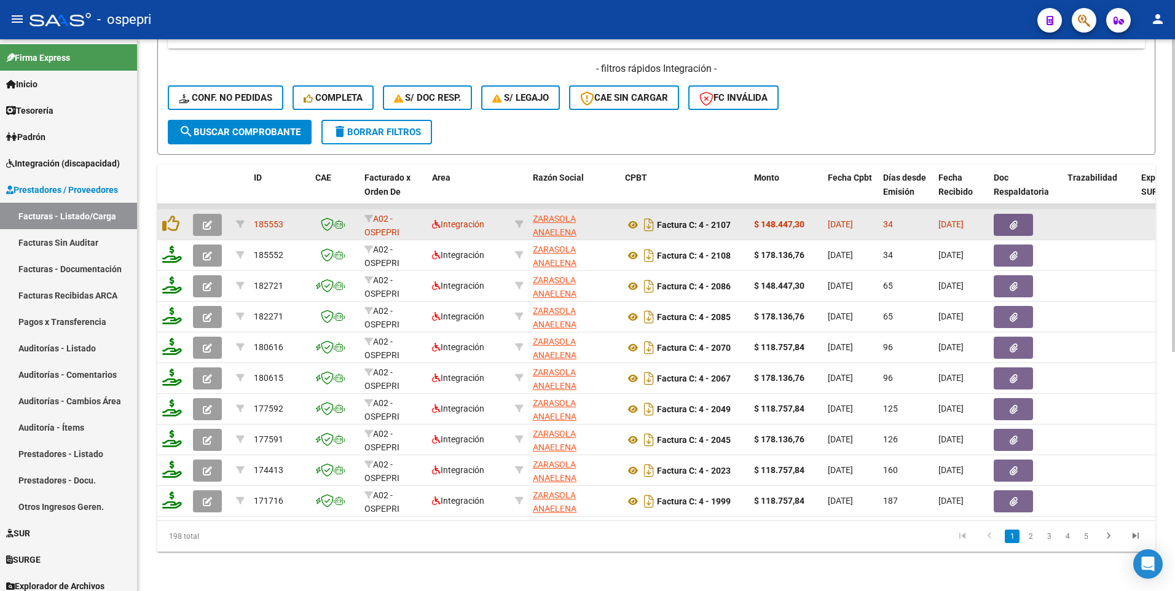
type input "zarasola"
click at [208, 221] on icon "button" at bounding box center [207, 225] width 9 height 9
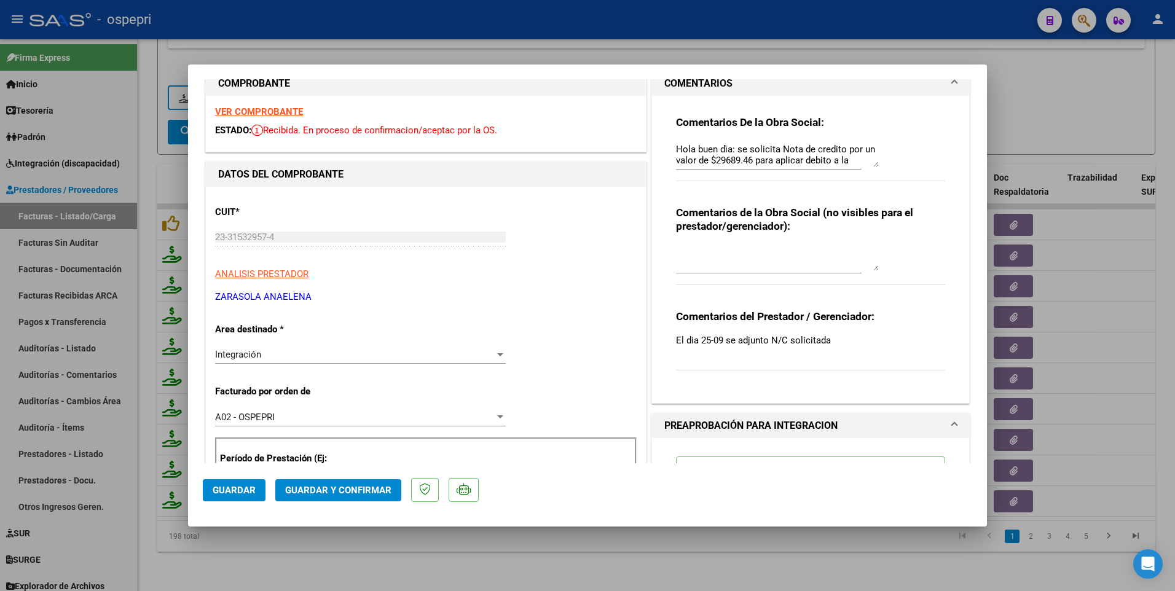
scroll to position [0, 0]
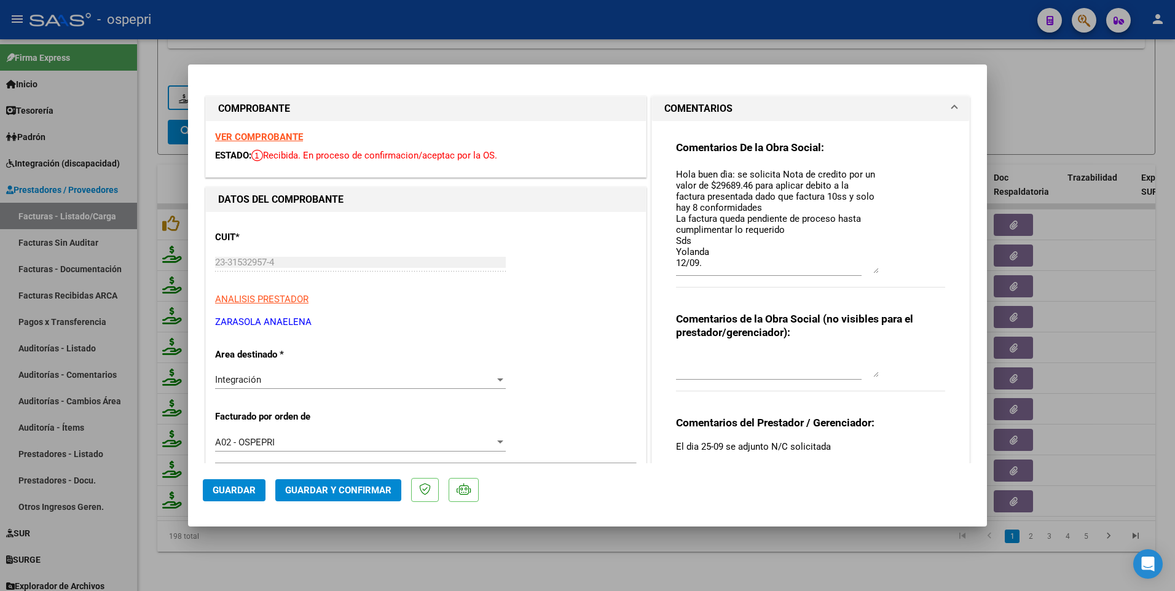
drag, startPoint x: 871, startPoint y: 190, endPoint x: 876, endPoint y: 271, distance: 81.3
click at [876, 271] on div "Comentarios De la Obra Social: Hola buen dìa: se solicita Nota de credito por u…" at bounding box center [810, 221] width 269 height 160
click at [1072, 108] on div at bounding box center [587, 295] width 1175 height 591
type input "$ 0,00"
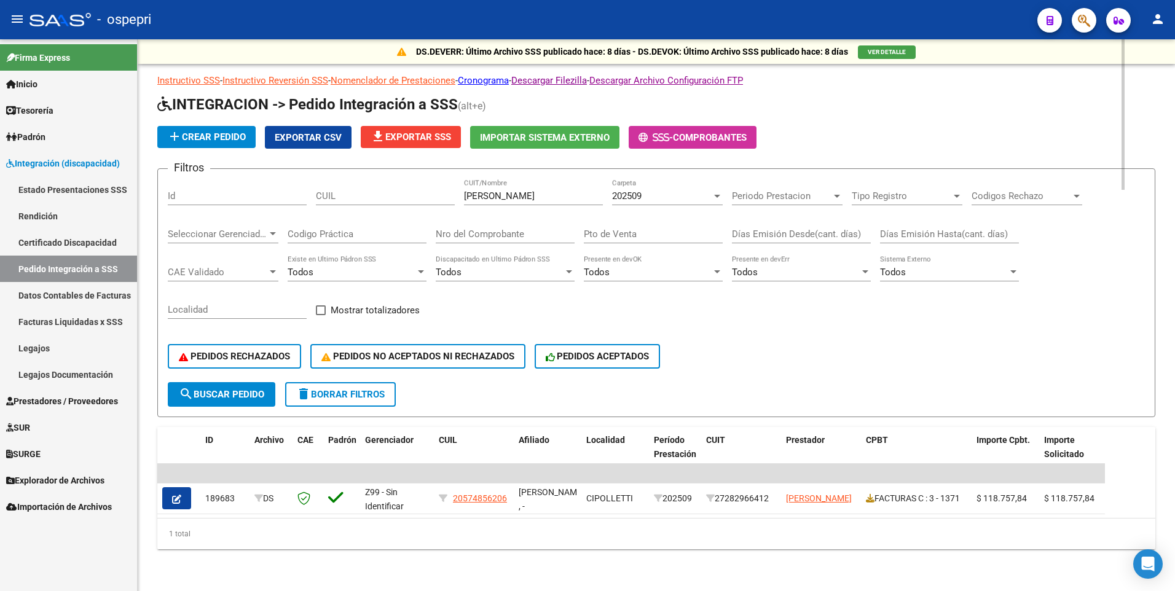
scroll to position [7, 0]
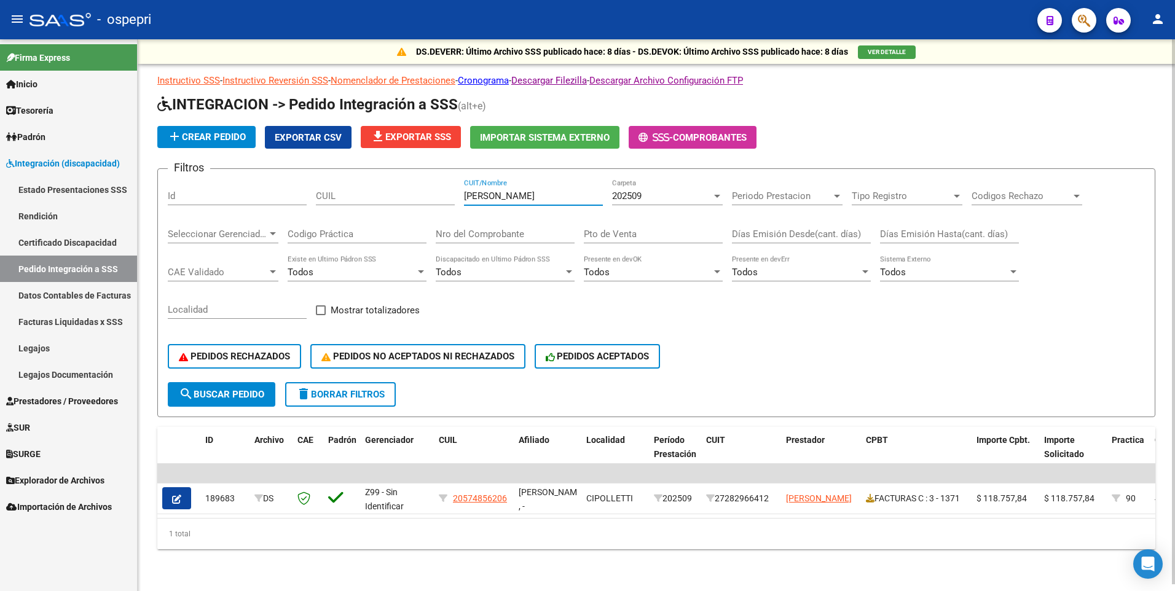
drag, startPoint x: 541, startPoint y: 187, endPoint x: 453, endPoint y: 187, distance: 87.9
click at [453, 187] on div "Filtros Id CUIL lorenzo maria CUIT/Nombre 202509 Carpeta Periodo Prestacion Per…" at bounding box center [656, 280] width 977 height 203
click at [246, 329] on button "search Buscar Pedido" at bounding box center [222, 394] width 108 height 25
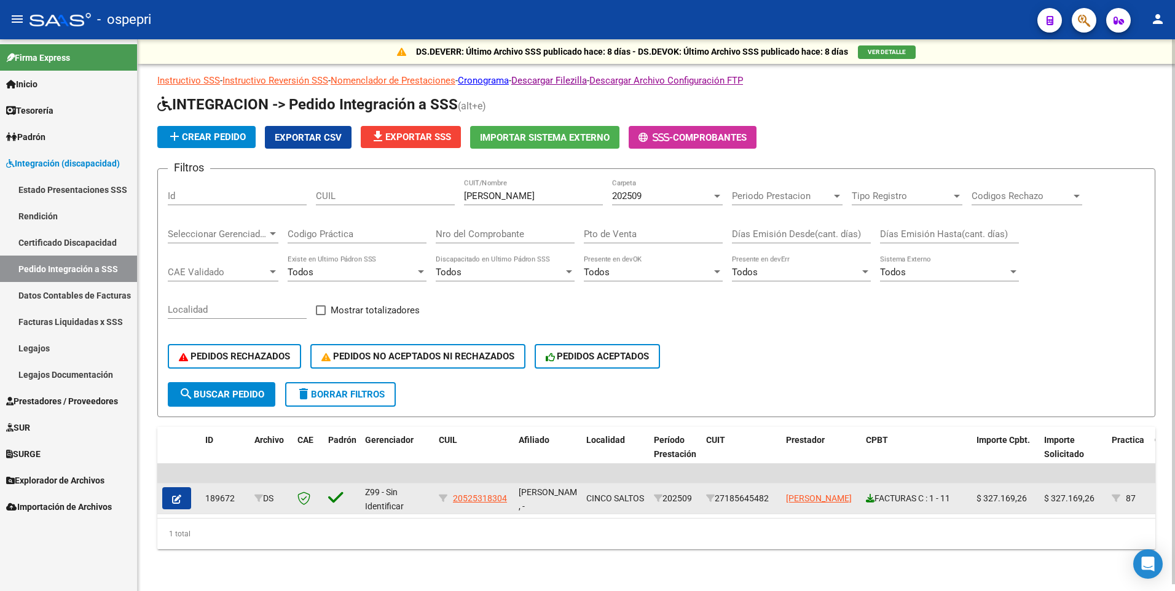
click at [872, 329] on link at bounding box center [870, 499] width 9 height 10
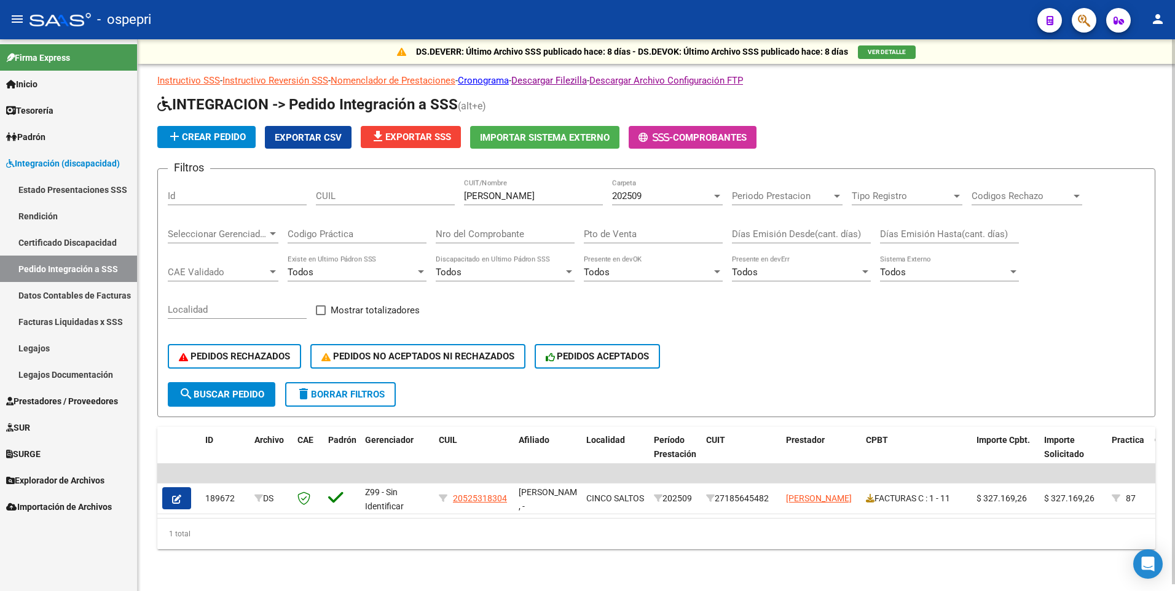
click at [719, 195] on div at bounding box center [717, 196] width 6 height 3
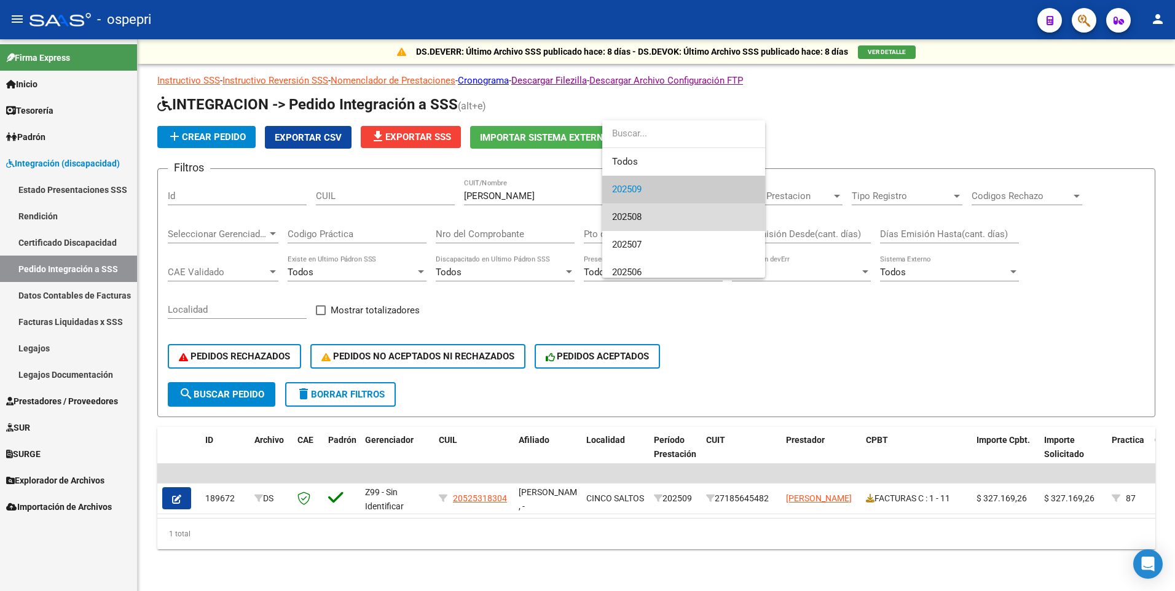
click at [699, 219] on span "202508" at bounding box center [683, 217] width 143 height 28
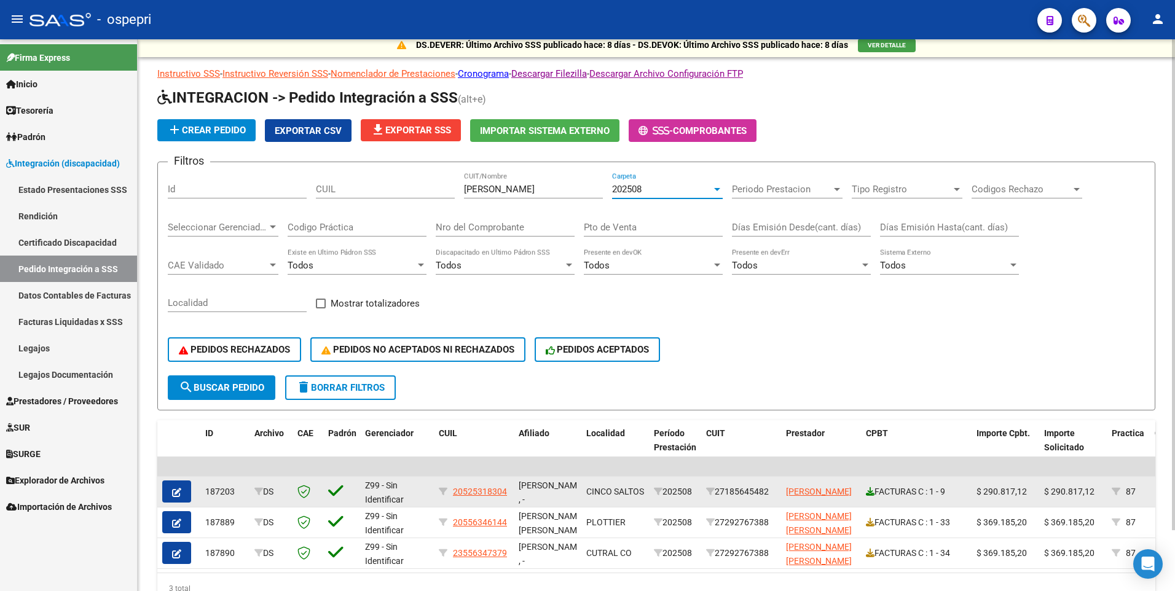
click at [870, 329] on icon at bounding box center [870, 491] width 9 height 9
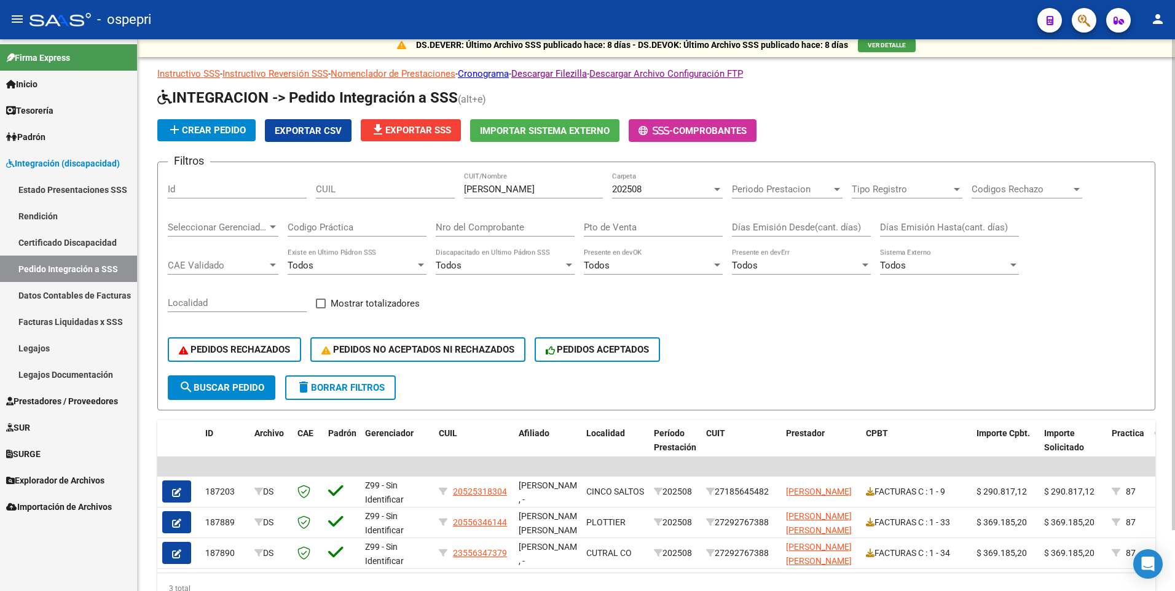
click at [720, 187] on div at bounding box center [717, 189] width 11 height 10
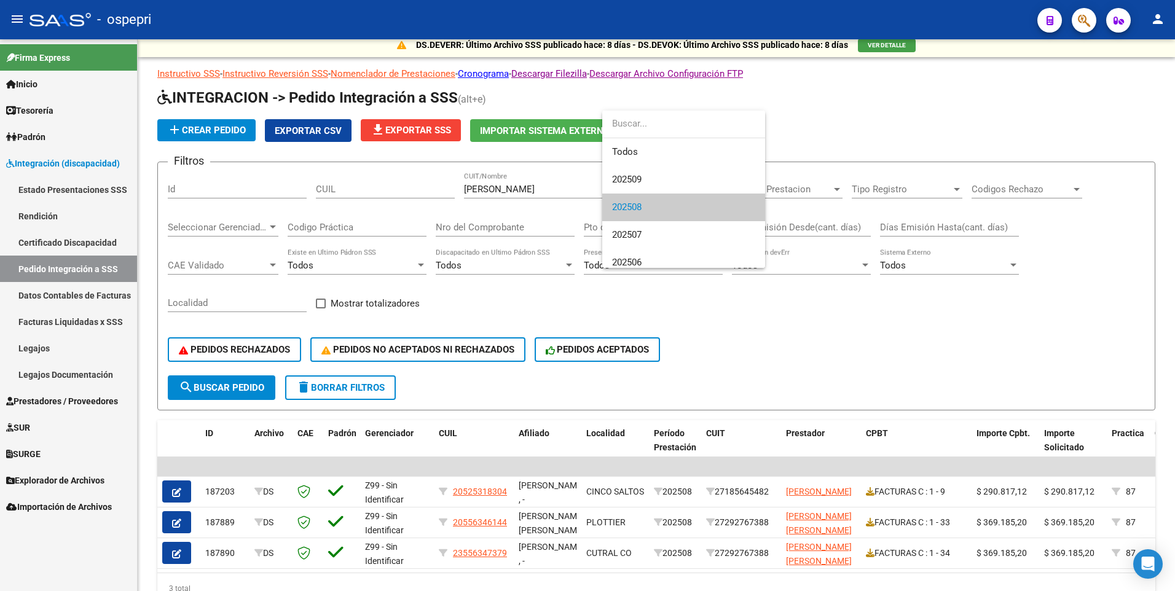
scroll to position [18, 0]
click at [931, 329] on div at bounding box center [587, 295] width 1175 height 591
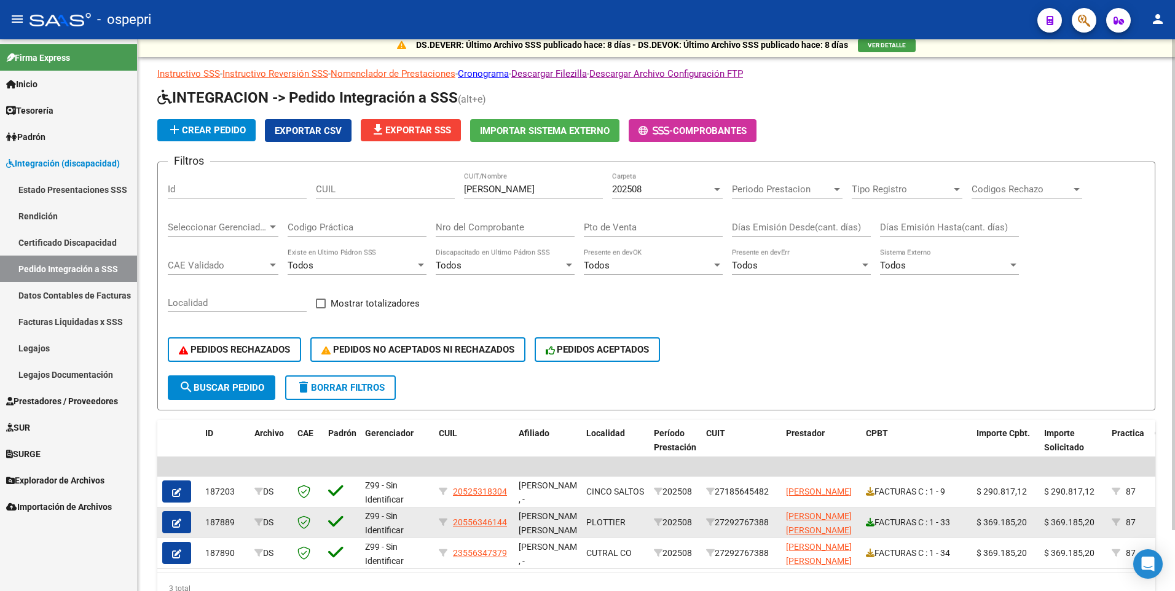
click at [872, 329] on link at bounding box center [870, 523] width 9 height 10
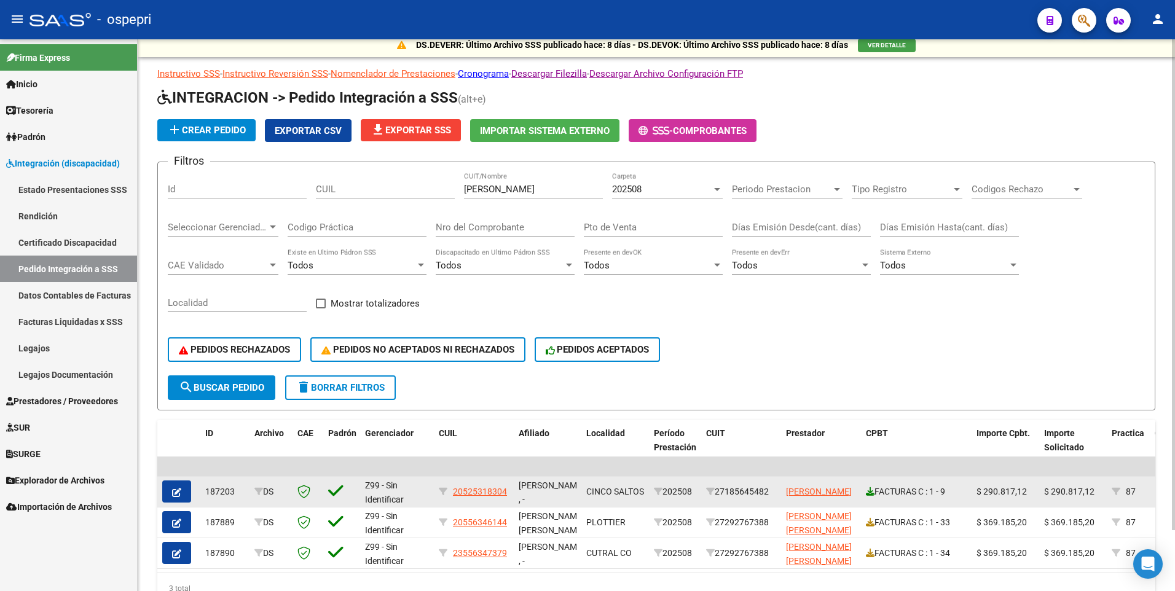
click at [871, 329] on icon at bounding box center [870, 491] width 9 height 9
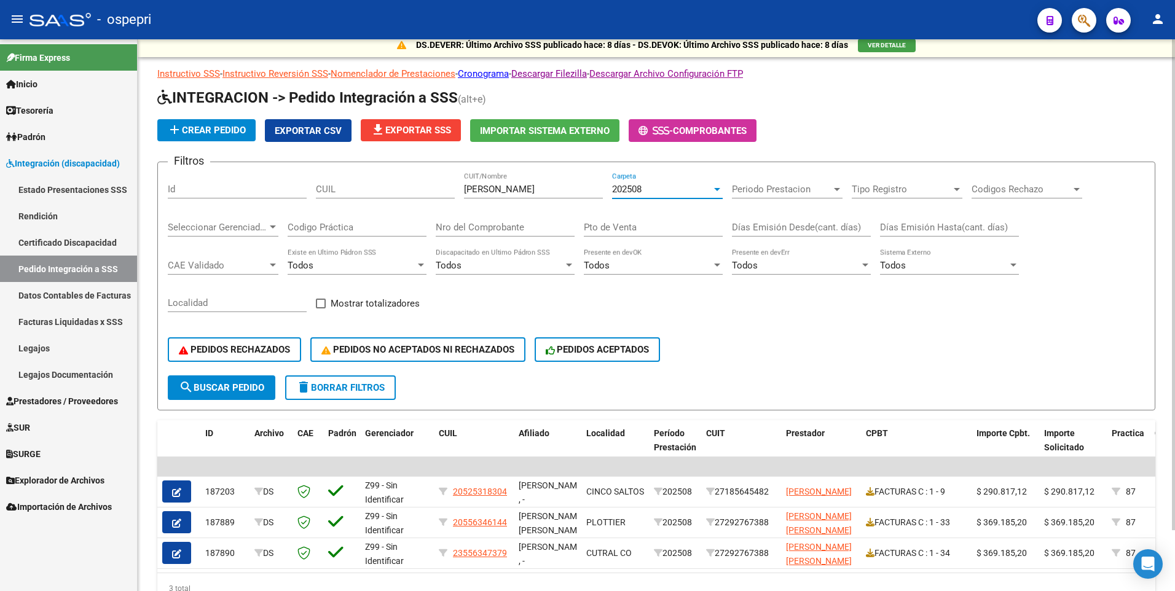
click at [720, 192] on div at bounding box center [717, 189] width 11 height 10
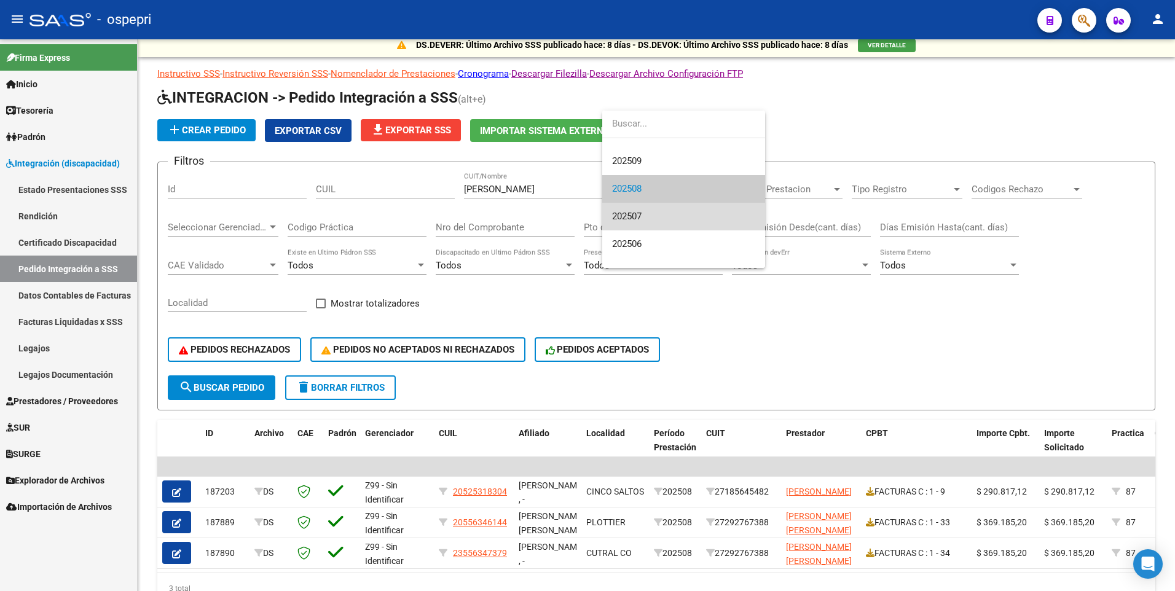
click at [696, 217] on span "202507" at bounding box center [683, 217] width 143 height 28
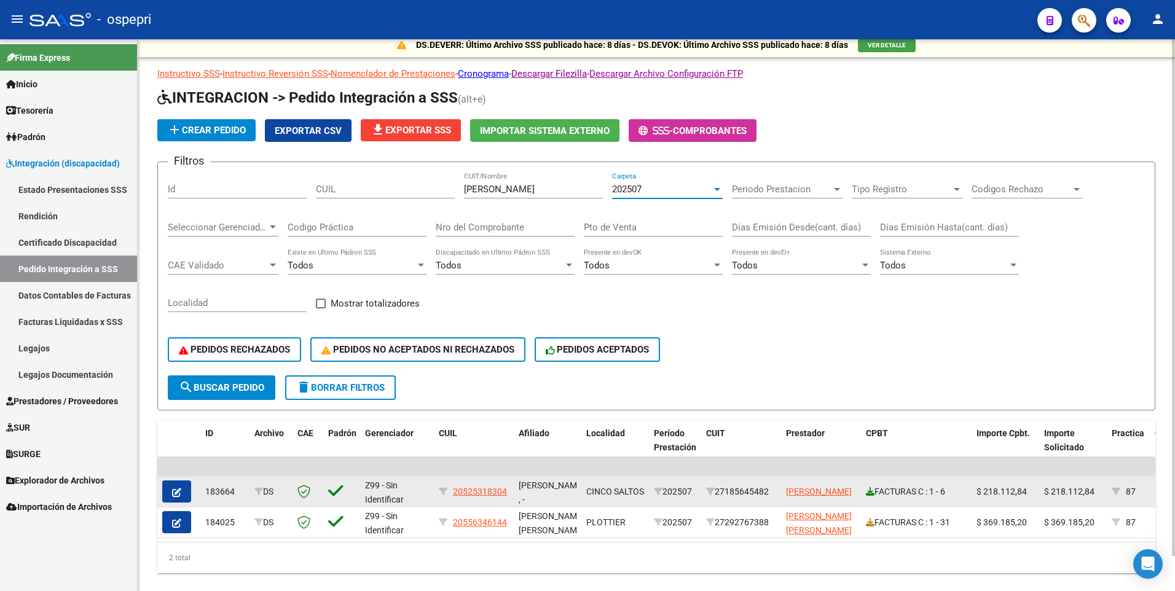
click at [868, 329] on icon at bounding box center [870, 491] width 9 height 9
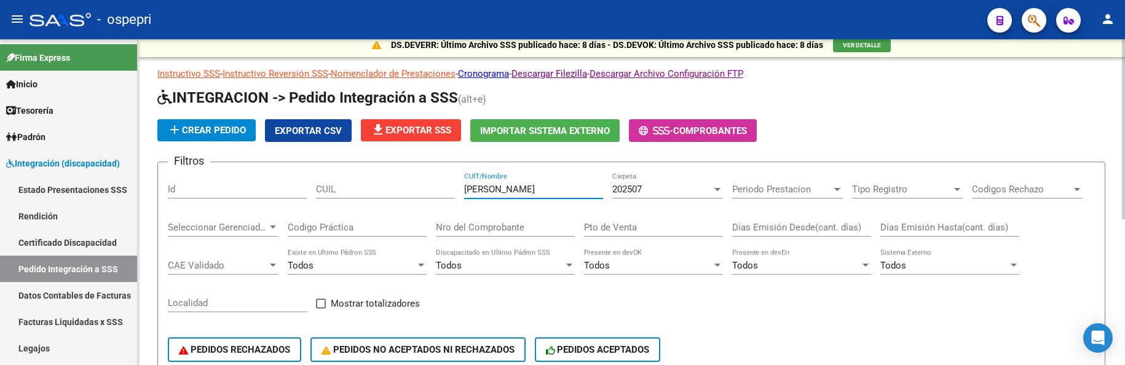
drag, startPoint x: 521, startPoint y: 189, endPoint x: 433, endPoint y: 184, distance: 87.4
click at [433, 184] on div "Filtros Id CUIL velasquez CUIT/Nombre 202507 Carpeta Periodo Prestacion Periodo…" at bounding box center [631, 273] width 927 height 203
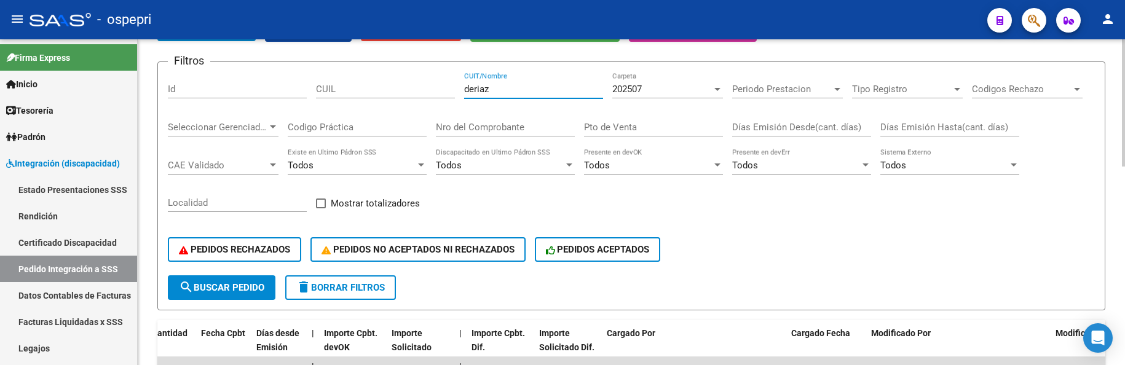
scroll to position [79, 0]
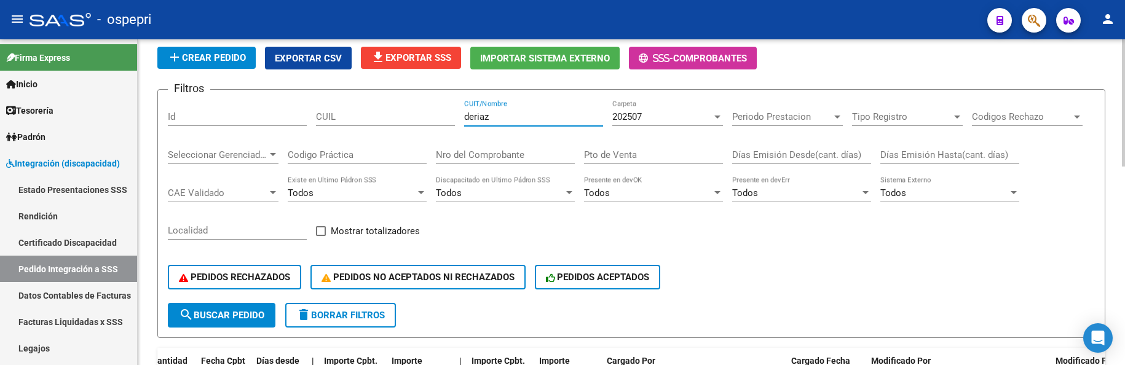
click at [718, 116] on div at bounding box center [717, 117] width 6 height 3
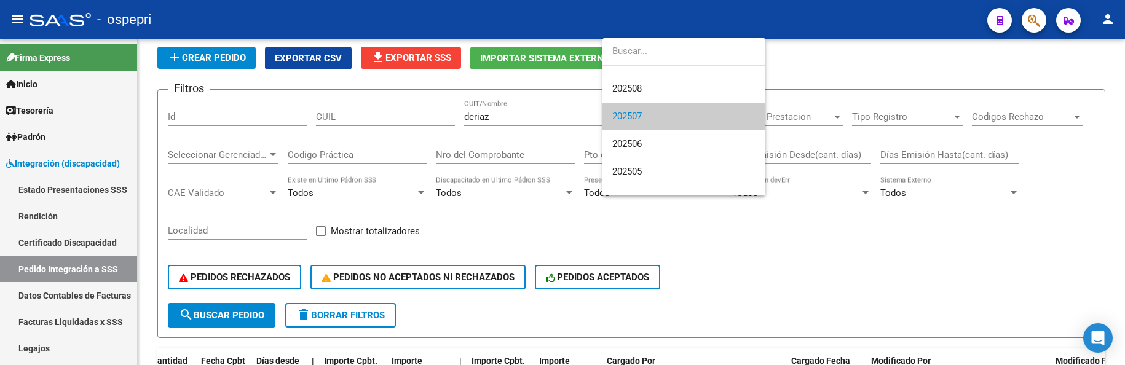
scroll to position [0, 0]
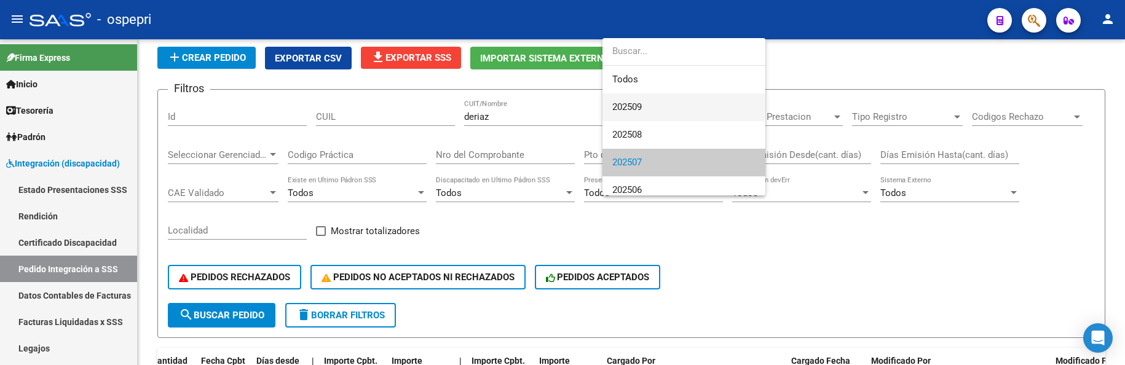
click at [627, 107] on span "202509" at bounding box center [627, 106] width 30 height 11
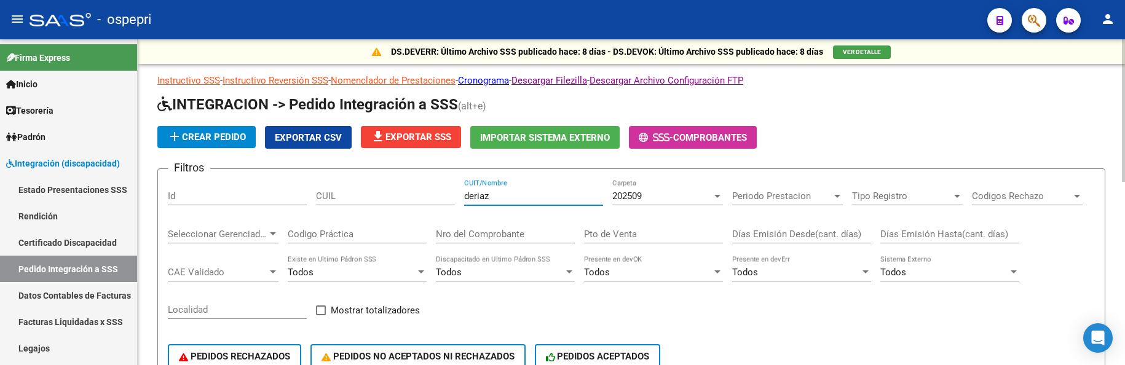
drag, startPoint x: 547, startPoint y: 199, endPoint x: 450, endPoint y: 203, distance: 97.2
click at [450, 203] on div "Filtros Id CUIL deriaz CUIT/Nombre 202509 Carpeta Periodo Prestacion Periodo Pr…" at bounding box center [631, 280] width 927 height 203
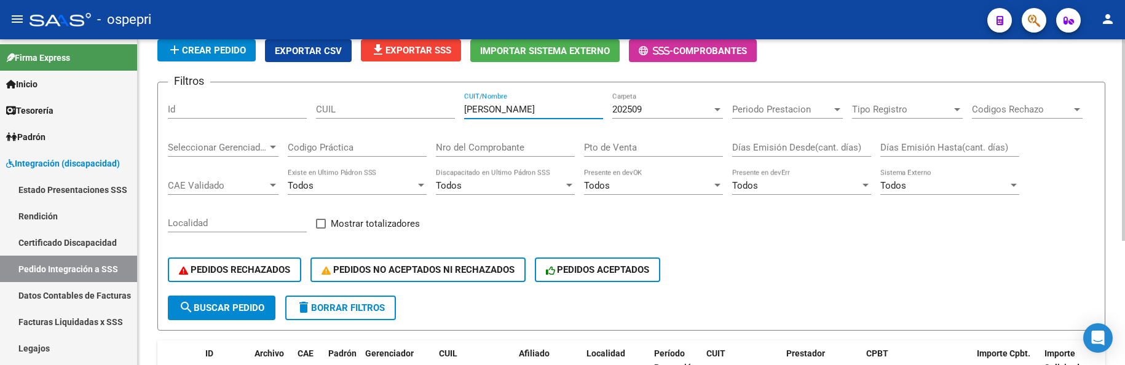
scroll to position [77, 0]
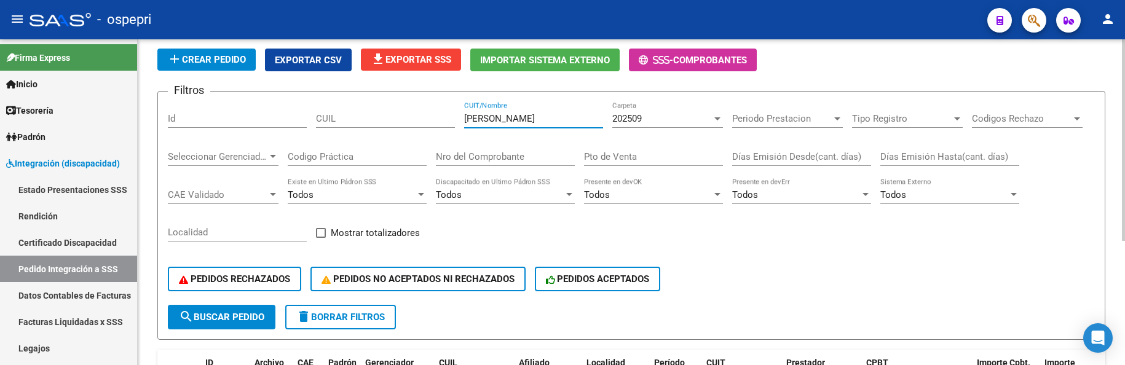
click at [717, 120] on div at bounding box center [717, 119] width 11 height 10
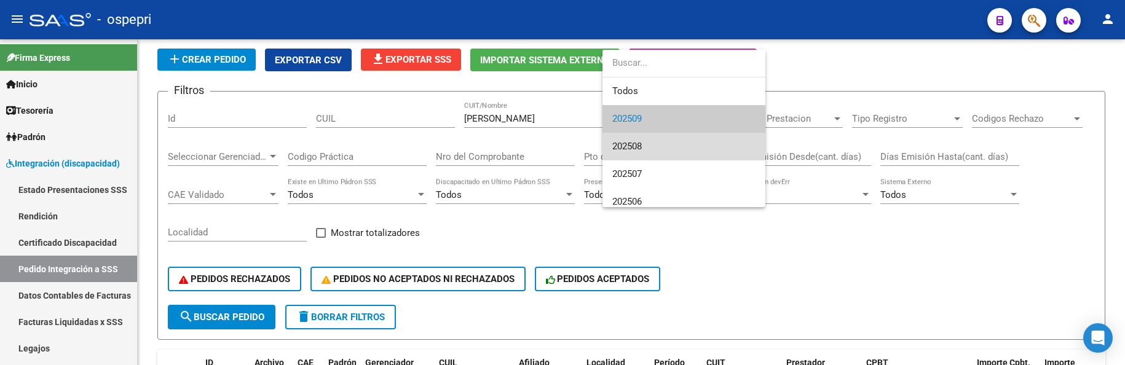
click at [702, 144] on span "202508" at bounding box center [683, 147] width 143 height 28
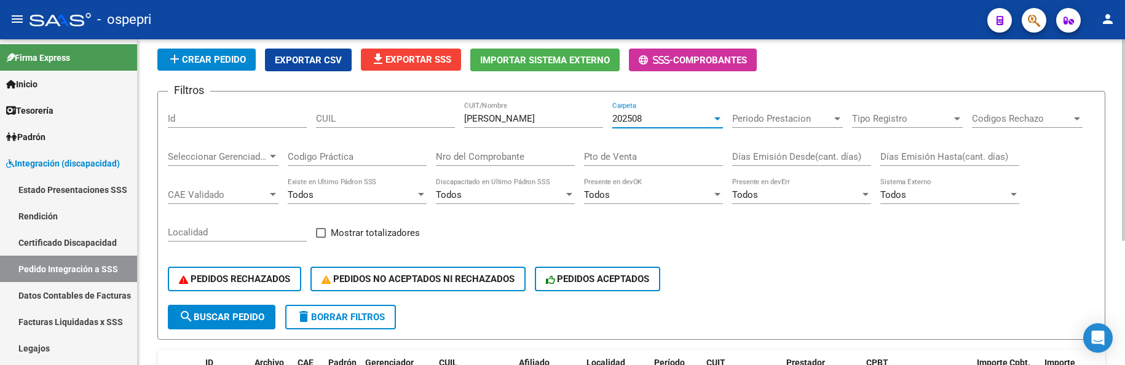
click at [719, 119] on div at bounding box center [717, 118] width 6 height 3
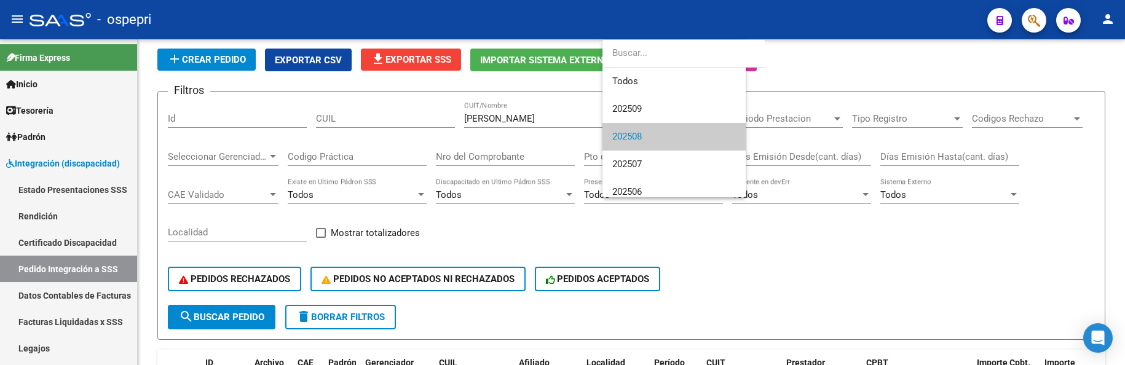
scroll to position [18, 0]
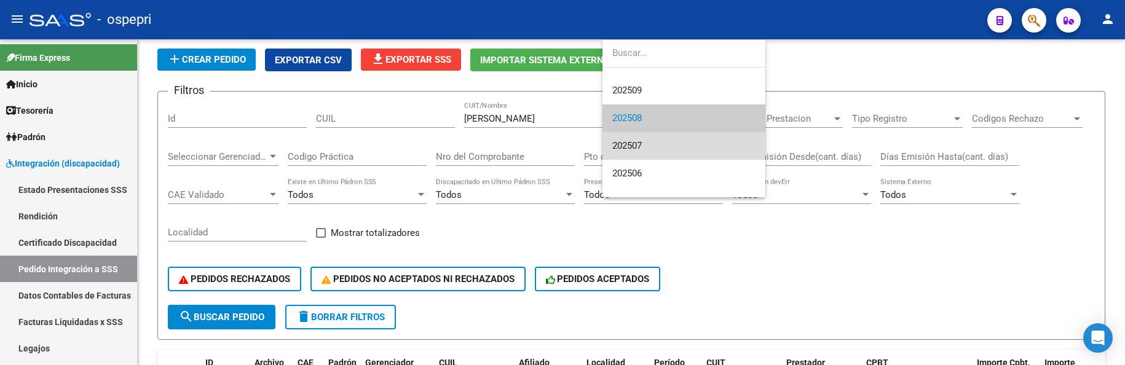
click at [710, 142] on span "202507" at bounding box center [683, 146] width 143 height 28
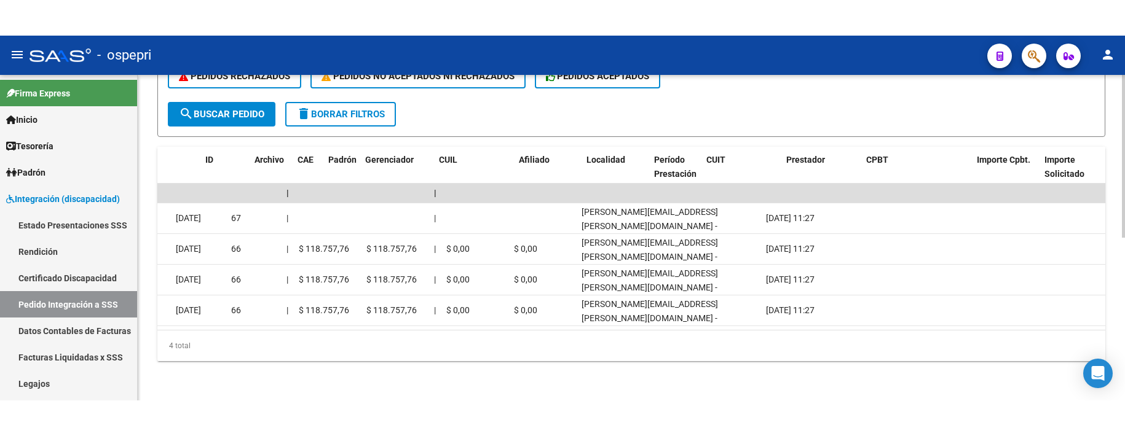
scroll to position [0, 0]
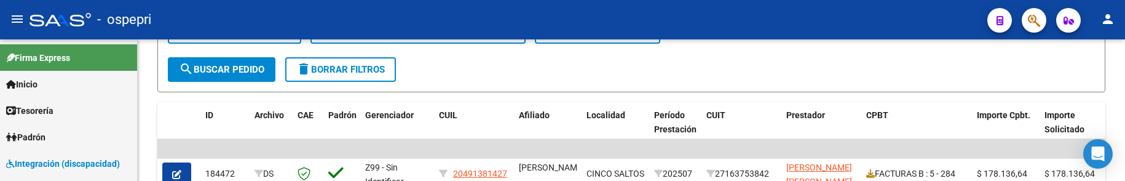
click at [741, 18] on div "- ospepri" at bounding box center [504, 19] width 948 height 27
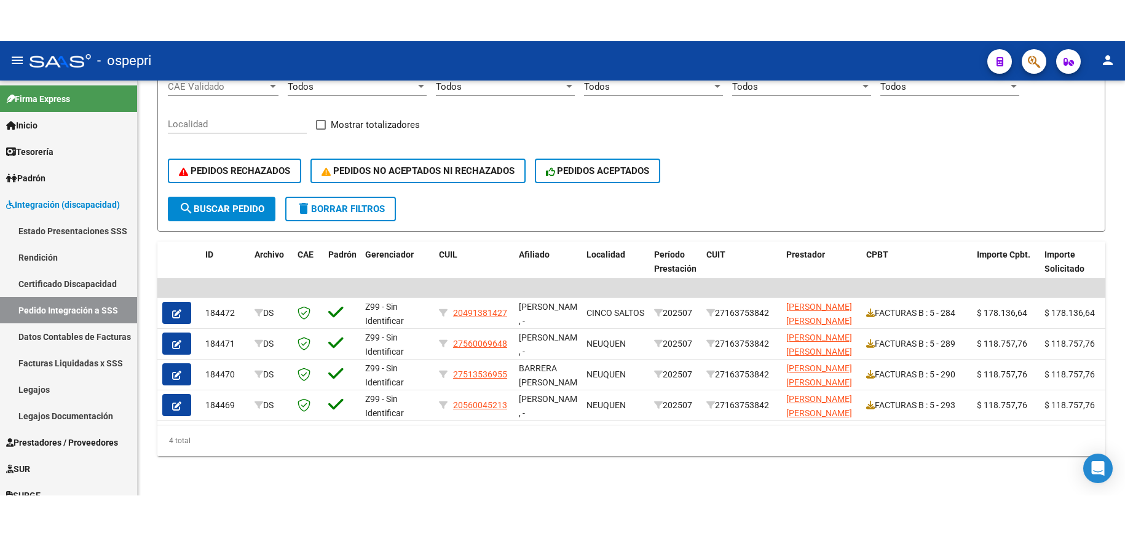
scroll to position [227, 0]
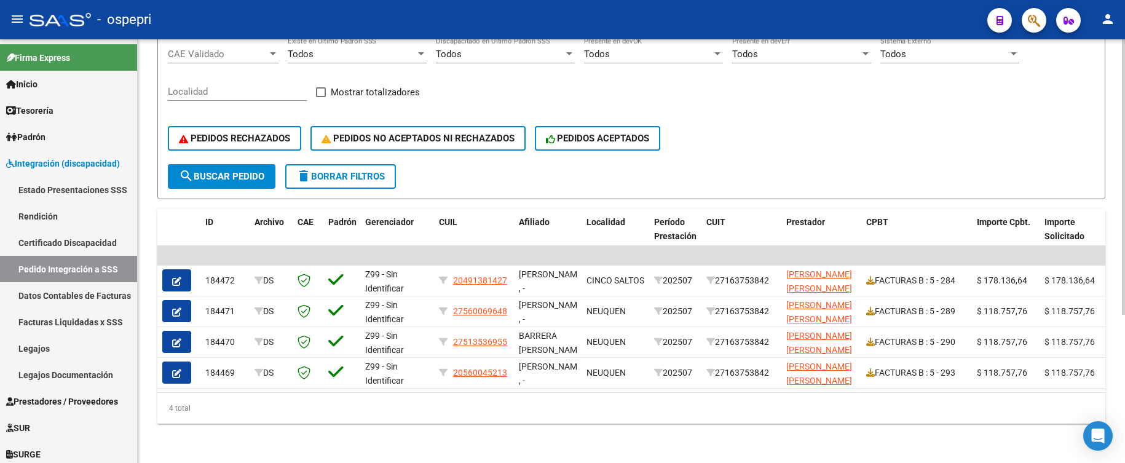
click at [888, 119] on div "PEDIDOS RECHAZADOS PEDIDOS NO ACEPTADOS NI RECHAZADOS PEDIDOS ACEPTADOS" at bounding box center [631, 138] width 927 height 52
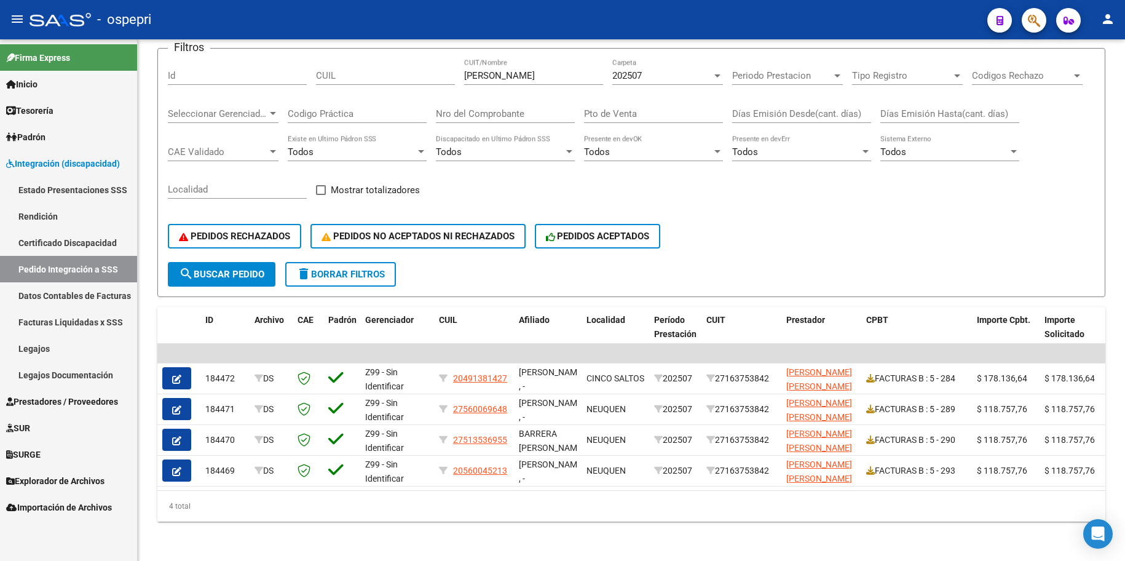
scroll to position [130, 0]
click at [719, 74] on div at bounding box center [717, 75] width 6 height 3
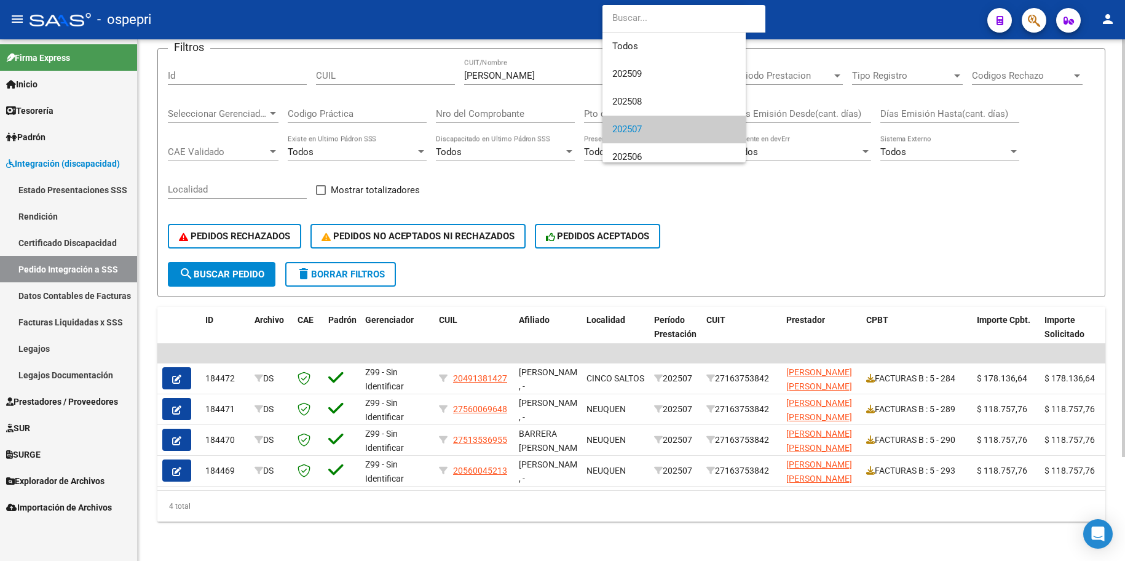
scroll to position [63, 0]
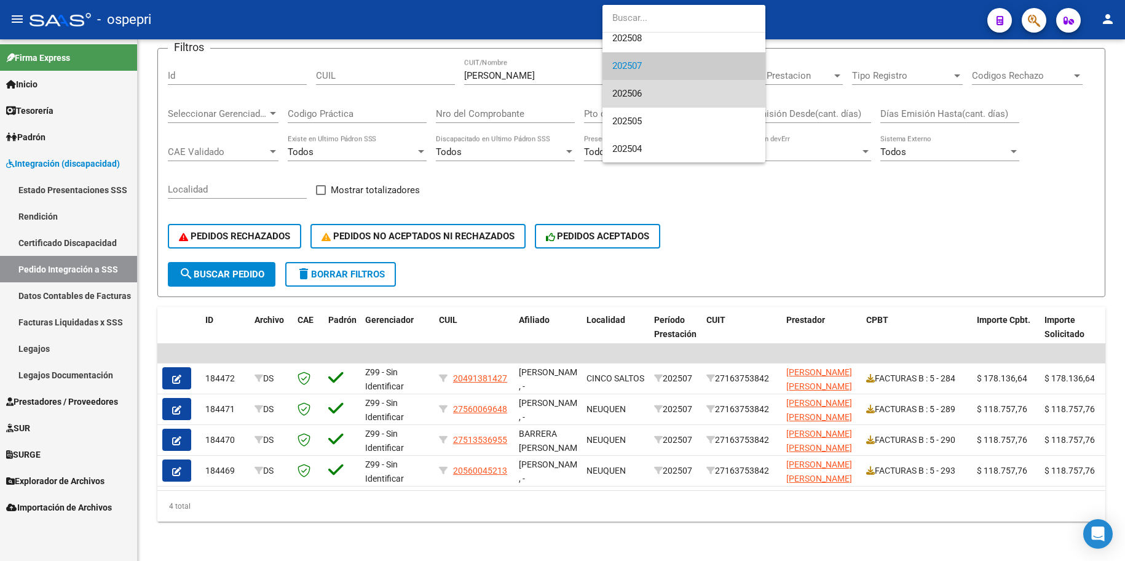
click at [675, 95] on span "202506" at bounding box center [683, 94] width 143 height 28
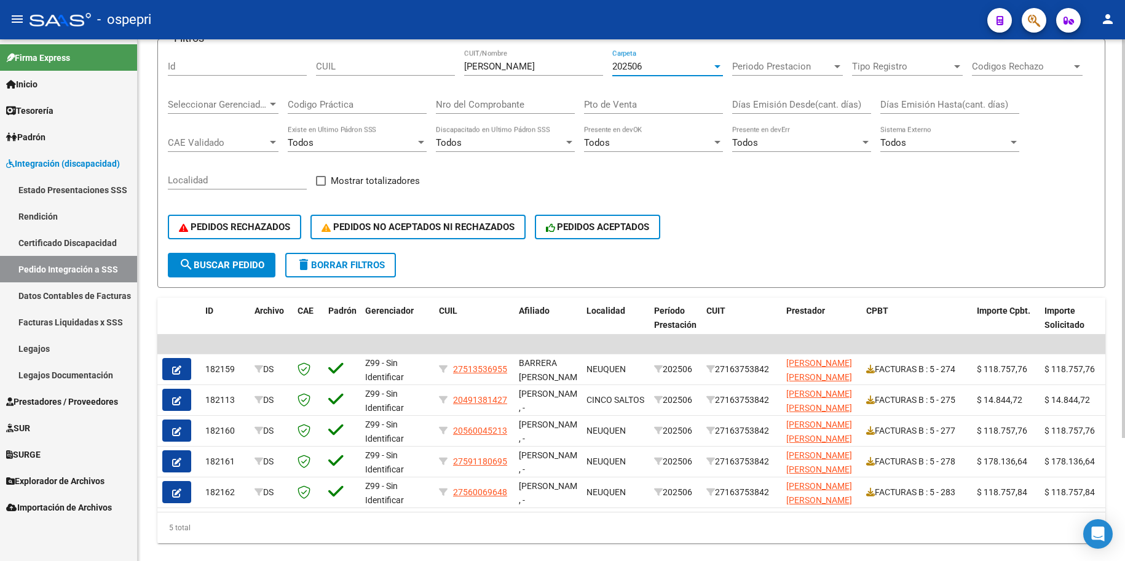
click at [716, 62] on div at bounding box center [717, 66] width 11 height 10
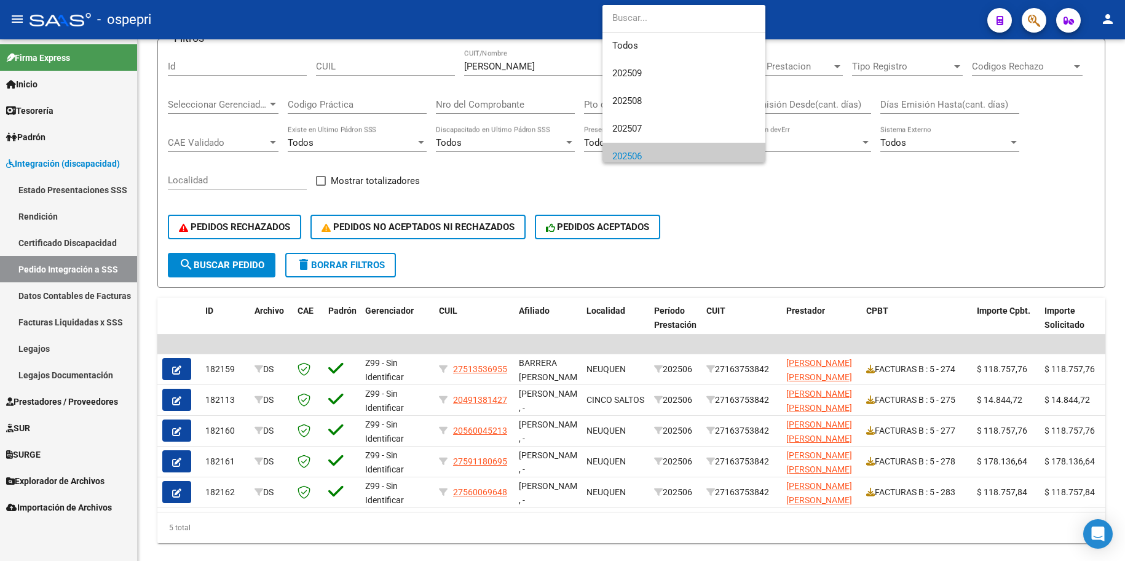
scroll to position [0, 0]
click at [633, 73] on span "202509" at bounding box center [627, 73] width 30 height 11
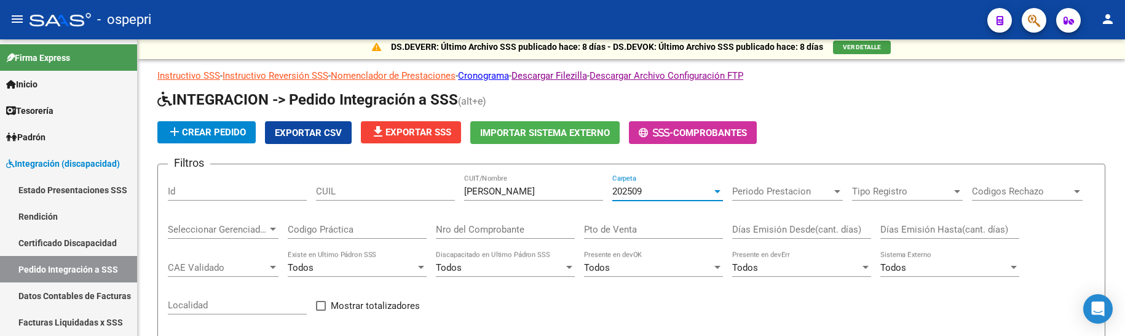
scroll to position [130, 0]
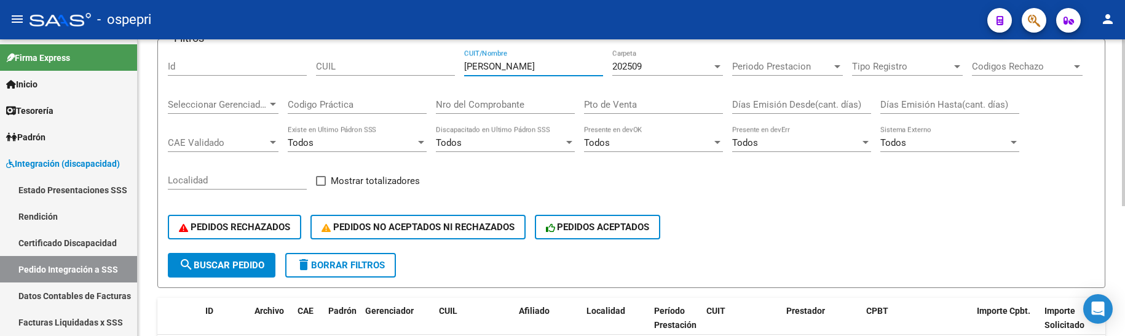
drag, startPoint x: 545, startPoint y: 65, endPoint x: 462, endPoint y: 65, distance: 83.0
click at [462, 65] on div "Filtros Id CUIL sanchez monica CUIT/Nombre 202509 Carpeta Periodo Prestacion Pe…" at bounding box center [631, 150] width 927 height 203
click at [717, 64] on div at bounding box center [717, 66] width 11 height 10
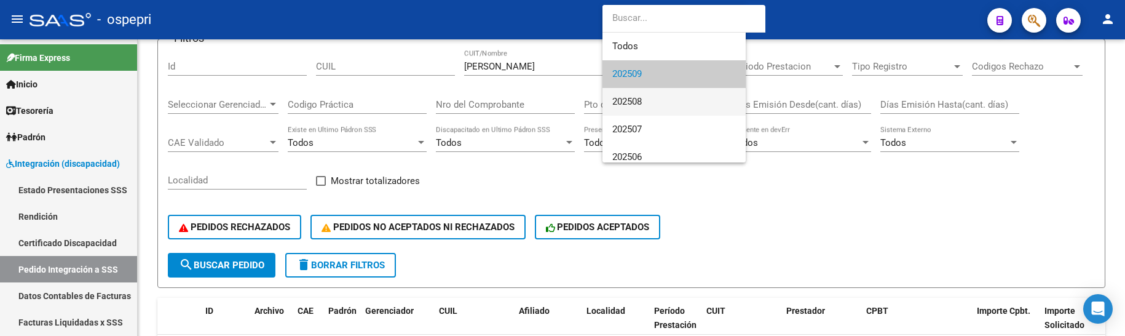
scroll to position [7, 0]
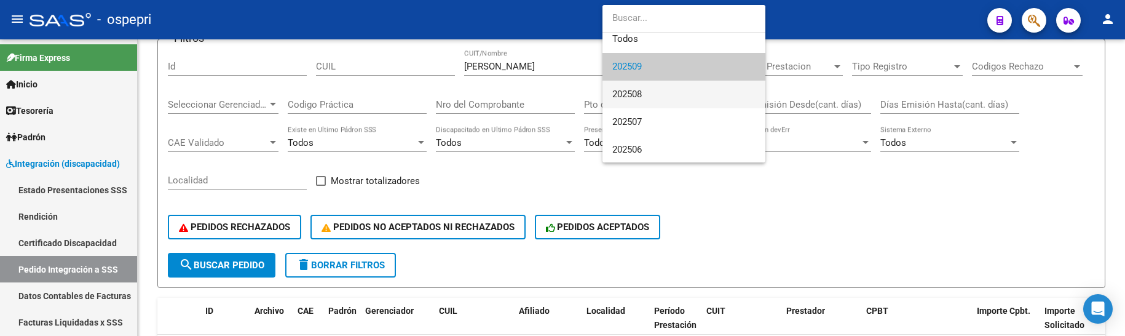
click at [696, 93] on span "202508" at bounding box center [683, 95] width 143 height 28
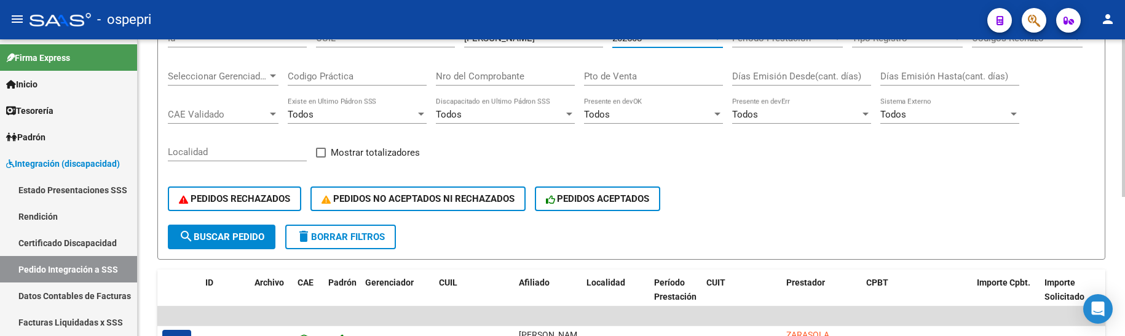
scroll to position [201, 0]
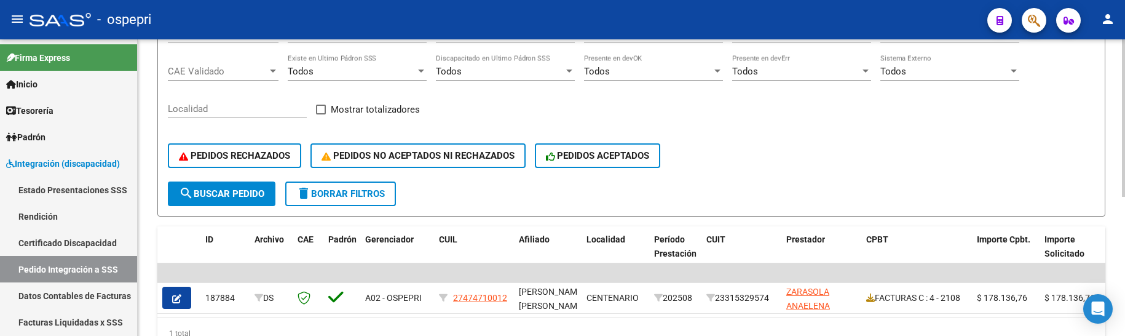
click at [786, 151] on div "PEDIDOS RECHAZADOS PEDIDOS NO ACEPTADOS NI RECHAZADOS PEDIDOS ACEPTADOS" at bounding box center [631, 156] width 927 height 52
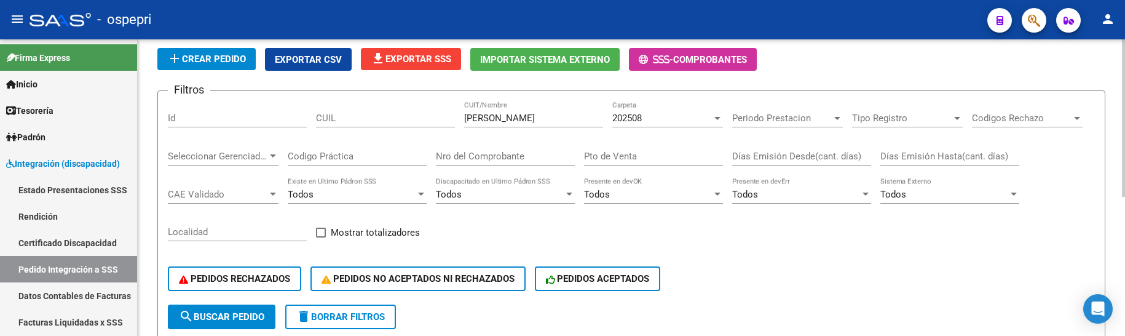
scroll to position [17, 0]
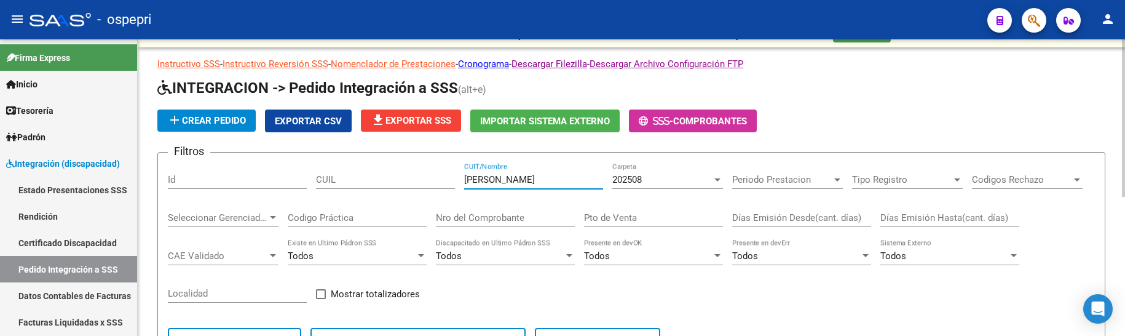
drag, startPoint x: 526, startPoint y: 181, endPoint x: 444, endPoint y: 183, distance: 81.1
click at [444, 183] on div "Filtros Id CUIL zarasola CUIT/Nombre 202508 Carpeta Periodo Prestacion Periodo …" at bounding box center [631, 263] width 927 height 203
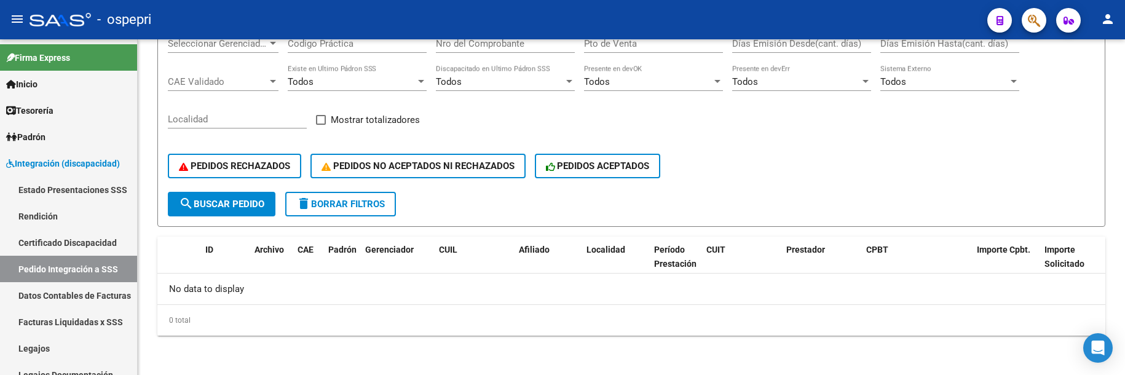
scroll to position [191, 0]
click at [725, 167] on div "PEDIDOS RECHAZADOS PEDIDOS NO ACEPTADOS NI RECHAZADOS PEDIDOS ACEPTADOS" at bounding box center [631, 166] width 927 height 52
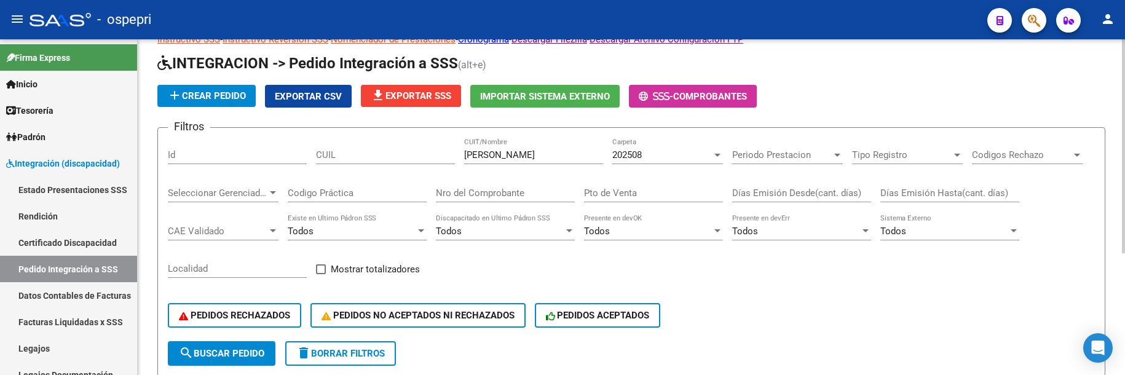
scroll to position [6, 0]
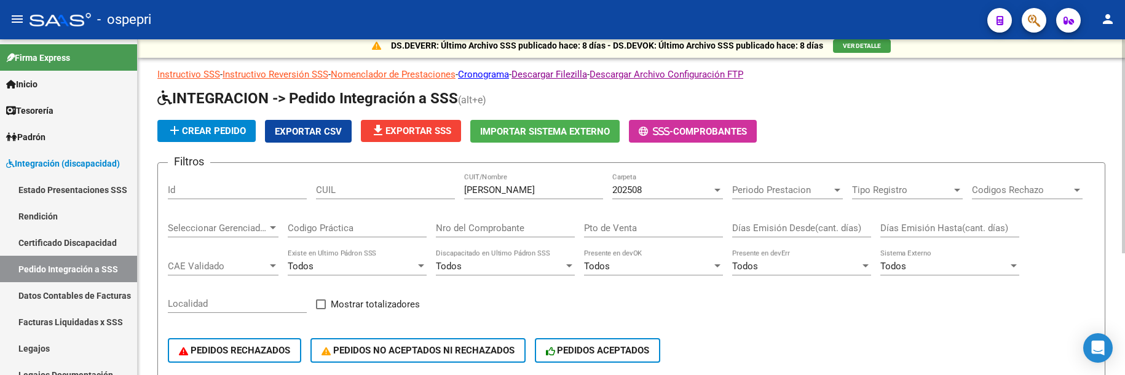
click at [717, 191] on div at bounding box center [717, 190] width 6 height 3
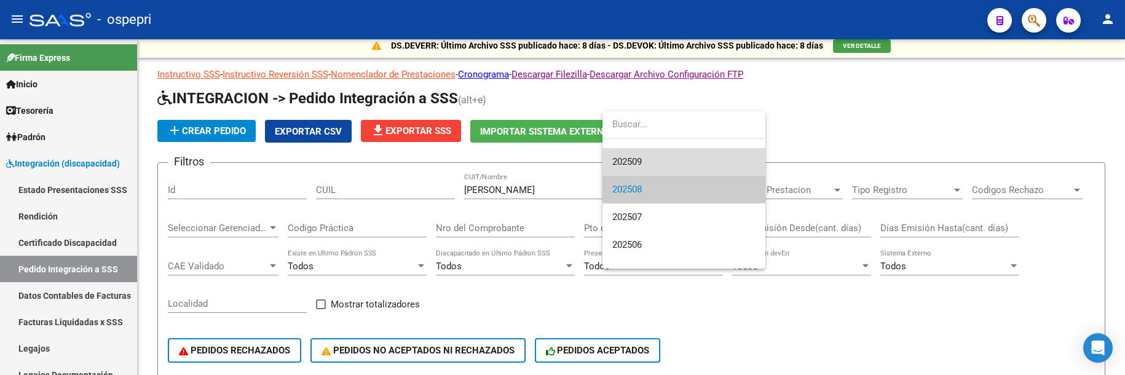
click at [647, 159] on span "202509" at bounding box center [683, 162] width 143 height 28
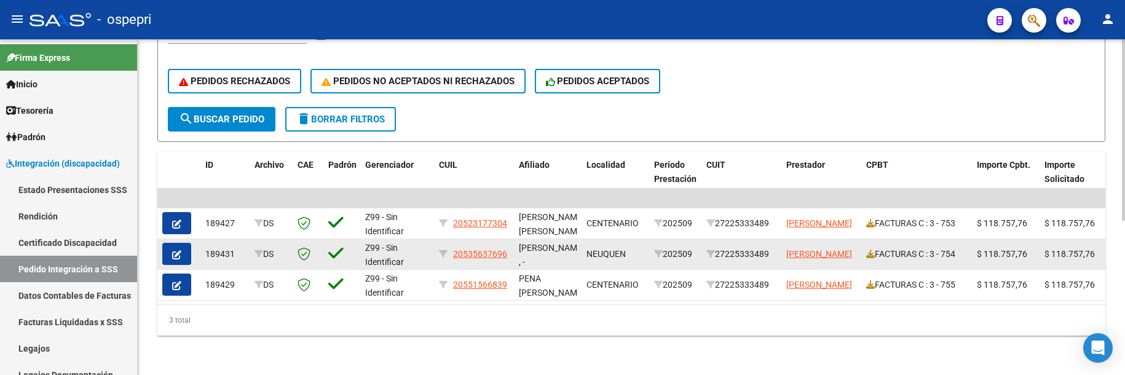
scroll to position [285, 0]
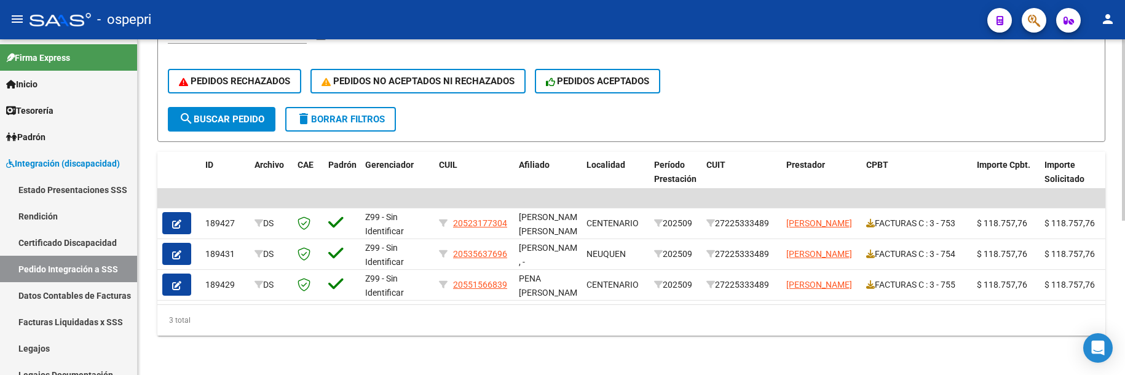
click at [1123, 238] on div at bounding box center [1123, 283] width 3 height 181
click at [741, 117] on form "Filtros Id CUIL leonfanti CUIT/Nombre 202509 Carpeta Periodo Prestacion Periodo…" at bounding box center [631, 17] width 948 height 249
click at [823, 100] on form "Filtros Id CUIL leonfanti CUIT/Nombre 202509 Carpeta Periodo Prestacion Periodo…" at bounding box center [631, 17] width 948 height 249
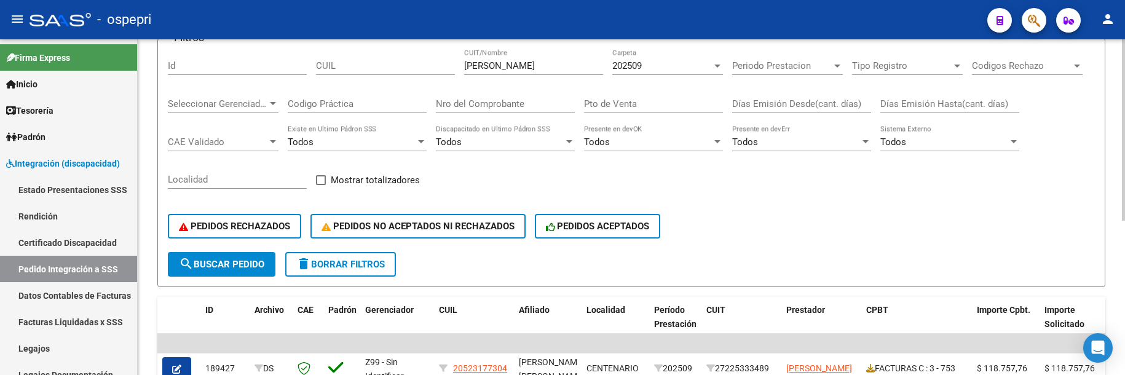
scroll to position [100, 0]
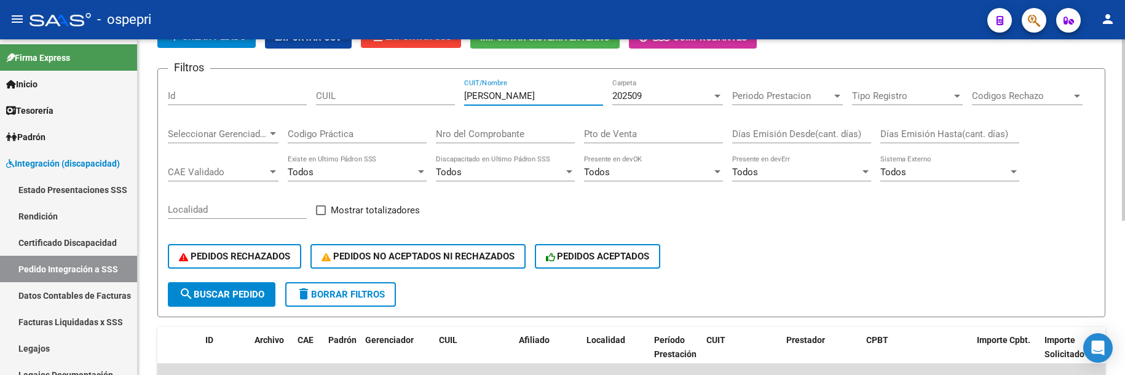
drag, startPoint x: 525, startPoint y: 96, endPoint x: 448, endPoint y: 96, distance: 76.8
click at [448, 96] on div "Filtros Id CUIL leonfanti CUIT/Nombre 202509 Carpeta Periodo Prestacion Periodo…" at bounding box center [631, 180] width 927 height 203
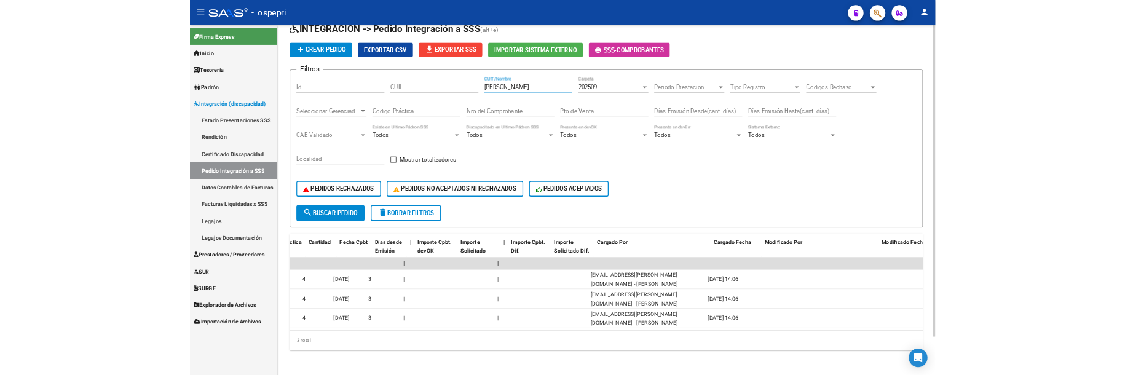
scroll to position [0, 0]
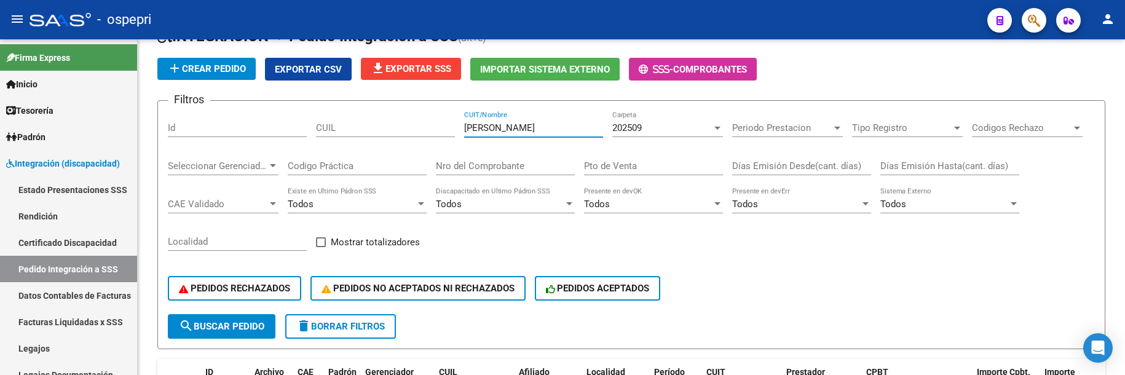
type input "claveria"
